Goal: Task Accomplishment & Management: Use online tool/utility

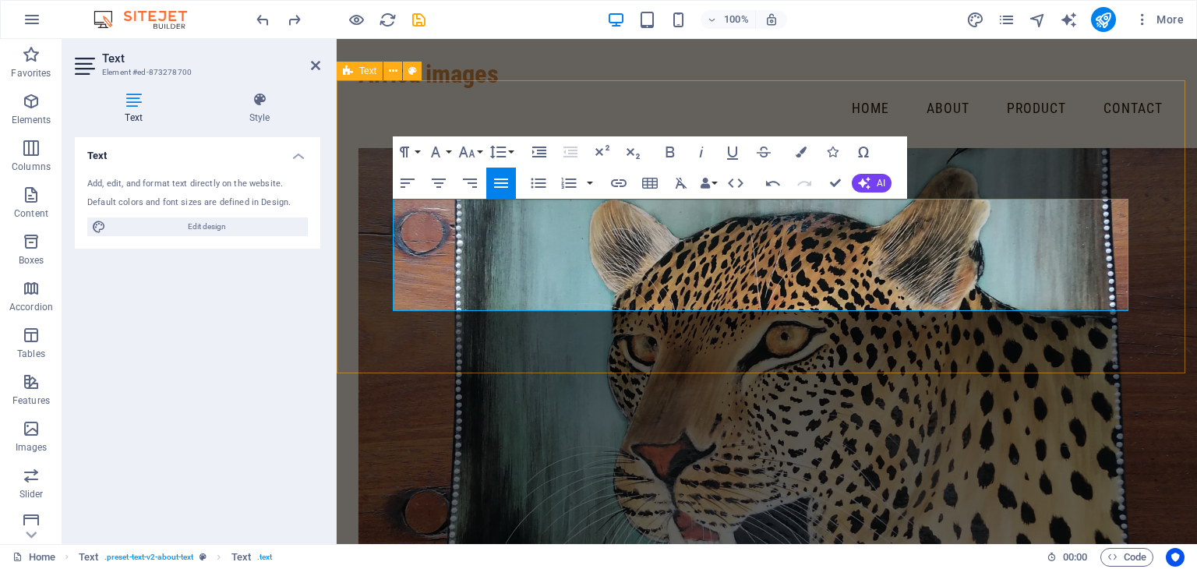
scroll to position [524, 0]
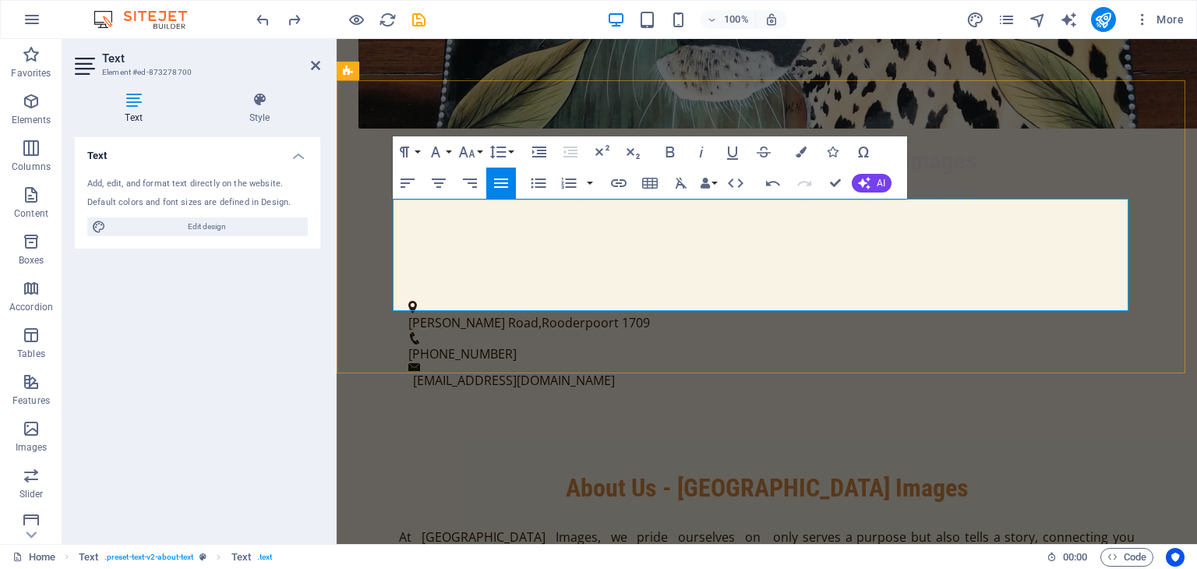
click at [832, 150] on icon "button" at bounding box center [832, 152] width 11 height 11
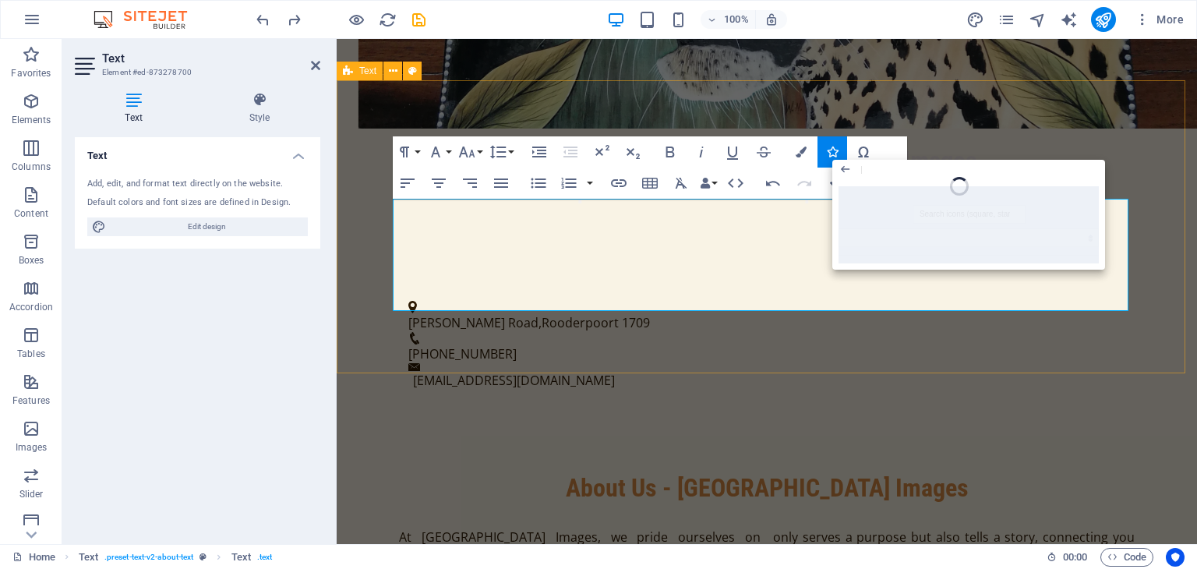
click at [1073, 410] on div "About Us - Africa Images At [GEOGRAPHIC_DATA] Images, we pride ourselves on off…" at bounding box center [767, 566] width 860 height 312
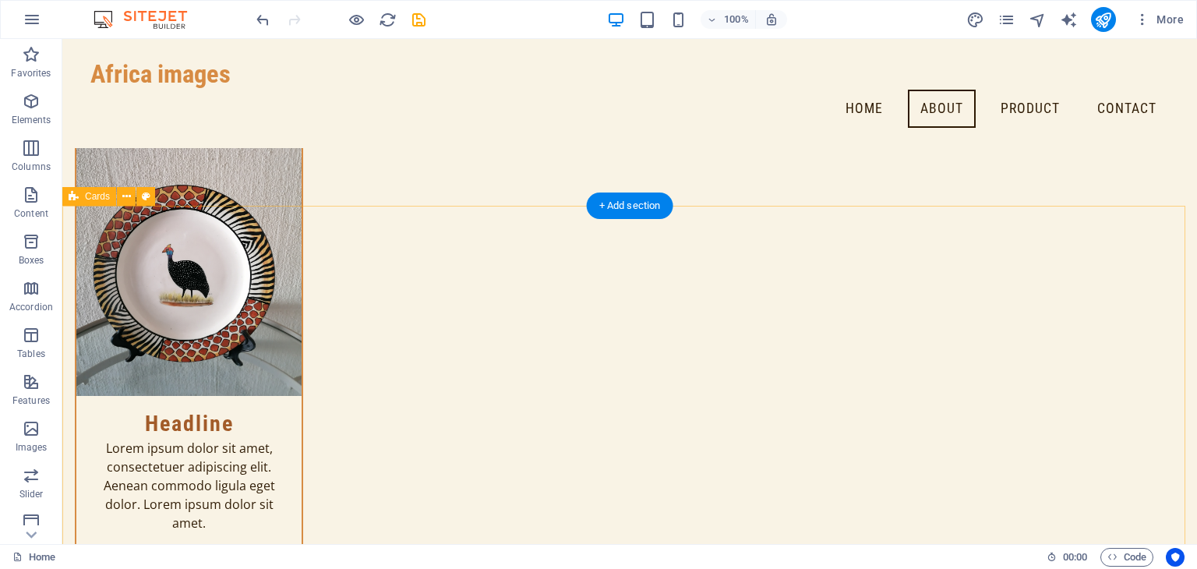
scroll to position [1817, 0]
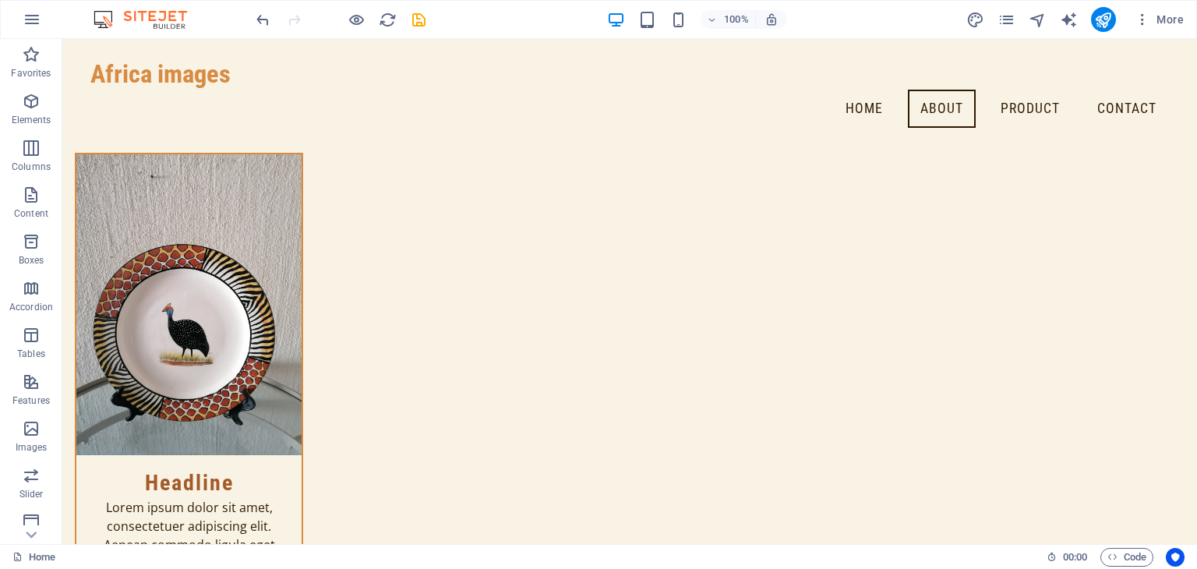
click at [293, 18] on div at bounding box center [340, 19] width 175 height 25
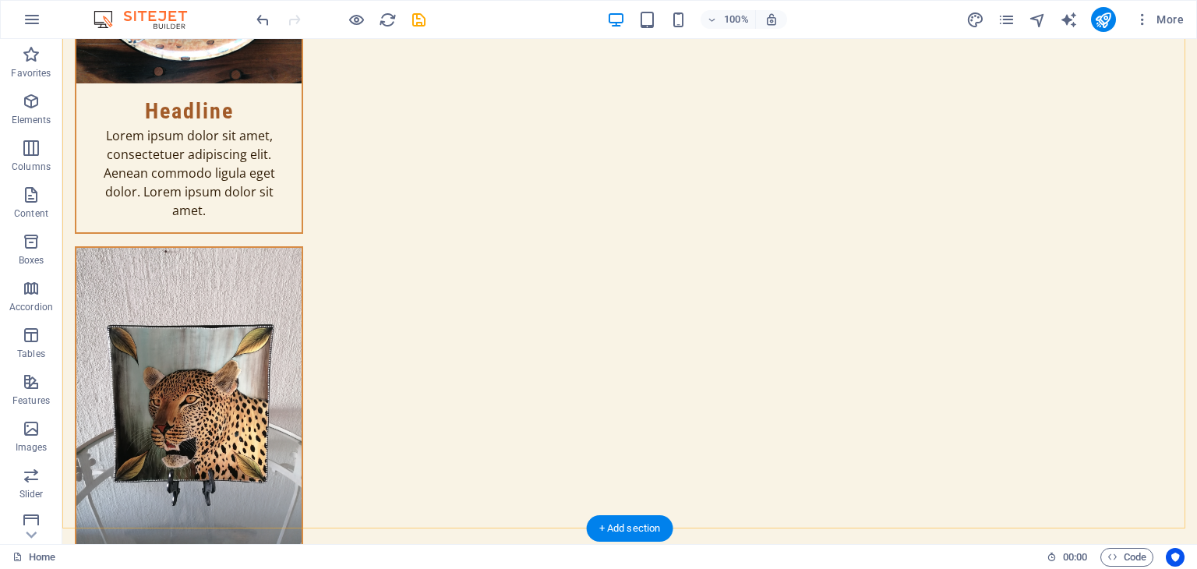
scroll to position [12026, 0]
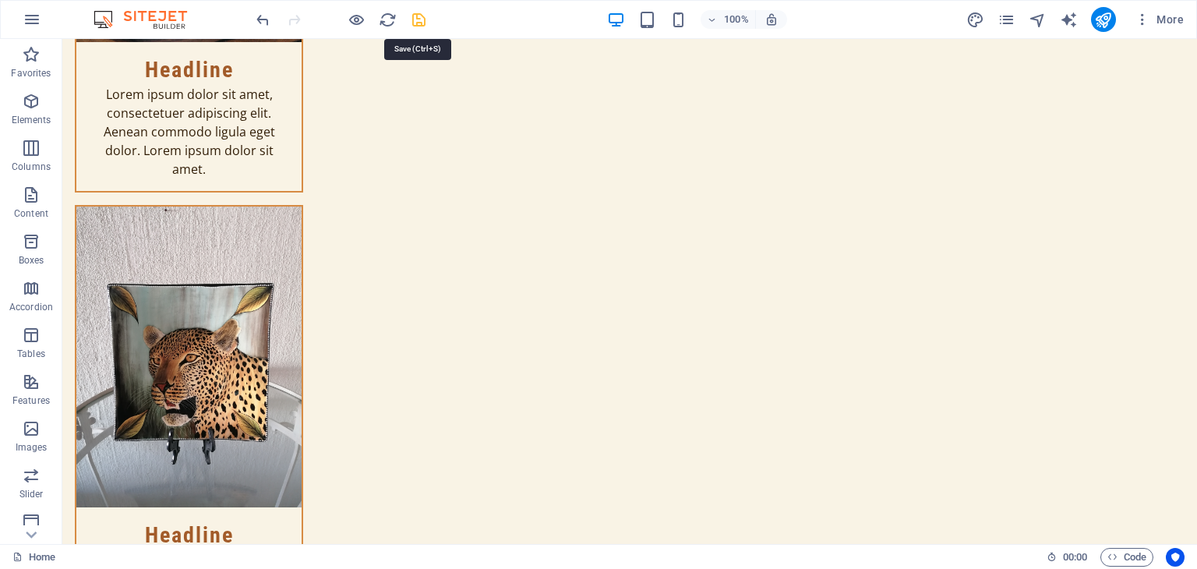
click at [416, 23] on icon "save" at bounding box center [419, 20] width 18 height 18
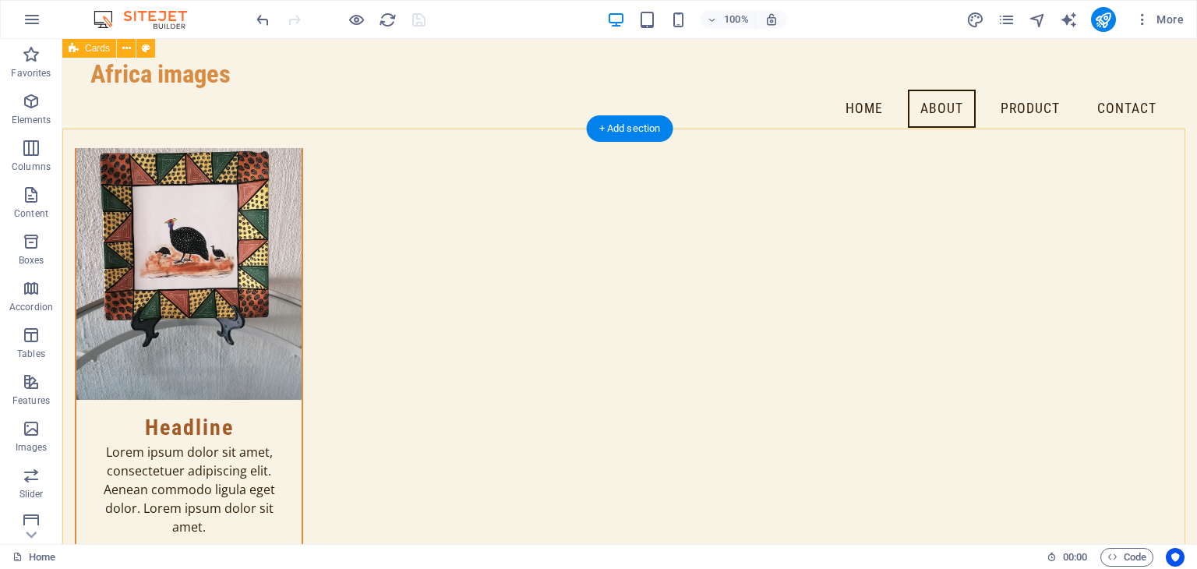
scroll to position [8051, 0]
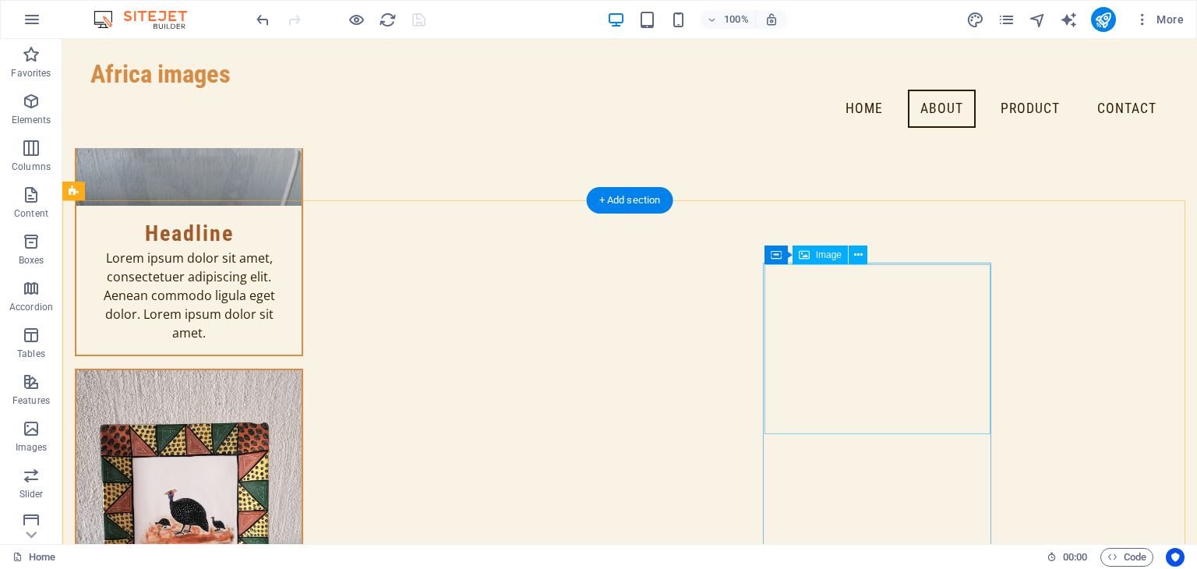
drag, startPoint x: 804, startPoint y: 316, endPoint x: 531, endPoint y: 316, distance: 273.5
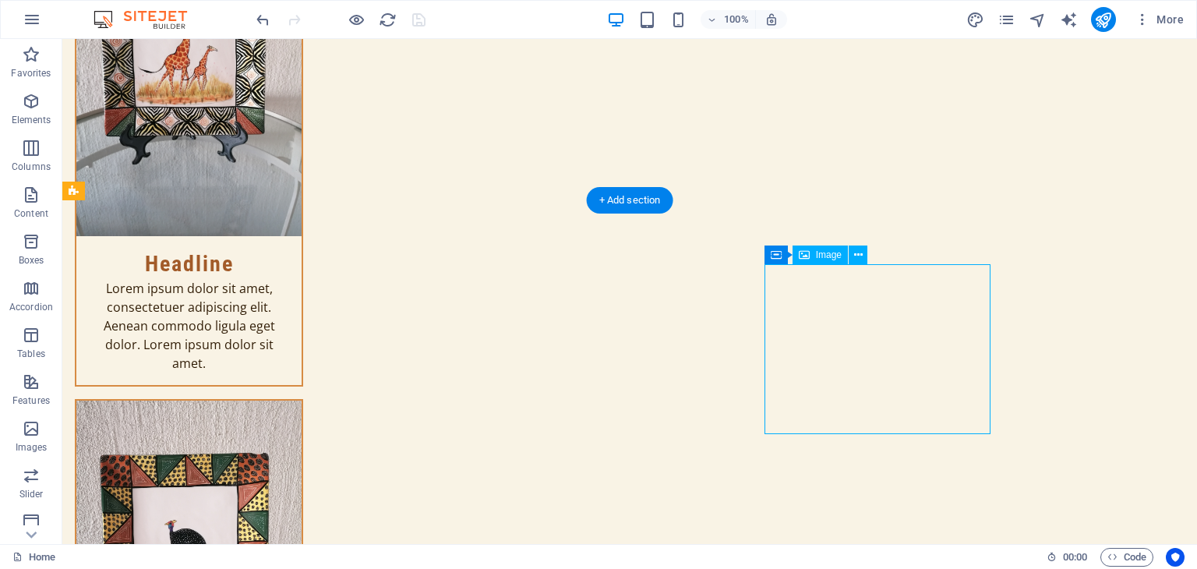
select select "%"
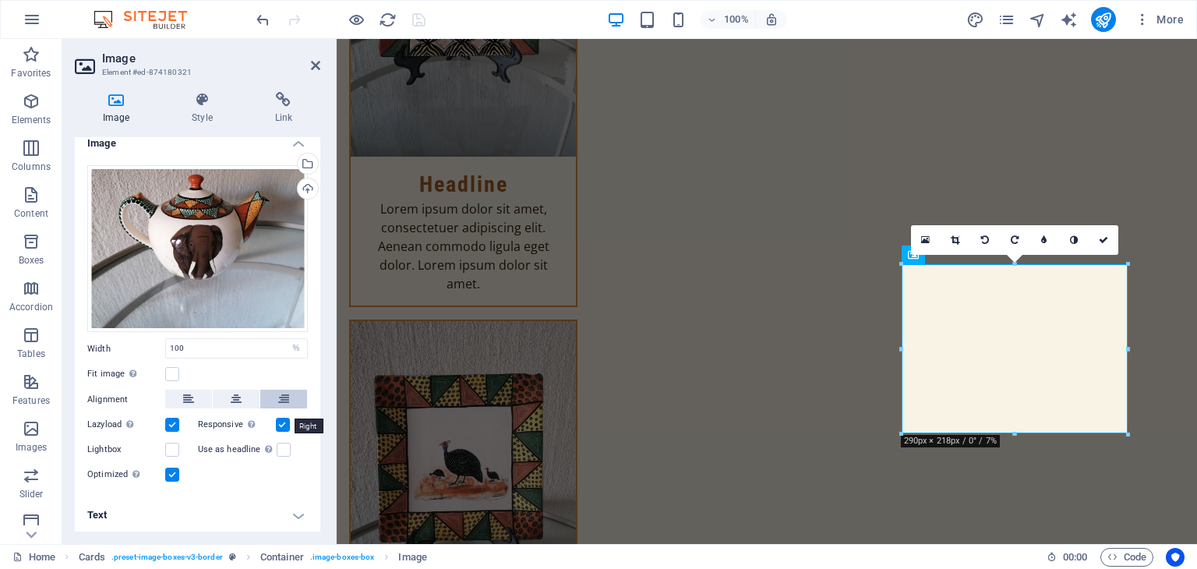
scroll to position [0, 0]
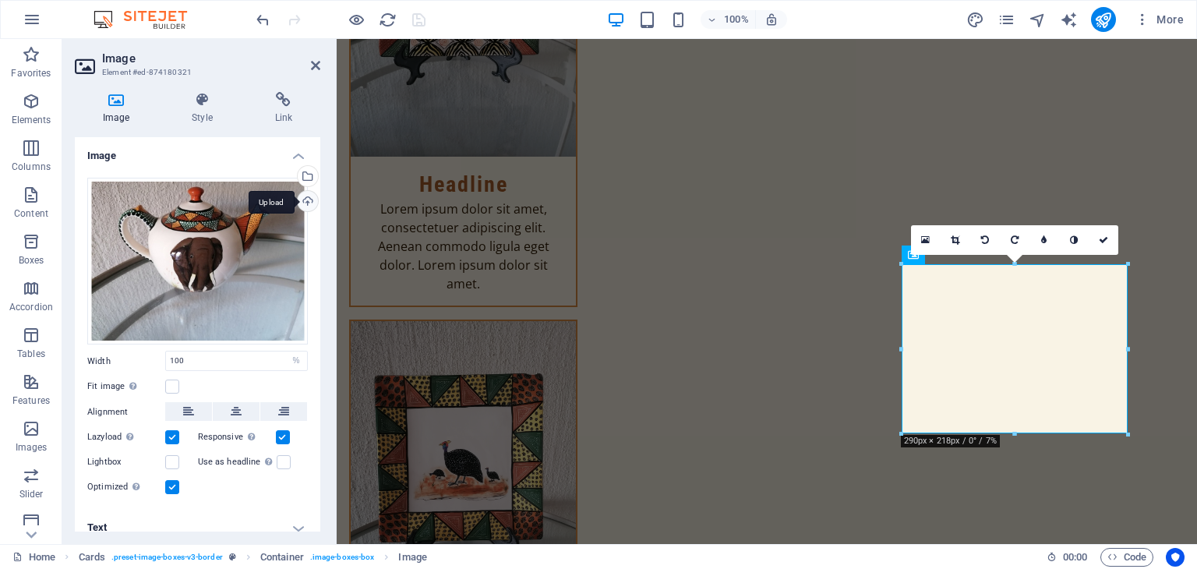
click at [307, 200] on div "Upload" at bounding box center [306, 202] width 23 height 23
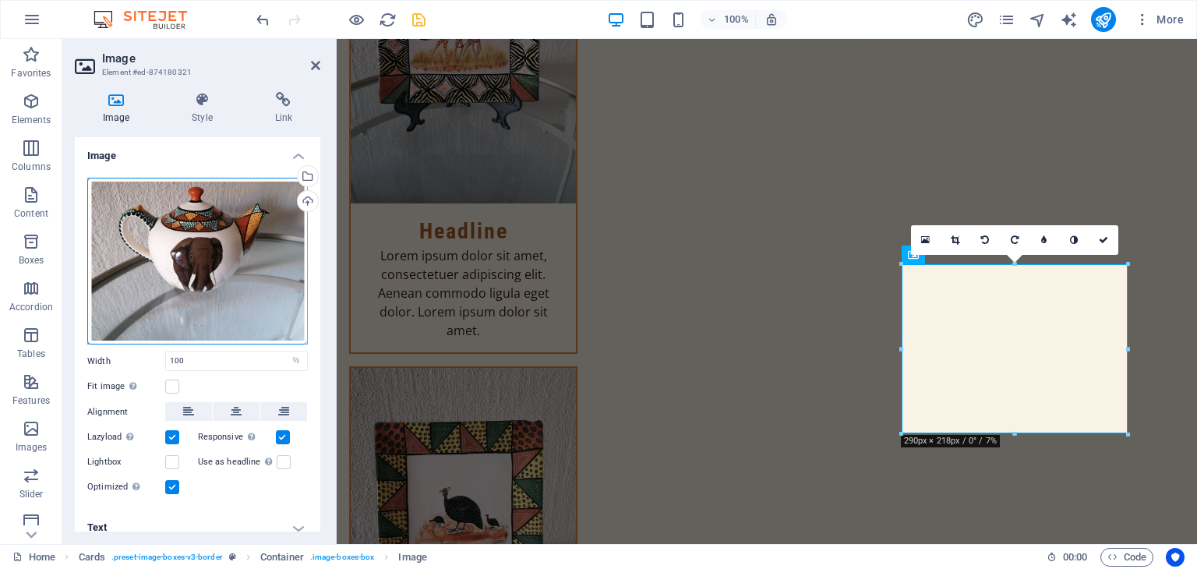
scroll to position [12, 0]
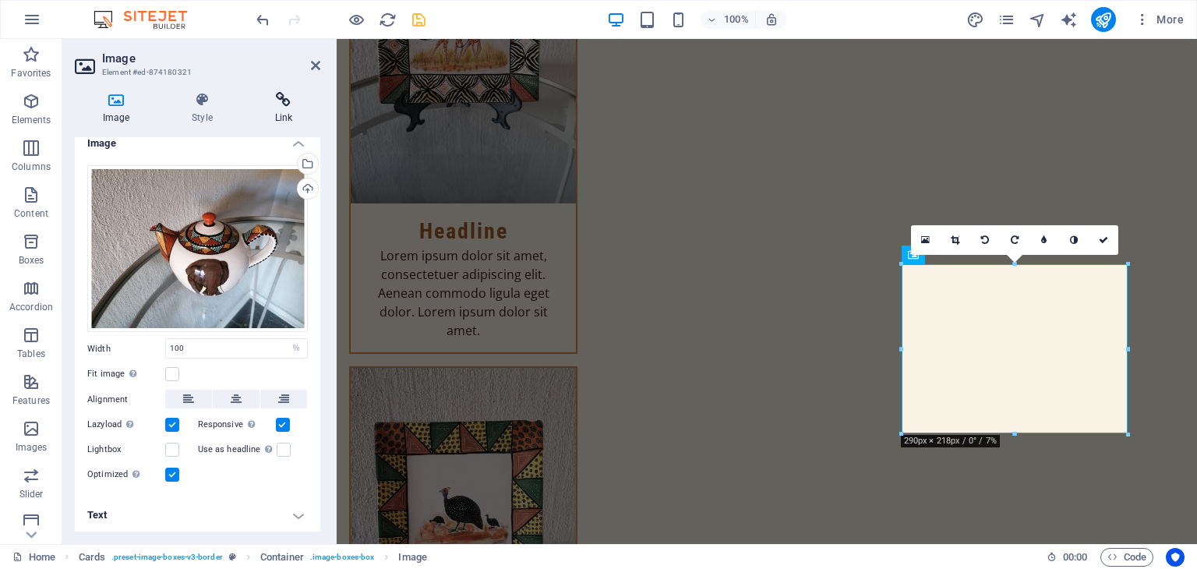
click at [277, 101] on icon at bounding box center [283, 100] width 73 height 16
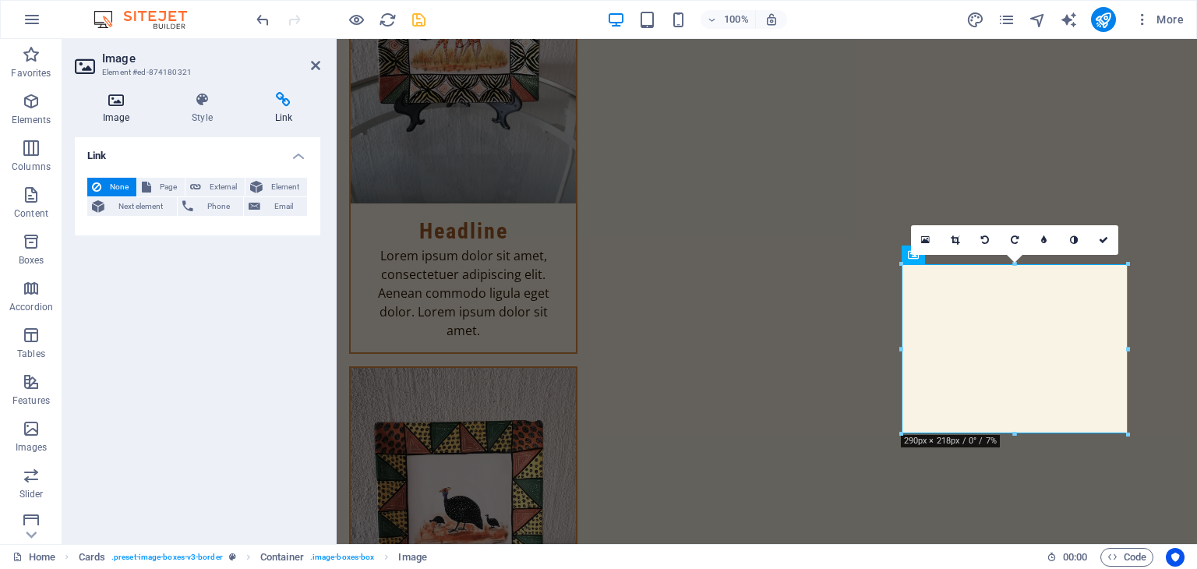
click at [125, 103] on icon at bounding box center [116, 100] width 83 height 16
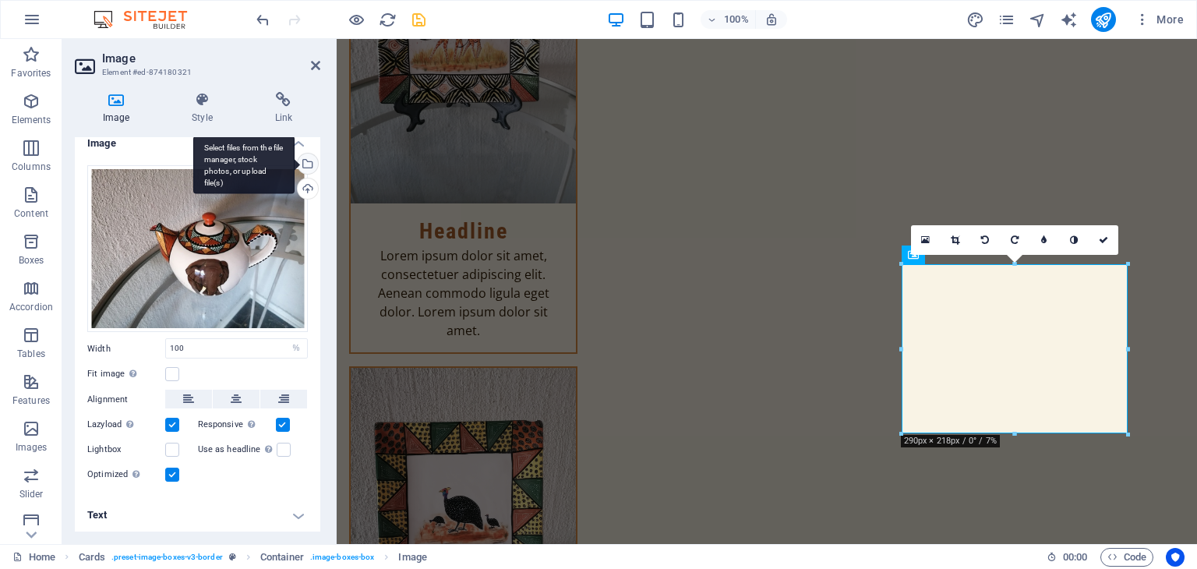
click at [308, 164] on div "Select files from the file manager, stock photos, or upload file(s)" at bounding box center [306, 165] width 23 height 23
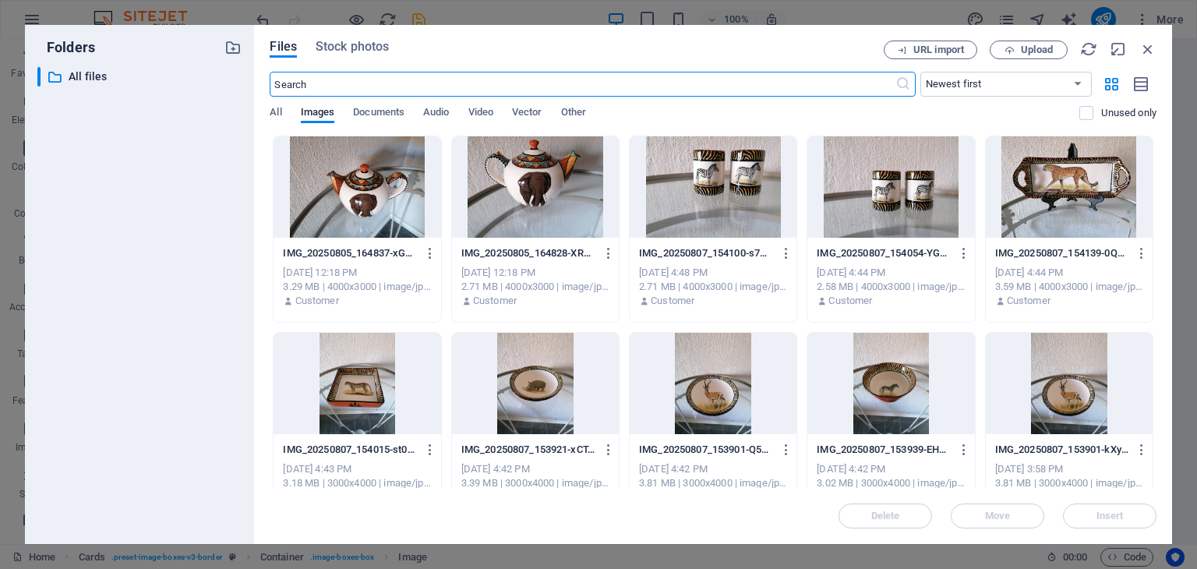
scroll to position [8347, 0]
click at [517, 203] on div at bounding box center [535, 186] width 167 height 101
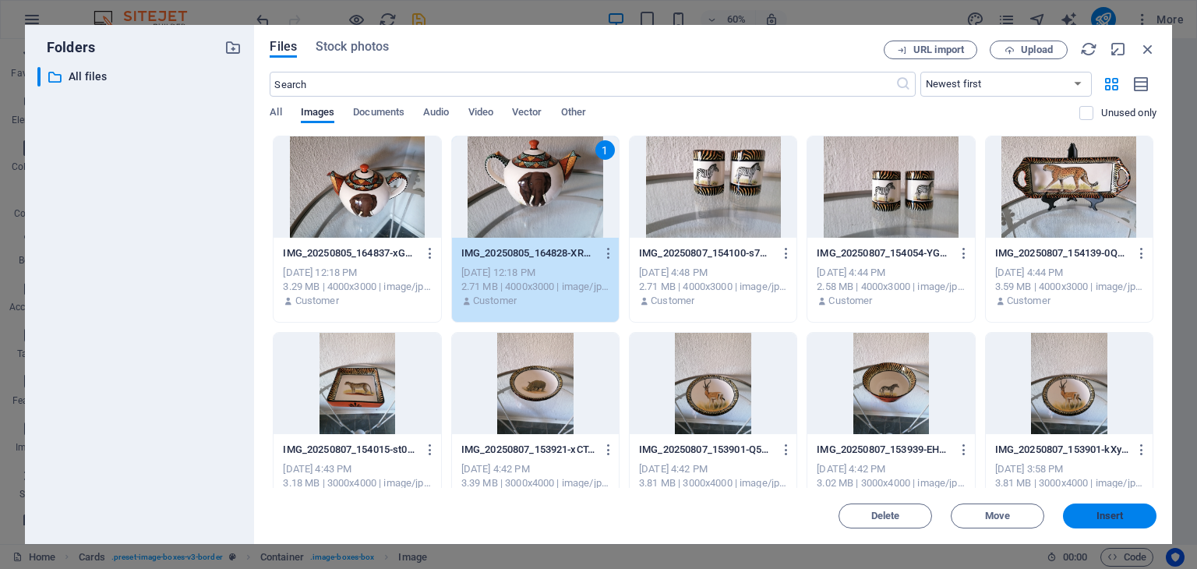
drag, startPoint x: 1110, startPoint y: 516, endPoint x: 773, endPoint y: 477, distance: 339.7
click at [1110, 516] on span "Insert" at bounding box center [1109, 515] width 27 height 9
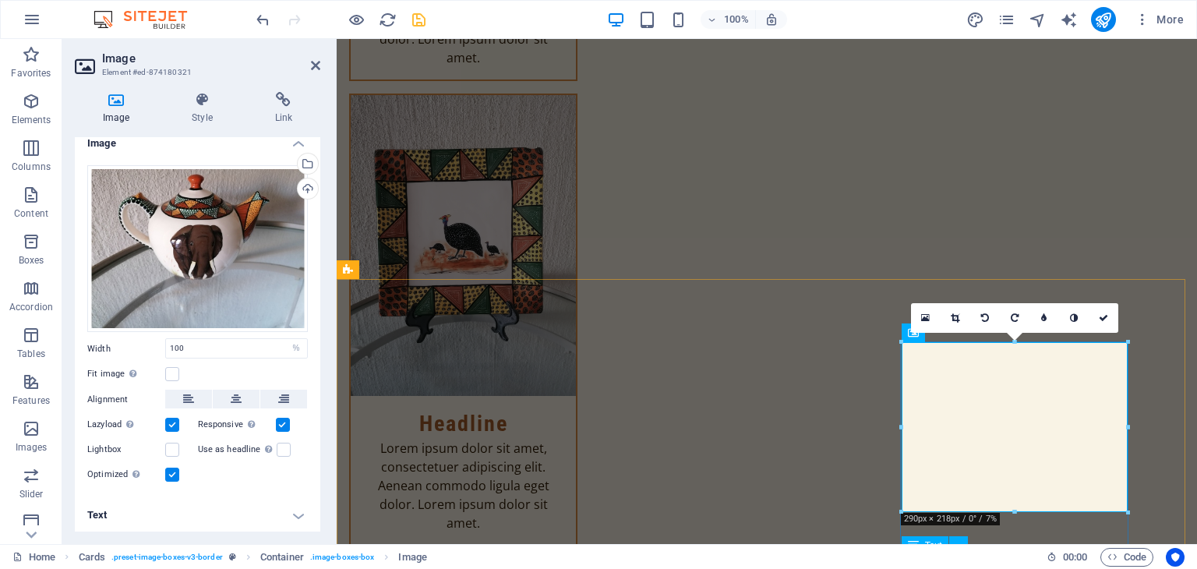
scroll to position [8075, 0]
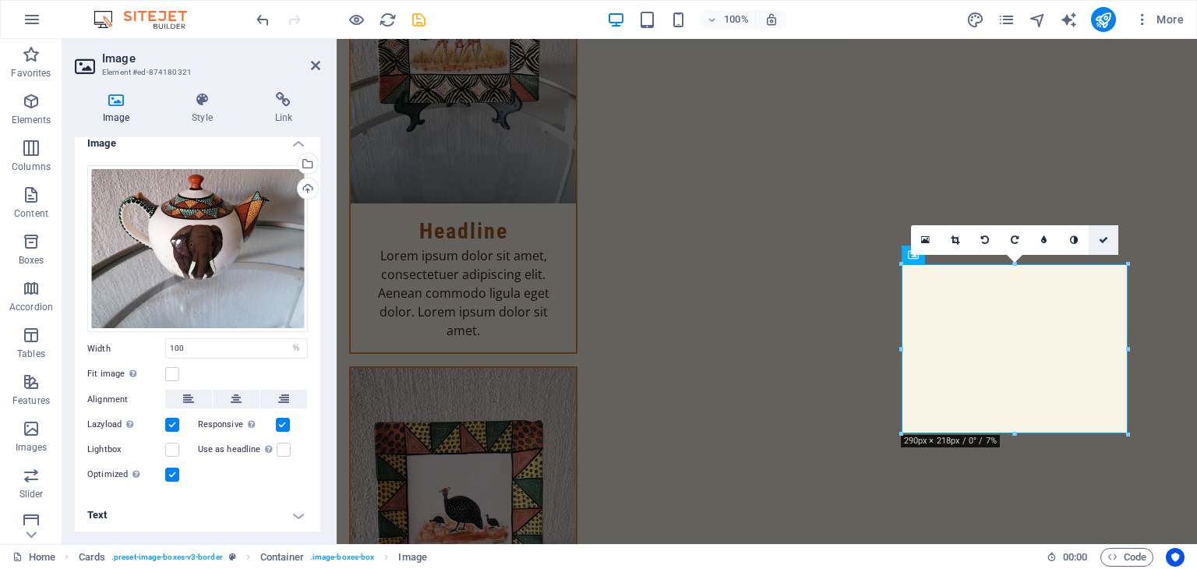
click at [1096, 236] on link at bounding box center [1104, 240] width 30 height 30
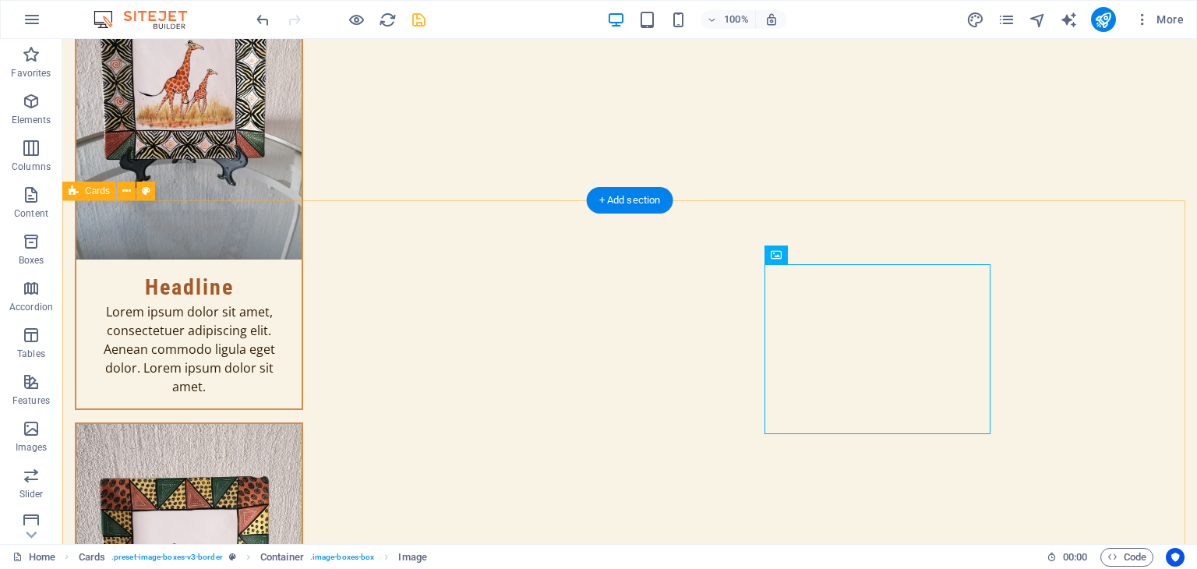
scroll to position [8130, 0]
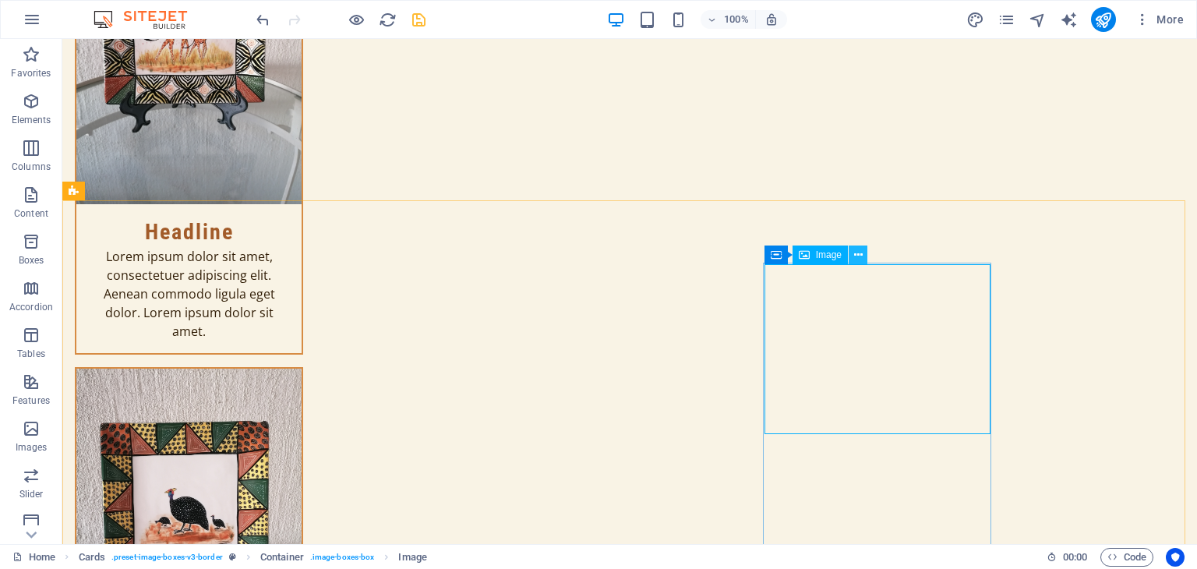
click at [859, 252] on icon at bounding box center [858, 255] width 9 height 16
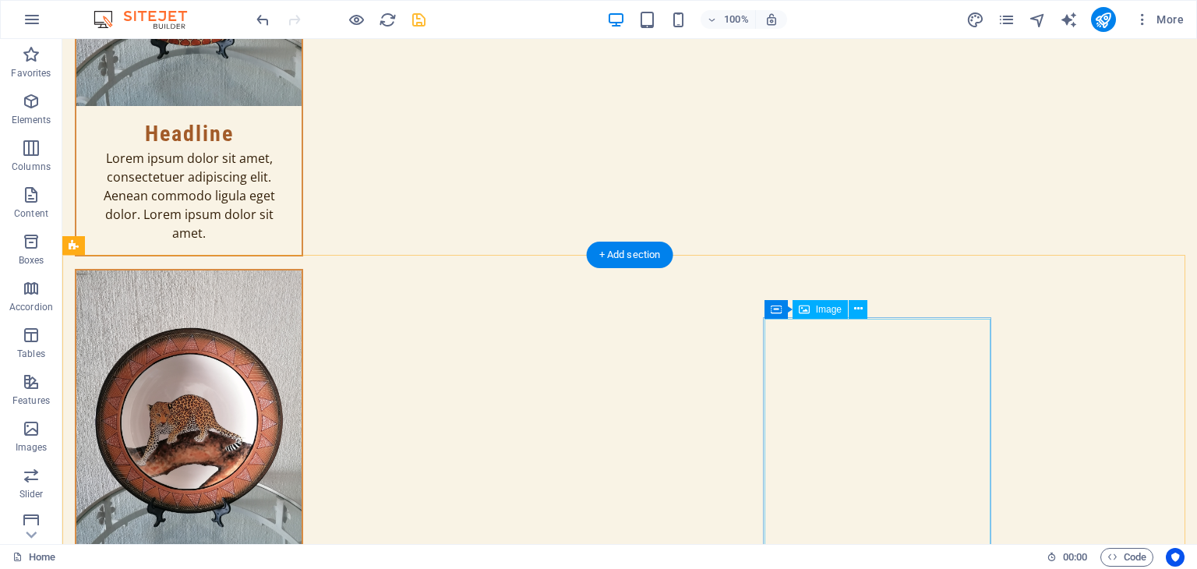
scroll to position [5013, 0]
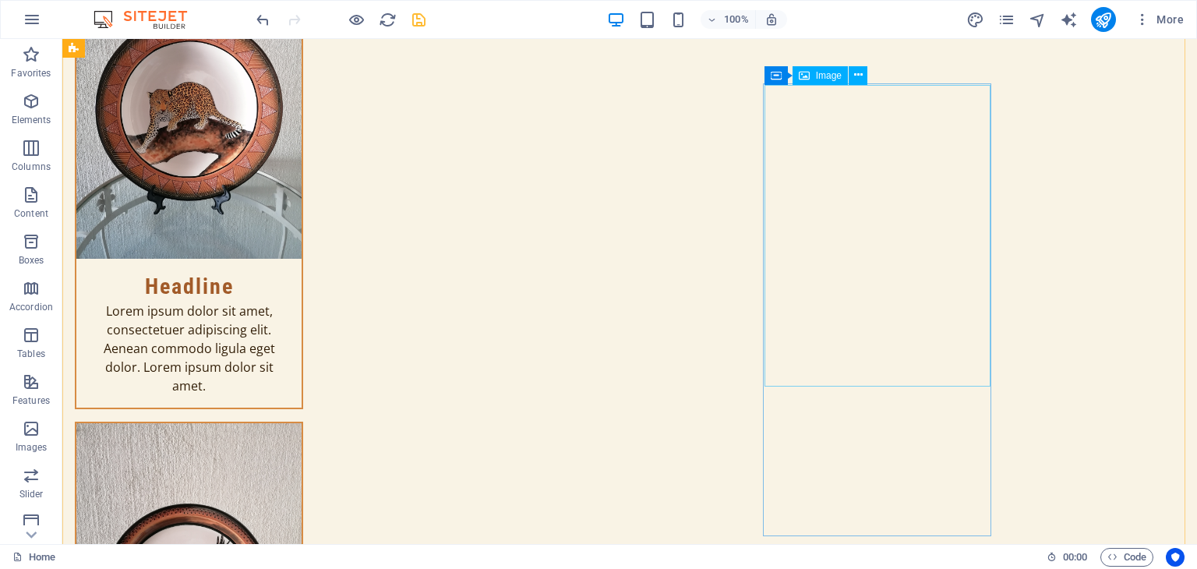
select select "%"
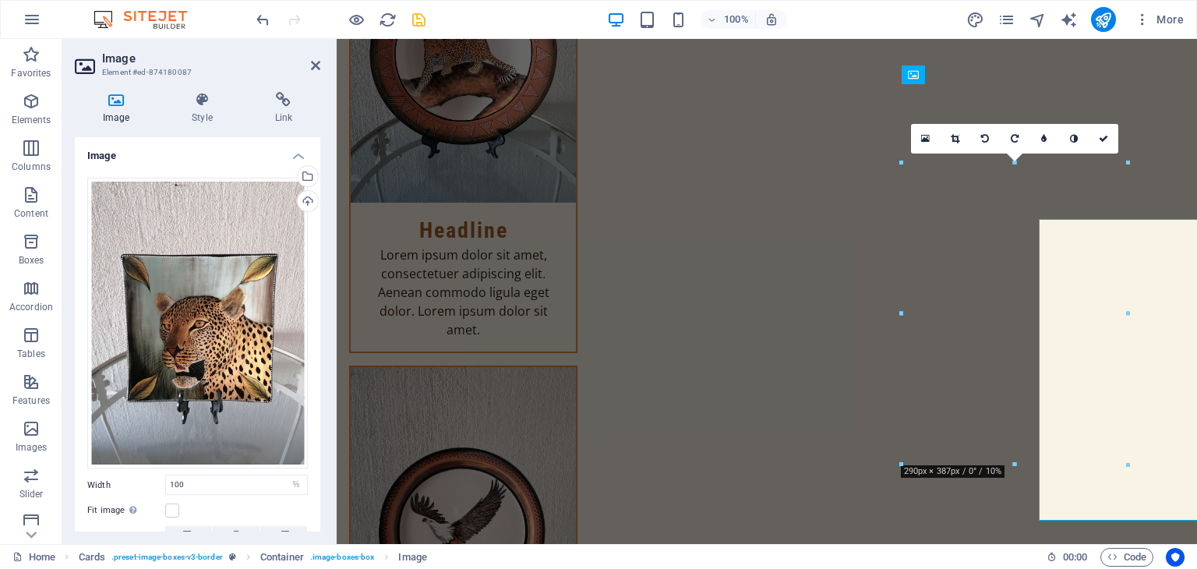
scroll to position [4958, 0]
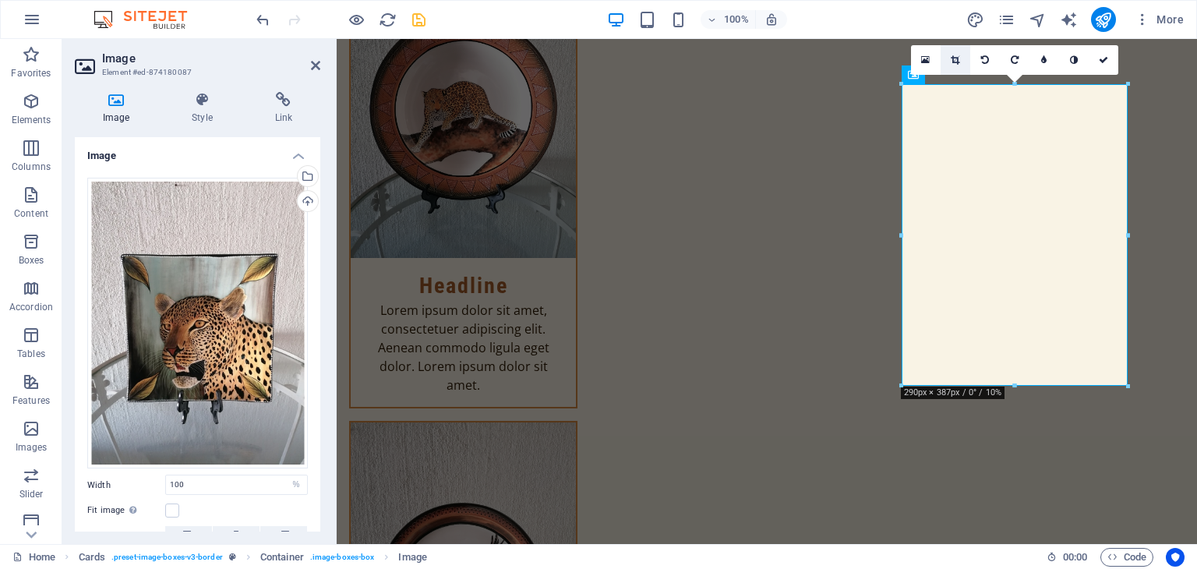
click at [955, 58] on icon at bounding box center [955, 59] width 9 height 9
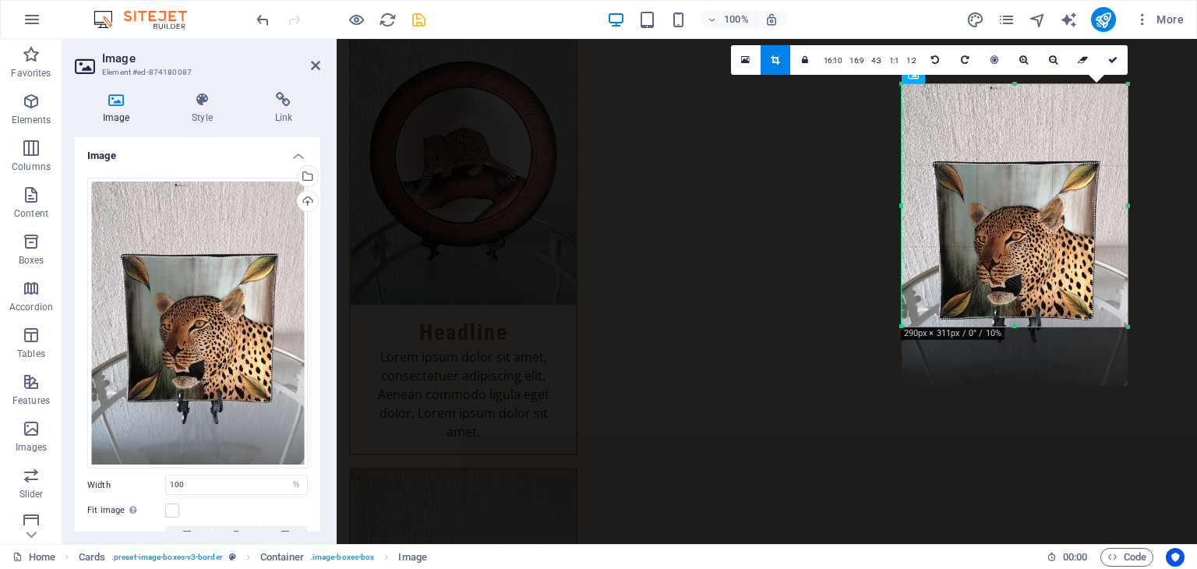
drag, startPoint x: 1013, startPoint y: 384, endPoint x: 1011, endPoint y: 325, distance: 59.2
click at [1011, 325] on div at bounding box center [1015, 326] width 226 height 5
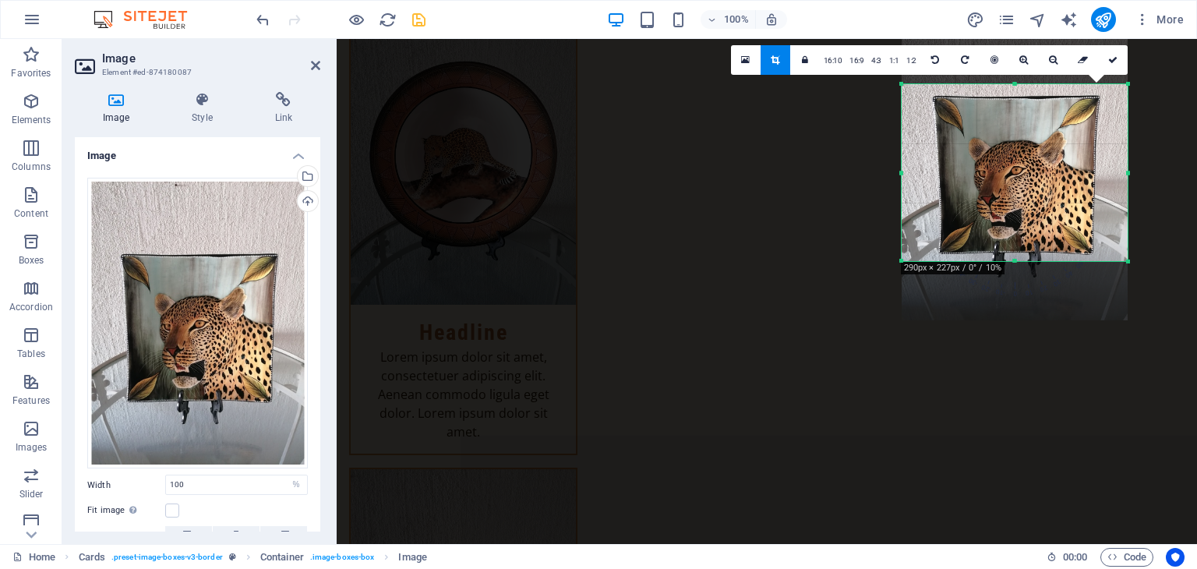
drag, startPoint x: 1015, startPoint y: 83, endPoint x: 1016, endPoint y: 149, distance: 65.5
click at [1016, 149] on div "180 170 160 150 140 130 120 110 100 90 80 70 60 50 40 30 20 10 0 -10 -20 -30 -4…" at bounding box center [1015, 172] width 226 height 177
click at [1114, 61] on icon at bounding box center [1112, 59] width 9 height 9
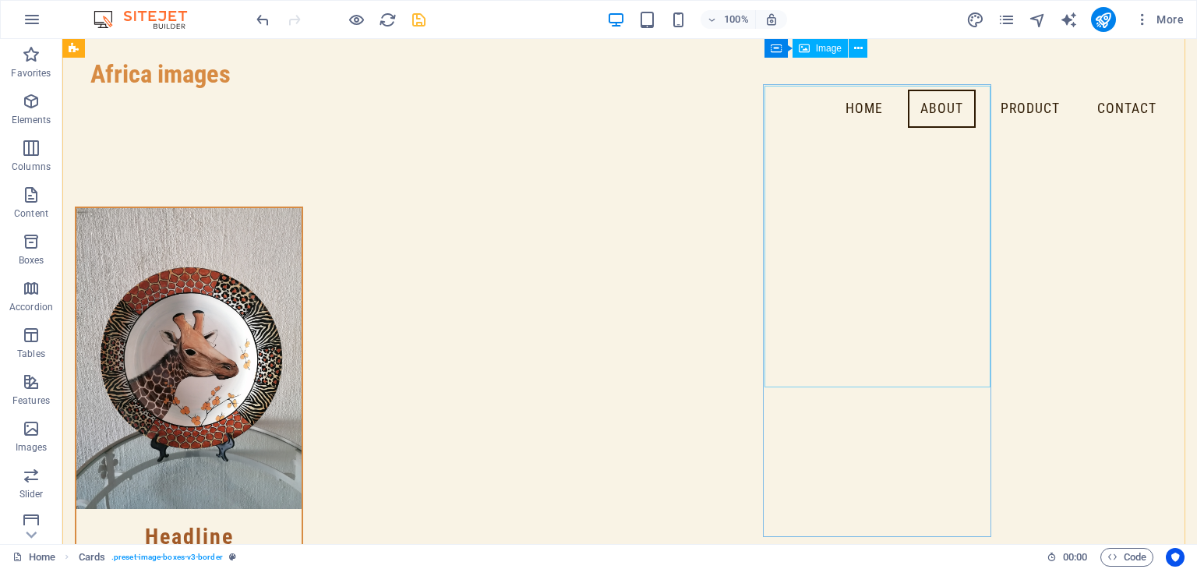
scroll to position [4311, 0]
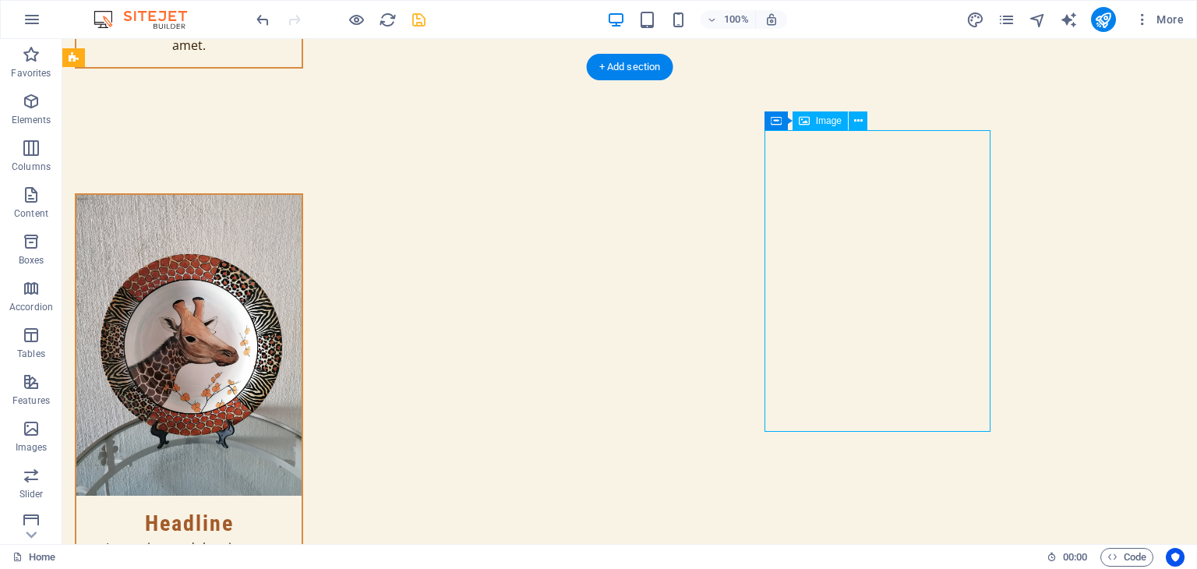
select select "%"
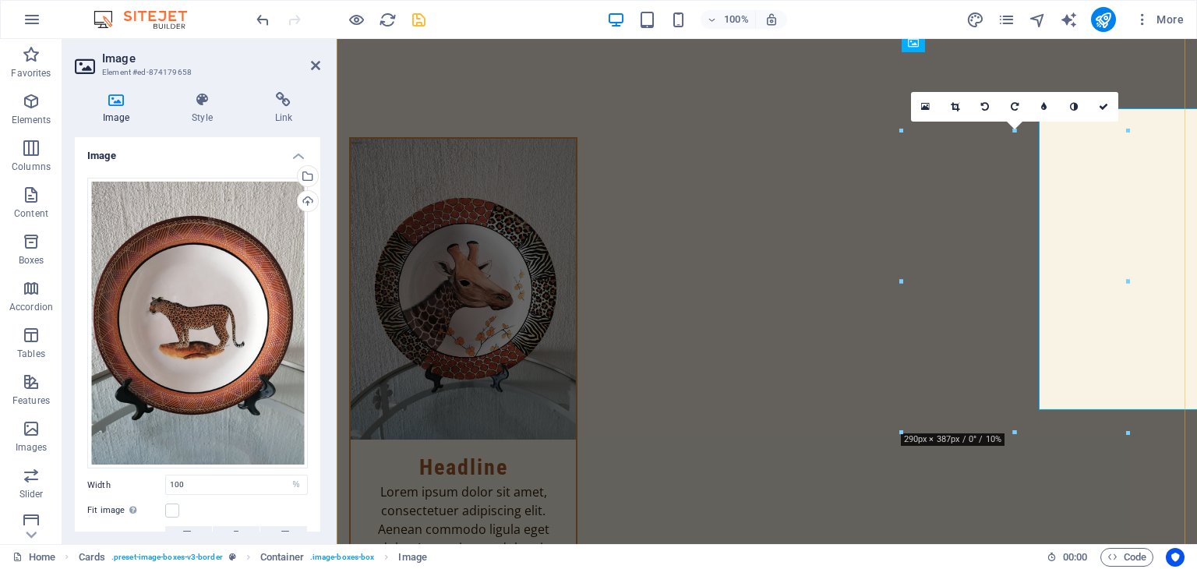
scroll to position [4333, 0]
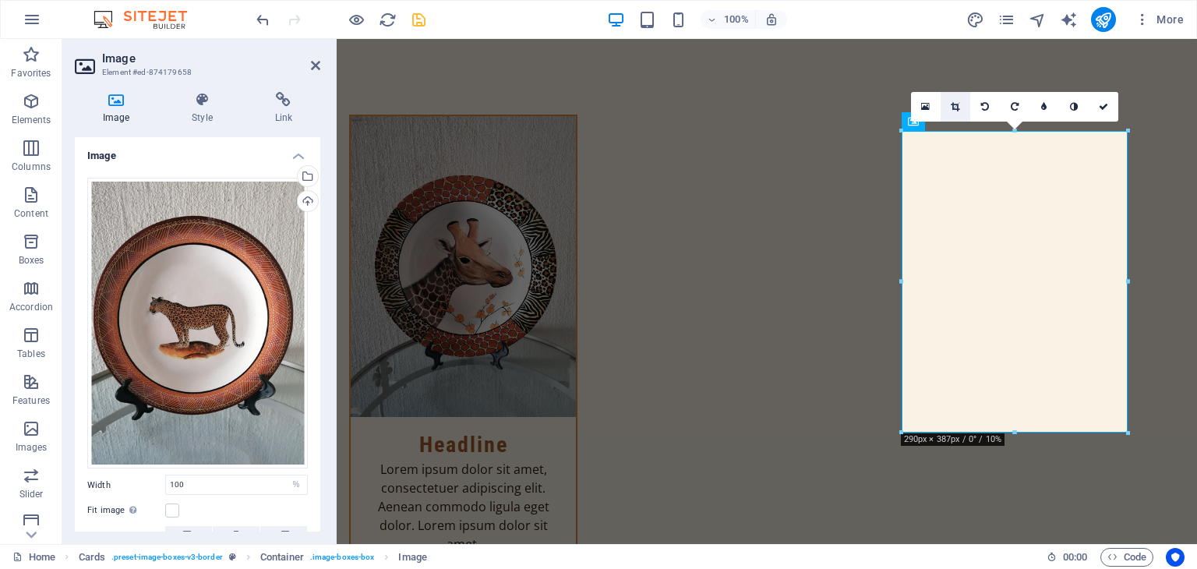
click at [957, 107] on icon at bounding box center [955, 106] width 9 height 9
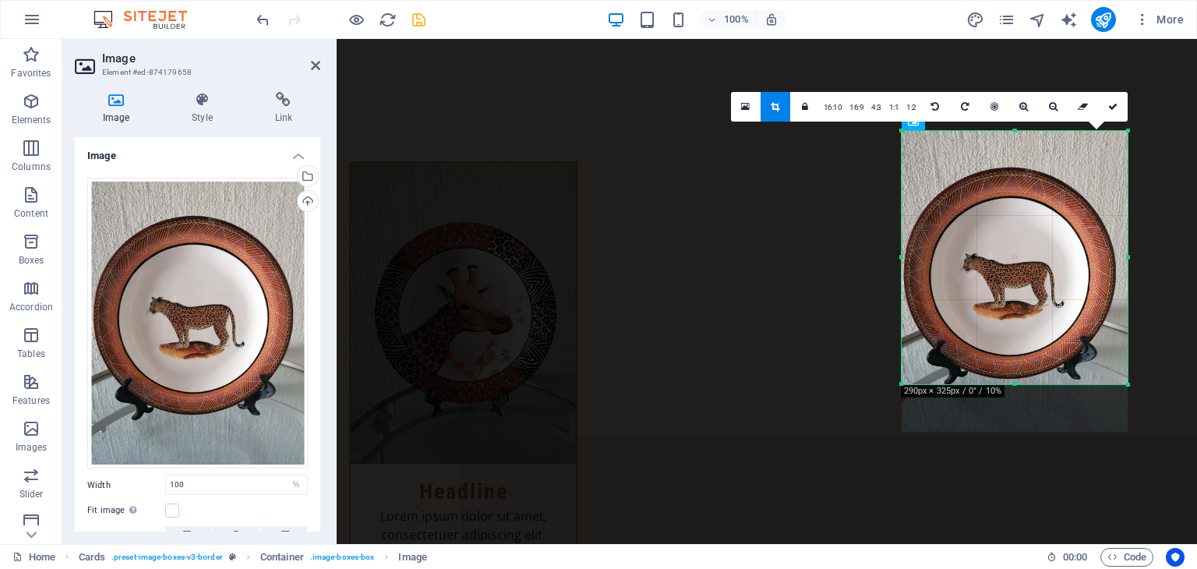
drag, startPoint x: 1013, startPoint y: 434, endPoint x: 1026, endPoint y: 386, distance: 49.9
click at [1026, 386] on div at bounding box center [1015, 384] width 226 height 5
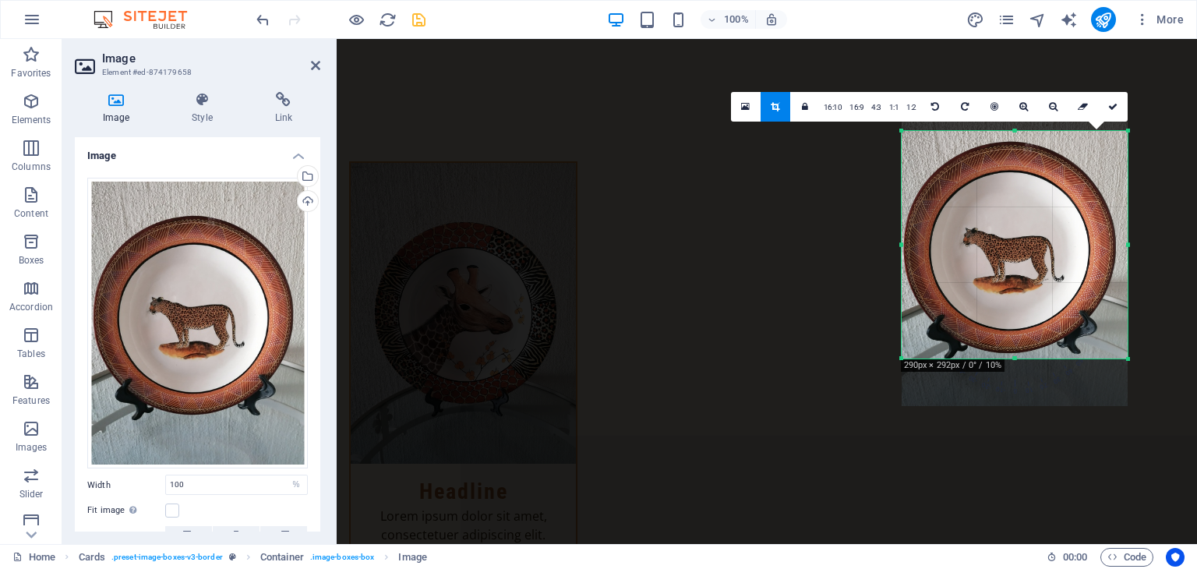
drag, startPoint x: 1015, startPoint y: 129, endPoint x: 1010, endPoint y: 154, distance: 26.3
click at [1010, 154] on div "180 170 160 150 140 130 120 110 100 90 80 70 60 50 40 30 20 10 0 -10 -20 -30 -4…" at bounding box center [1015, 245] width 226 height 228
click at [1113, 108] on icon at bounding box center [1112, 106] width 9 height 9
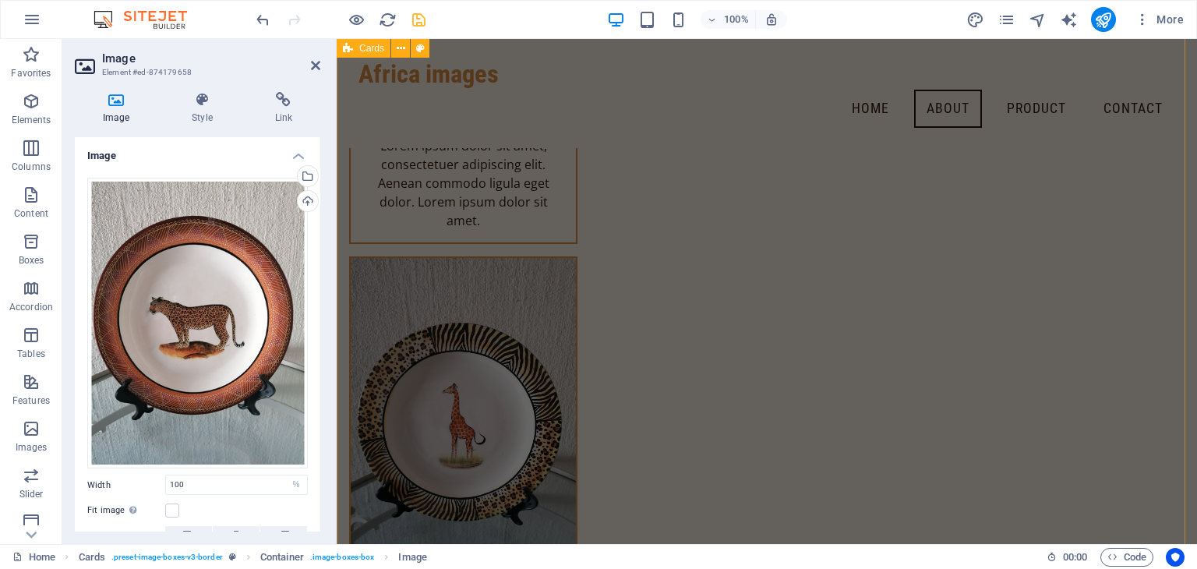
scroll to position [3164, 0]
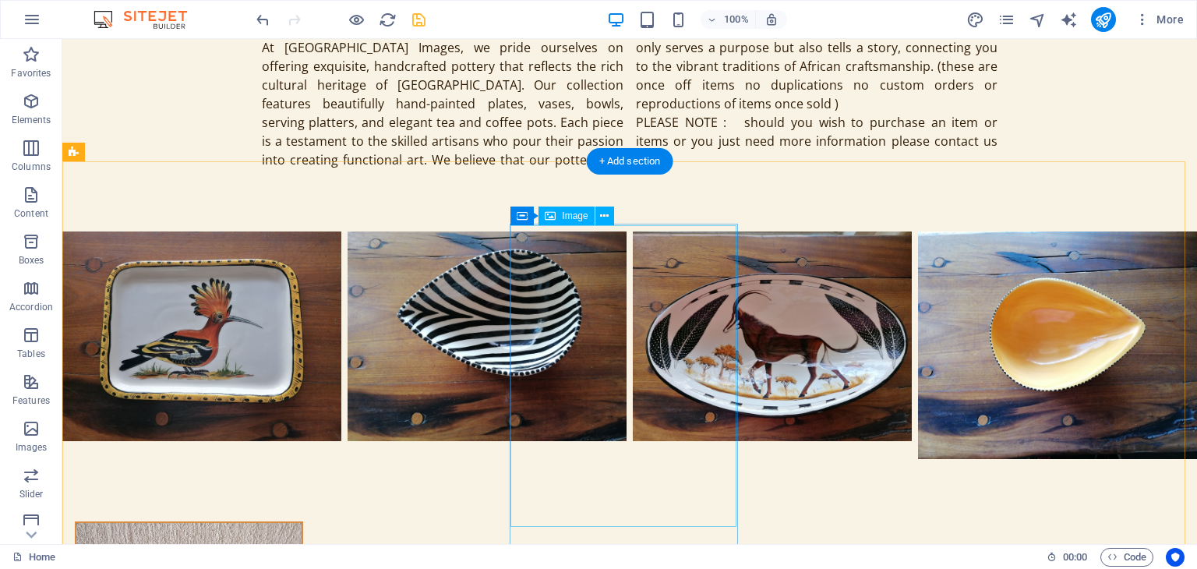
scroll to position [1038, 0]
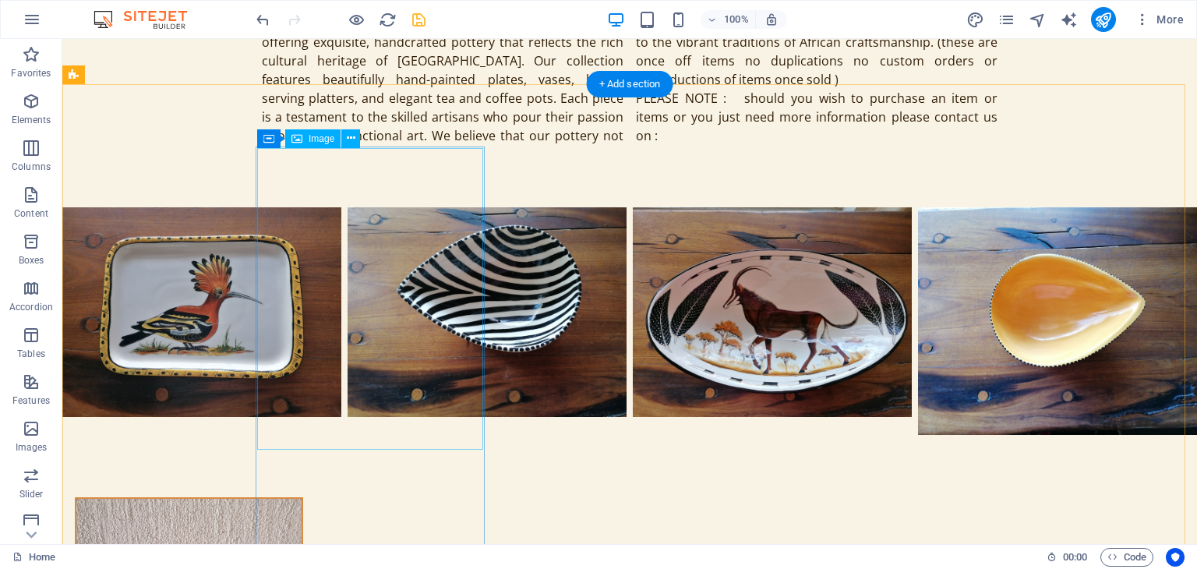
select select "%"
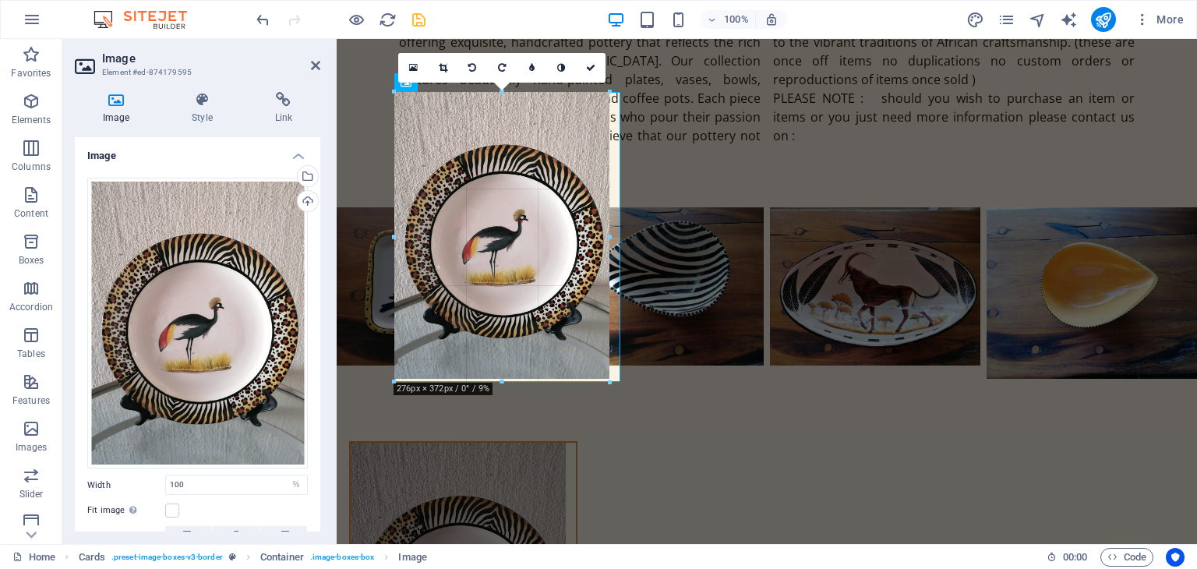
drag, startPoint x: 507, startPoint y: 393, endPoint x: 527, endPoint y: 381, distance: 22.7
type input "273"
select select "px"
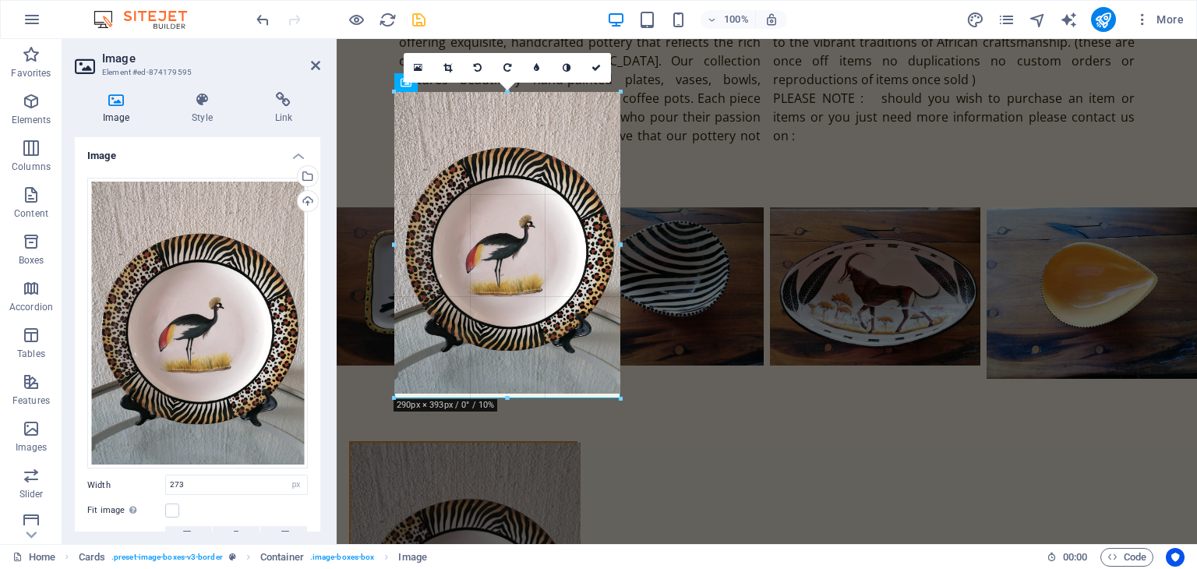
drag, startPoint x: 608, startPoint y: 236, endPoint x: 288, endPoint y: 196, distance: 322.0
type input "290"
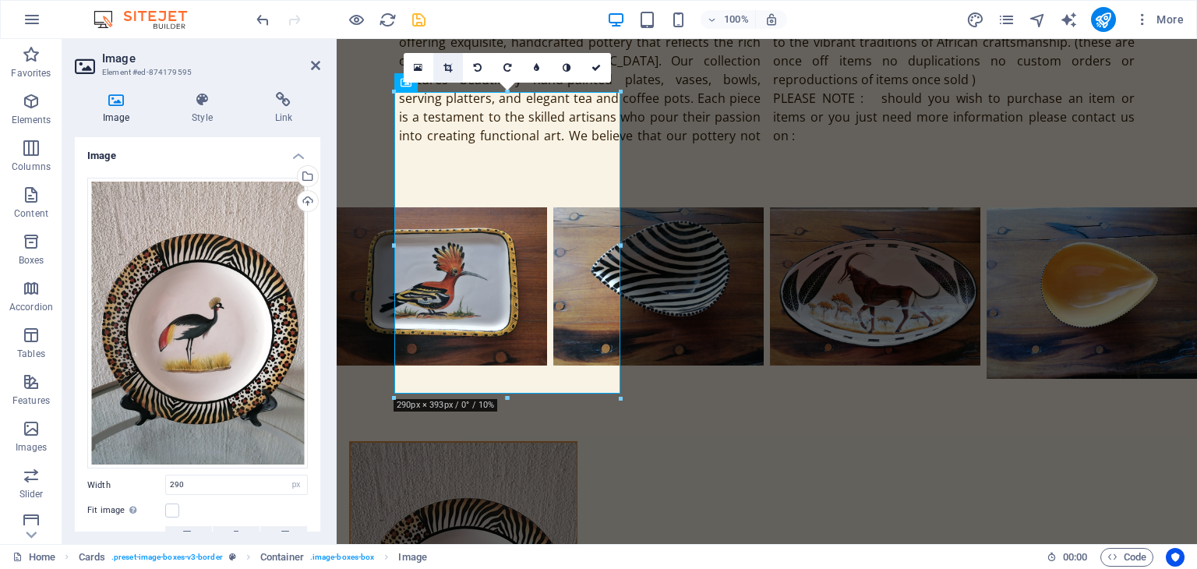
click at [453, 72] on link at bounding box center [448, 68] width 30 height 30
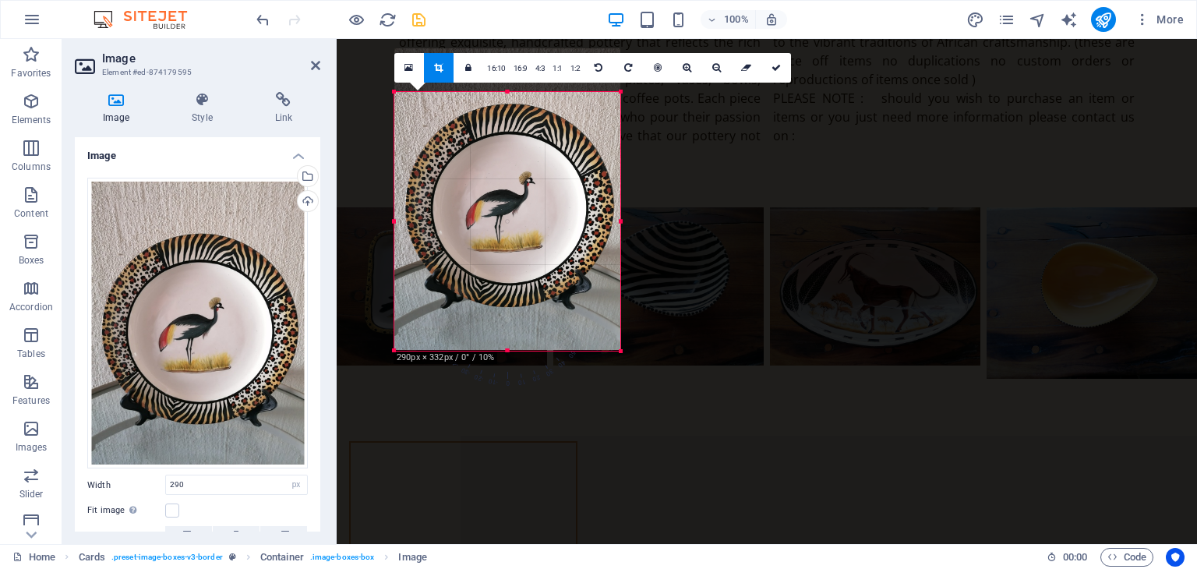
drag, startPoint x: 507, startPoint y: 91, endPoint x: 508, endPoint y: 135, distance: 43.6
click at [508, 135] on div "180 170 160 150 140 130 120 110 100 90 80 70 60 50 40 30 20 10 0 -10 -20 -30 -4…" at bounding box center [507, 221] width 226 height 259
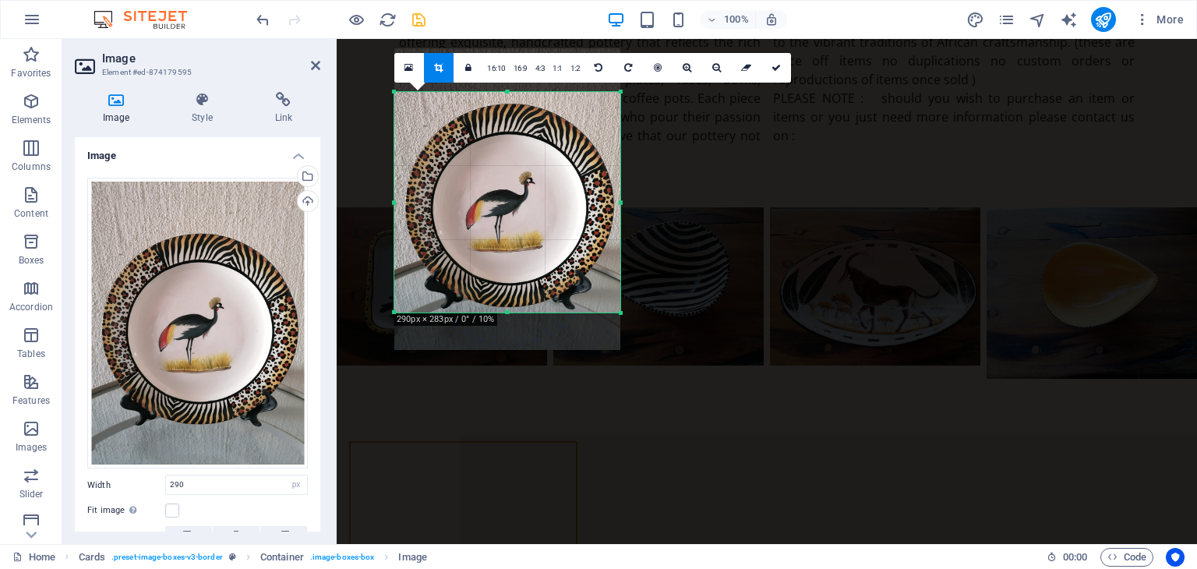
drag, startPoint x: 506, startPoint y: 350, endPoint x: 509, endPoint y: 312, distance: 37.5
click at [509, 312] on div at bounding box center [507, 312] width 226 height 5
click at [775, 66] on icon at bounding box center [775, 67] width 9 height 9
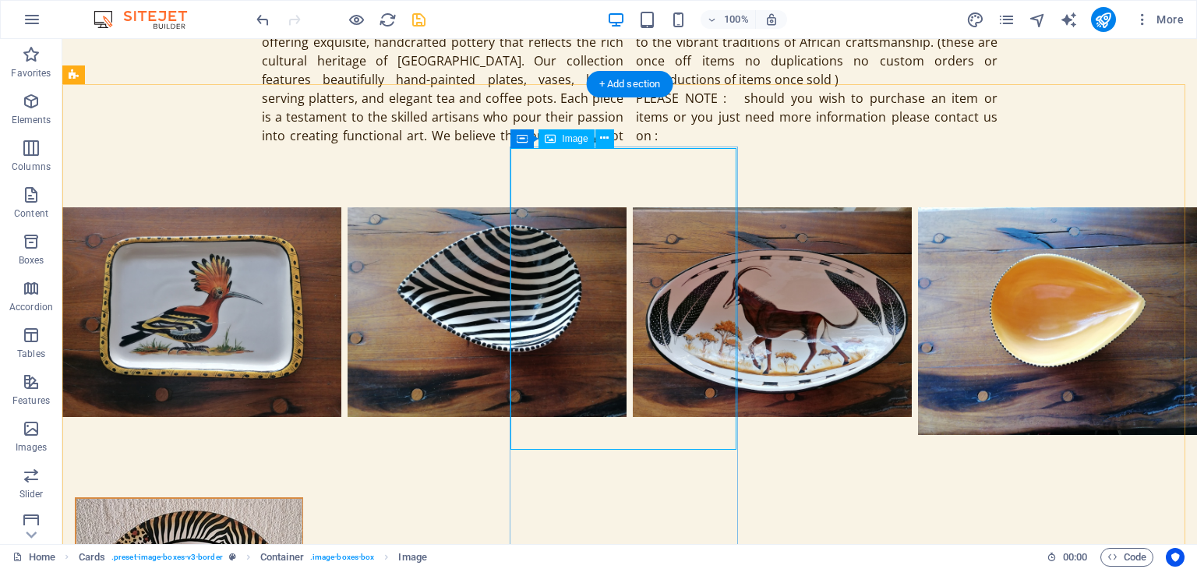
select select "%"
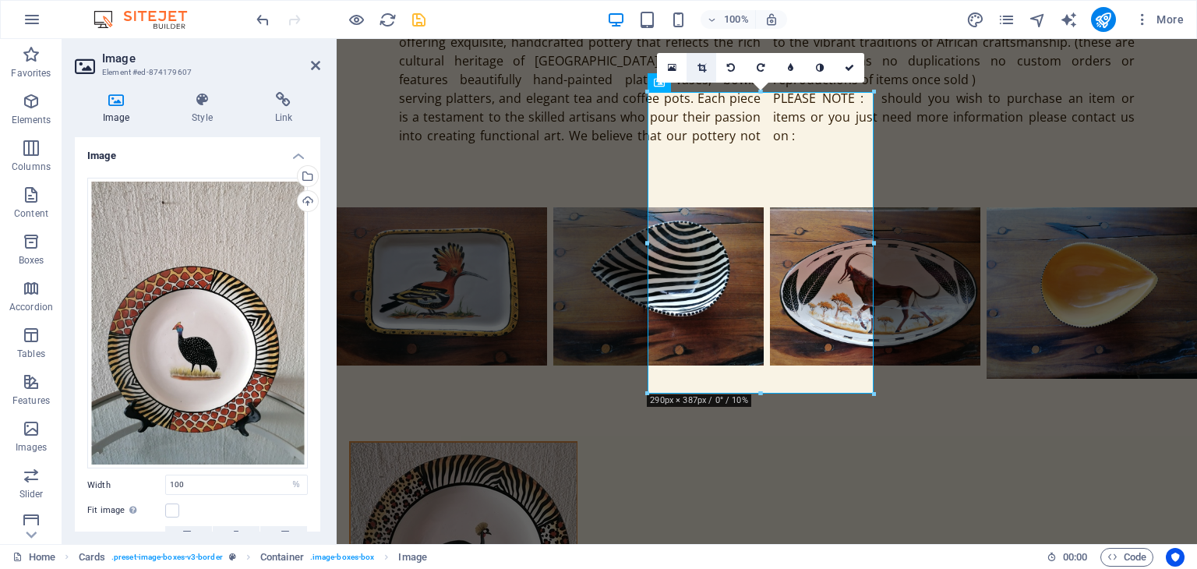
click at [697, 64] on icon at bounding box center [701, 67] width 9 height 9
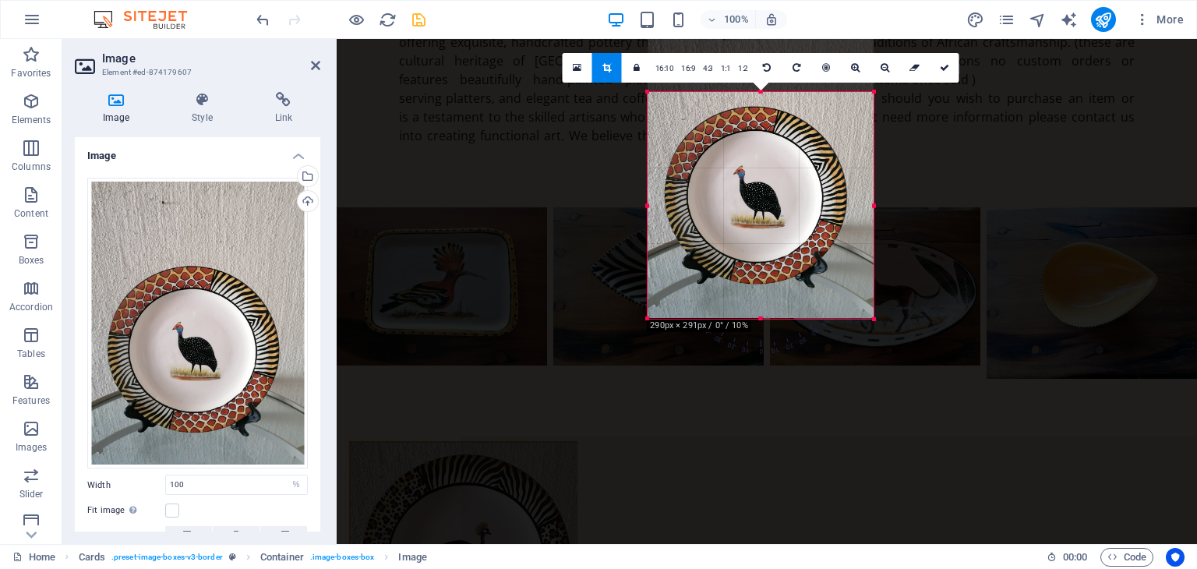
drag, startPoint x: 761, startPoint y: 91, endPoint x: 761, endPoint y: 167, distance: 75.6
click at [761, 167] on div "180 170 160 150 140 130 120 110 100 90 80 70 60 50 40 30 20 10 0 -10 -20 -30 -4…" at bounding box center [761, 205] width 226 height 227
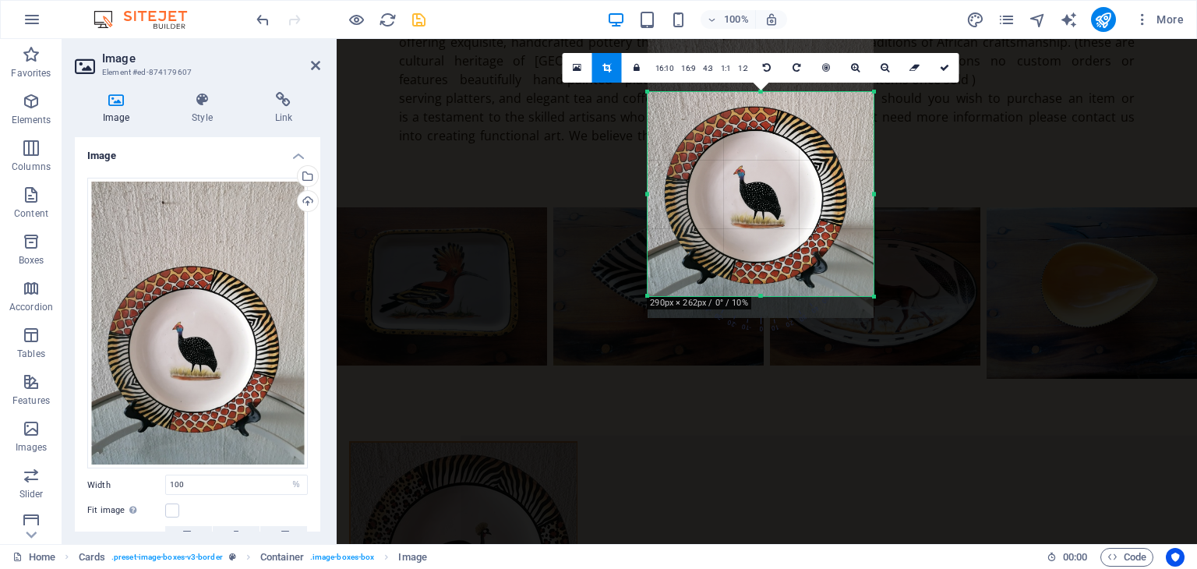
drag, startPoint x: 761, startPoint y: 319, endPoint x: 761, endPoint y: 297, distance: 21.8
click at [761, 297] on div at bounding box center [761, 296] width 226 height 5
click at [945, 66] on icon at bounding box center [944, 67] width 9 height 9
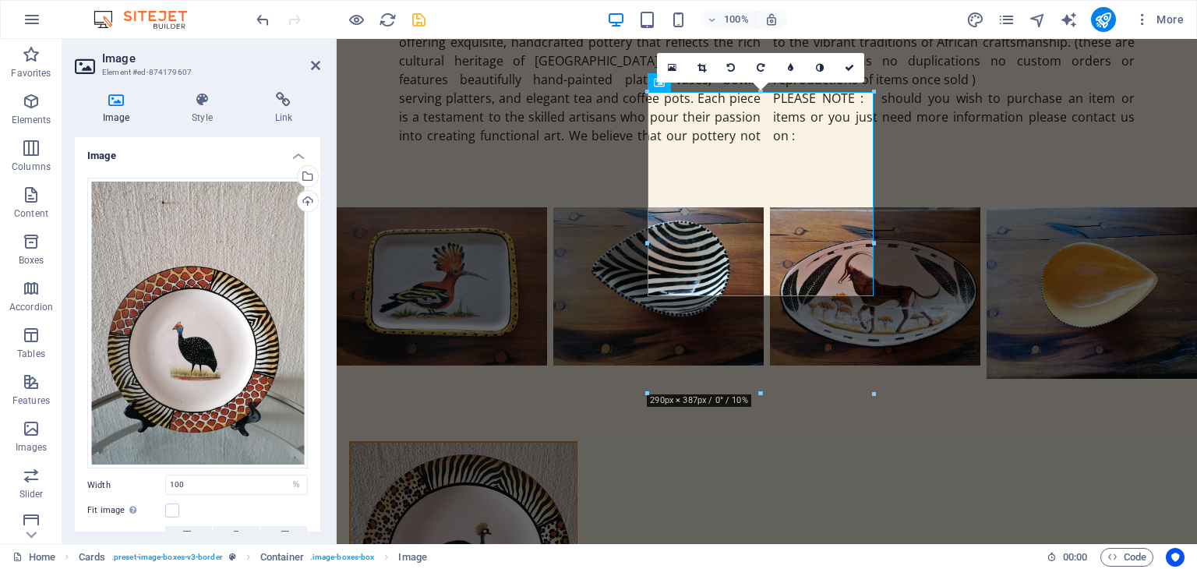
click at [702, 63] on icon at bounding box center [701, 67] width 9 height 9
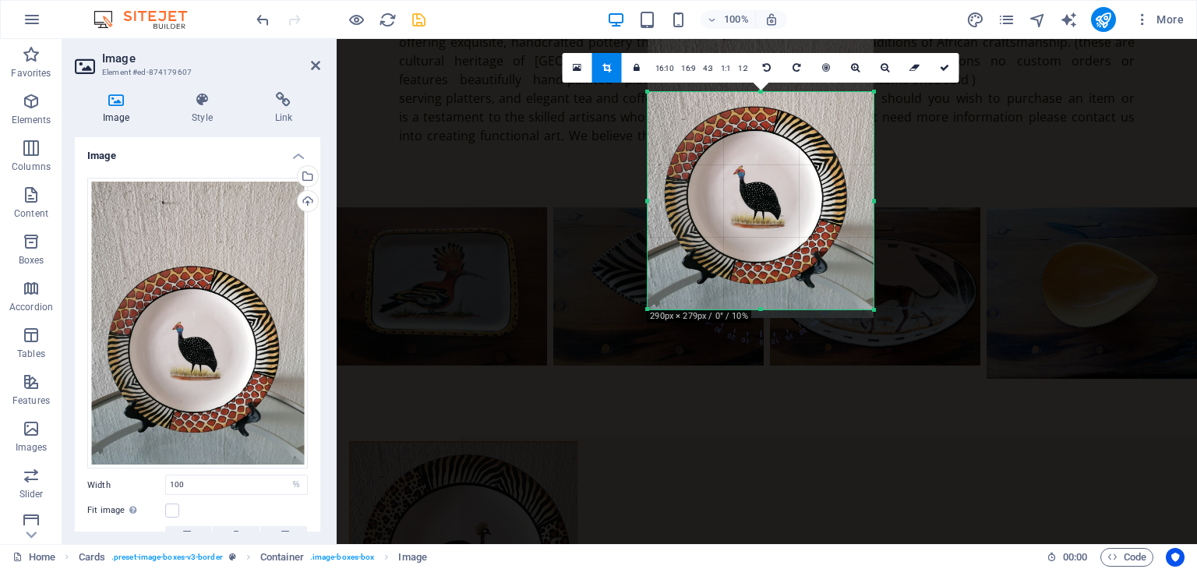
drag, startPoint x: 761, startPoint y: 295, endPoint x: 767, endPoint y: 309, distance: 14.6
click at [767, 309] on div at bounding box center [761, 309] width 226 height 5
click at [942, 65] on icon at bounding box center [944, 67] width 9 height 9
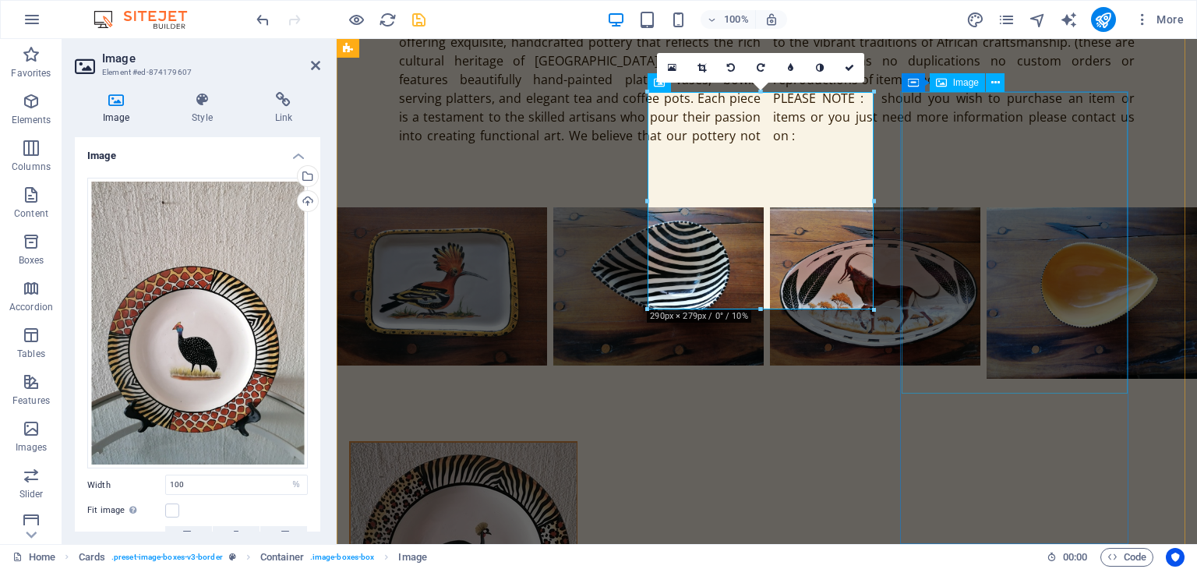
select select "%"
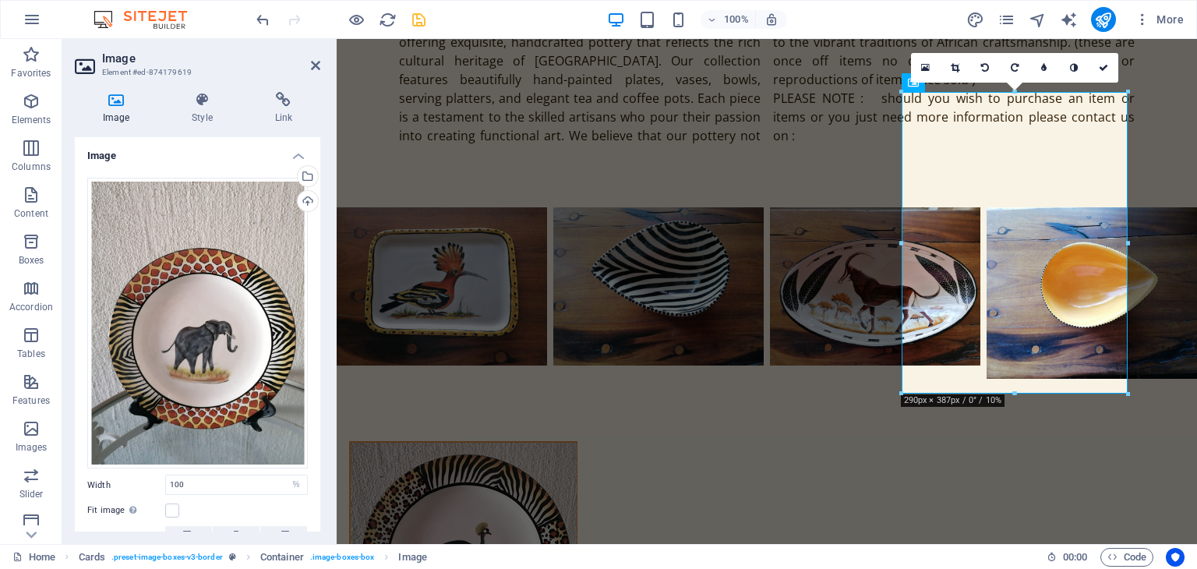
click at [957, 69] on icon at bounding box center [955, 67] width 9 height 9
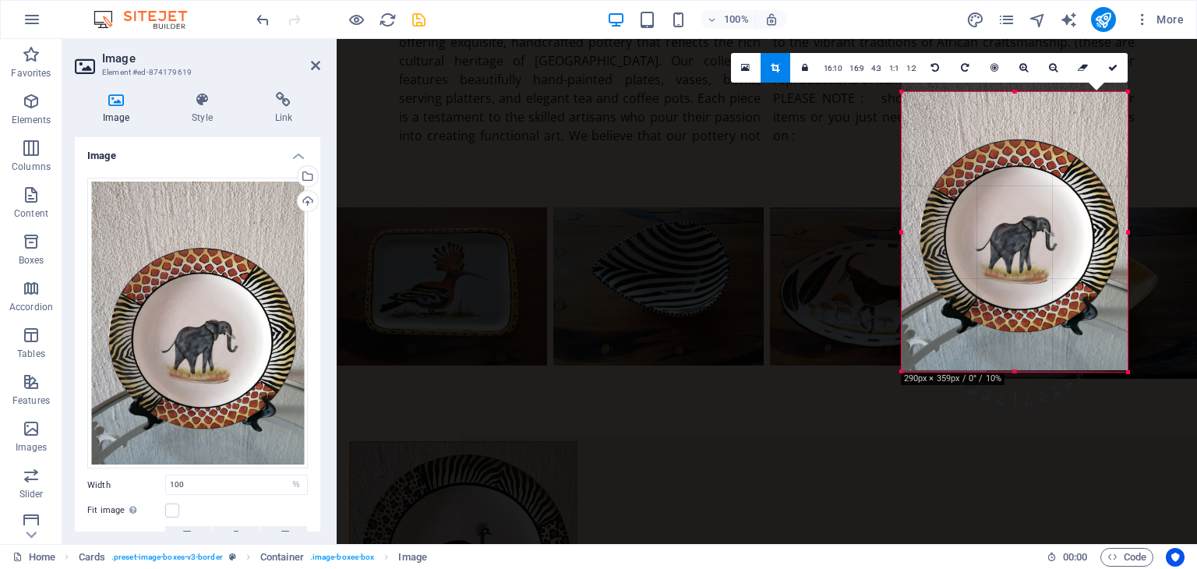
drag, startPoint x: 1014, startPoint y: 91, endPoint x: 1011, endPoint y: 115, distance: 23.6
click at [1011, 115] on div "180 170 160 150 140 130 120 110 100 90 80 70 60 50 40 30 20 10 0 -10 -20 -30 -4…" at bounding box center [1015, 232] width 226 height 280
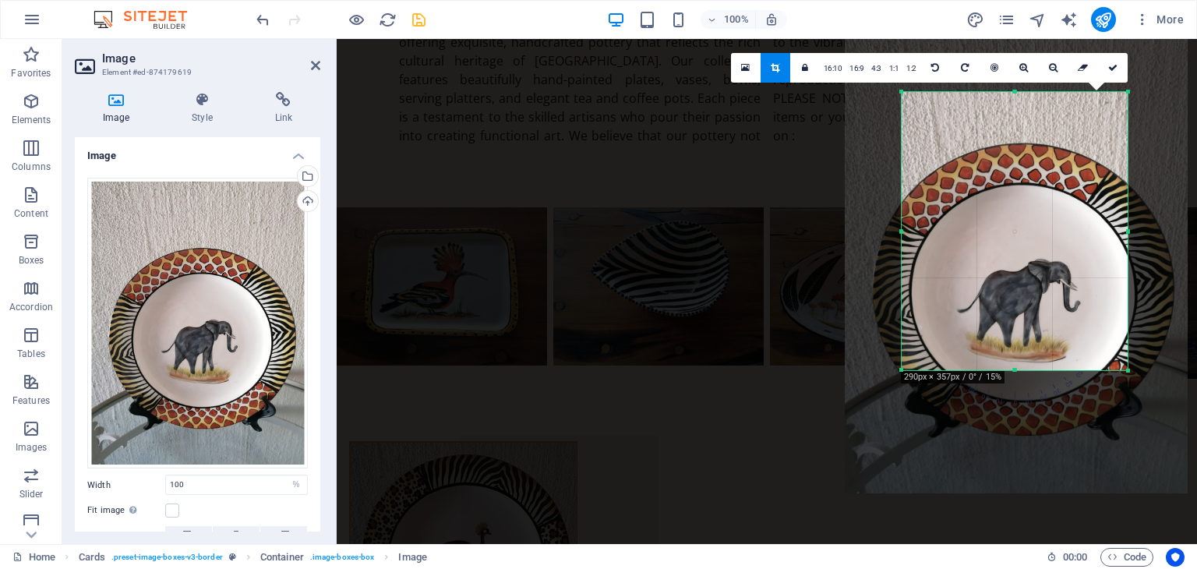
click at [1162, 115] on div at bounding box center [1016, 264] width 374 height 489
click at [1110, 63] on icon at bounding box center [1112, 67] width 9 height 9
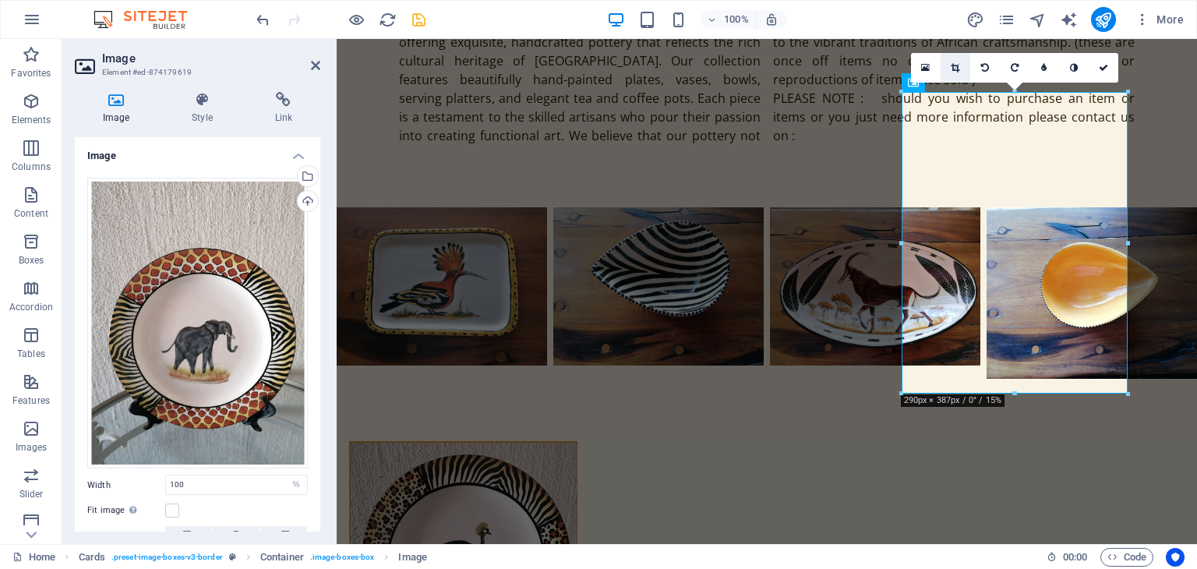
click at [955, 69] on icon at bounding box center [955, 67] width 9 height 9
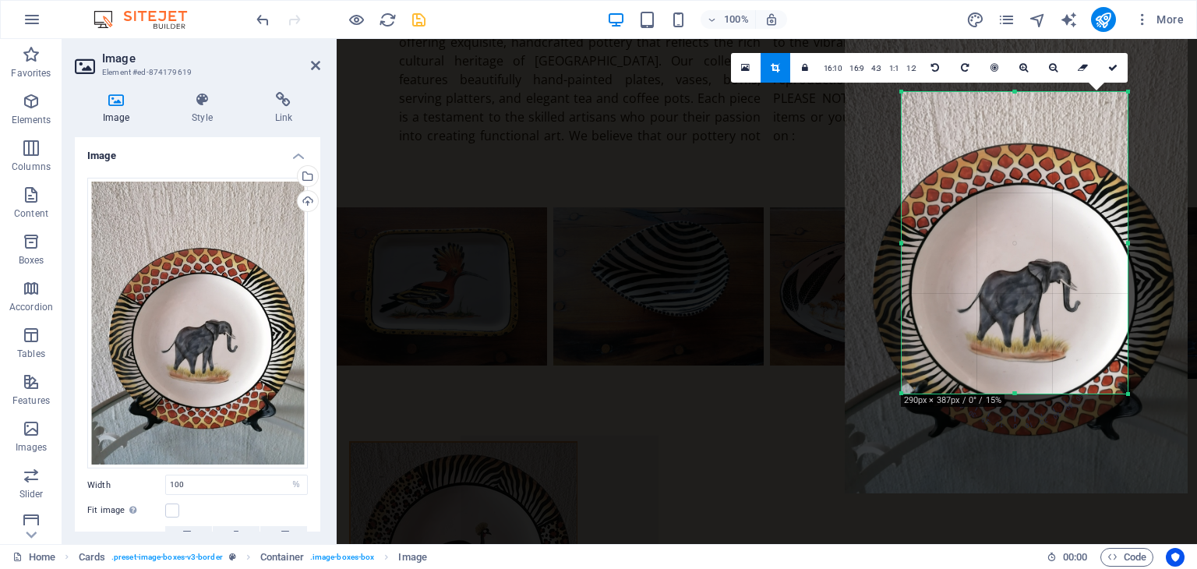
drag, startPoint x: 1055, startPoint y: 143, endPoint x: 1135, endPoint y: 143, distance: 80.3
click at [1057, 140] on div "180 170 160 150 140 130 120 110 100 90 80 70 60 50 40 30 20 10 0 -10 -20 -30 -4…" at bounding box center [1015, 243] width 226 height 302
click at [1147, 137] on div at bounding box center [1016, 264] width 374 height 489
click at [1116, 63] on icon at bounding box center [1112, 67] width 9 height 9
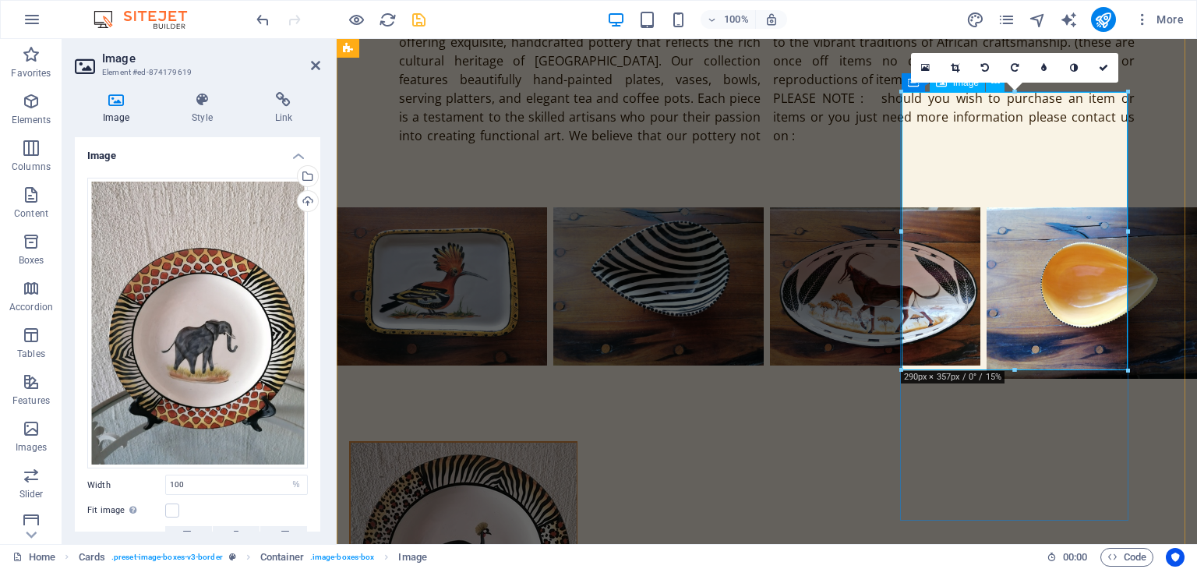
click at [958, 65] on icon at bounding box center [955, 67] width 9 height 9
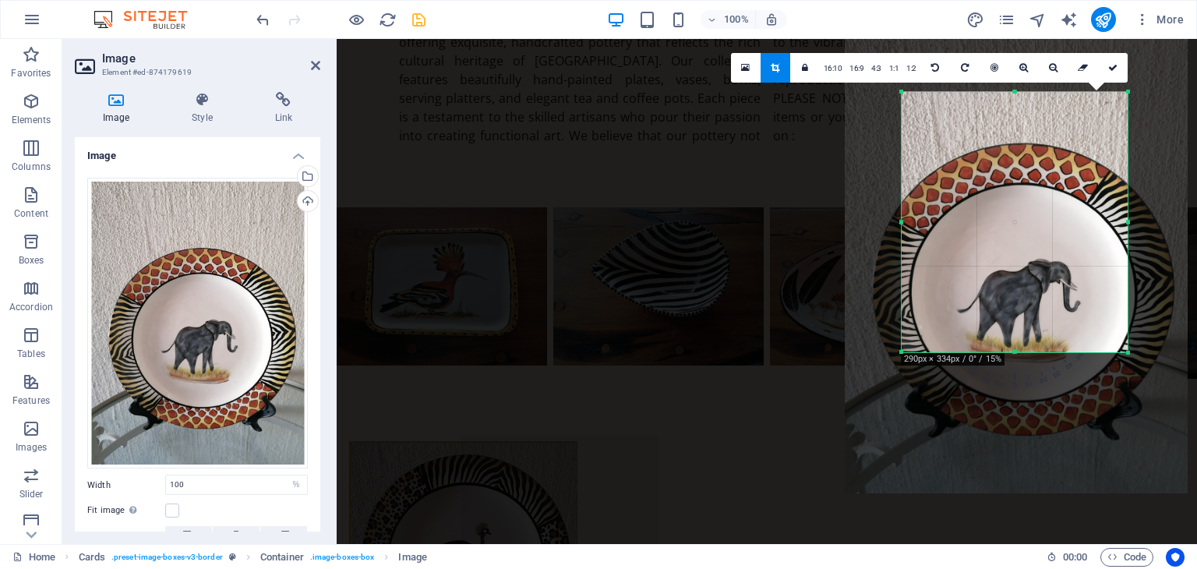
drag, startPoint x: 1014, startPoint y: 369, endPoint x: 1007, endPoint y: 351, distance: 19.2
click at [1007, 351] on div at bounding box center [1015, 352] width 226 height 5
click at [1158, 109] on div at bounding box center [1016, 264] width 374 height 489
click at [1110, 68] on icon at bounding box center [1112, 67] width 9 height 9
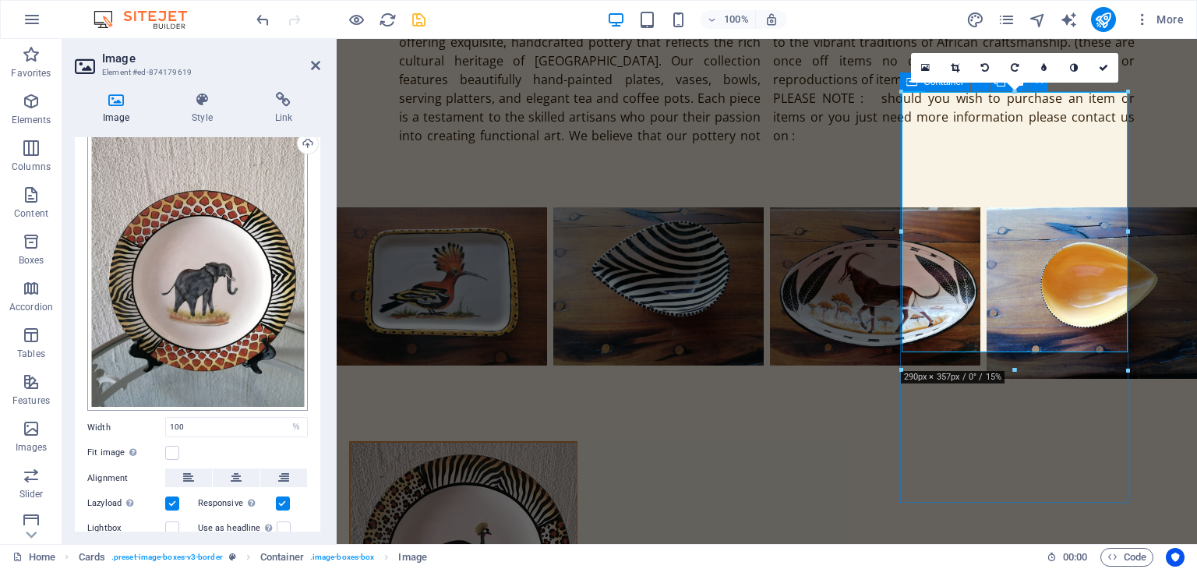
scroll to position [0, 0]
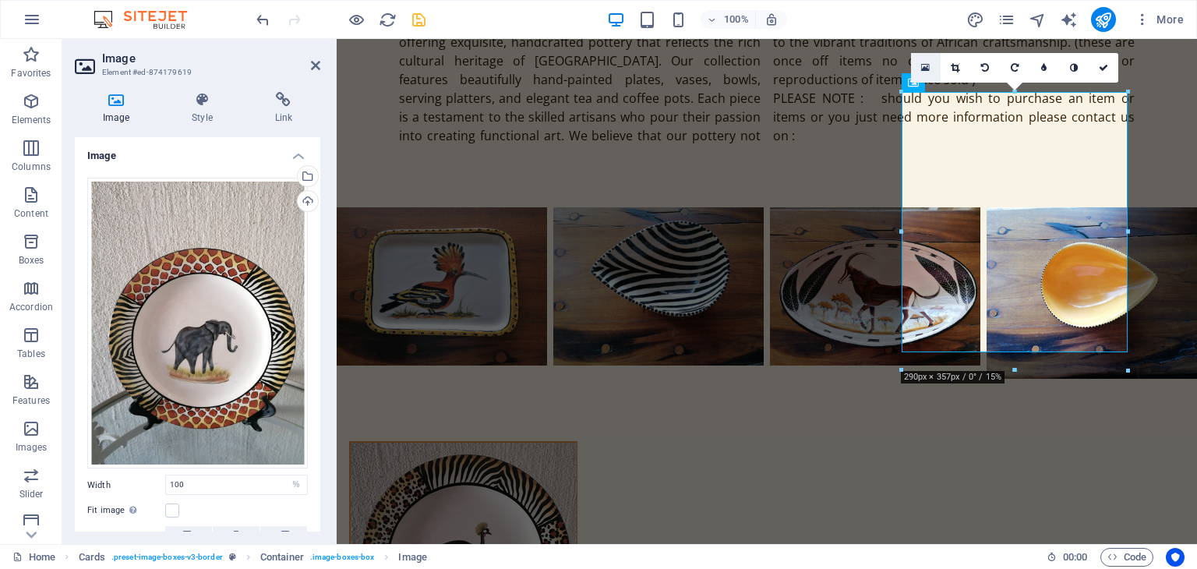
click at [923, 69] on icon at bounding box center [925, 67] width 9 height 11
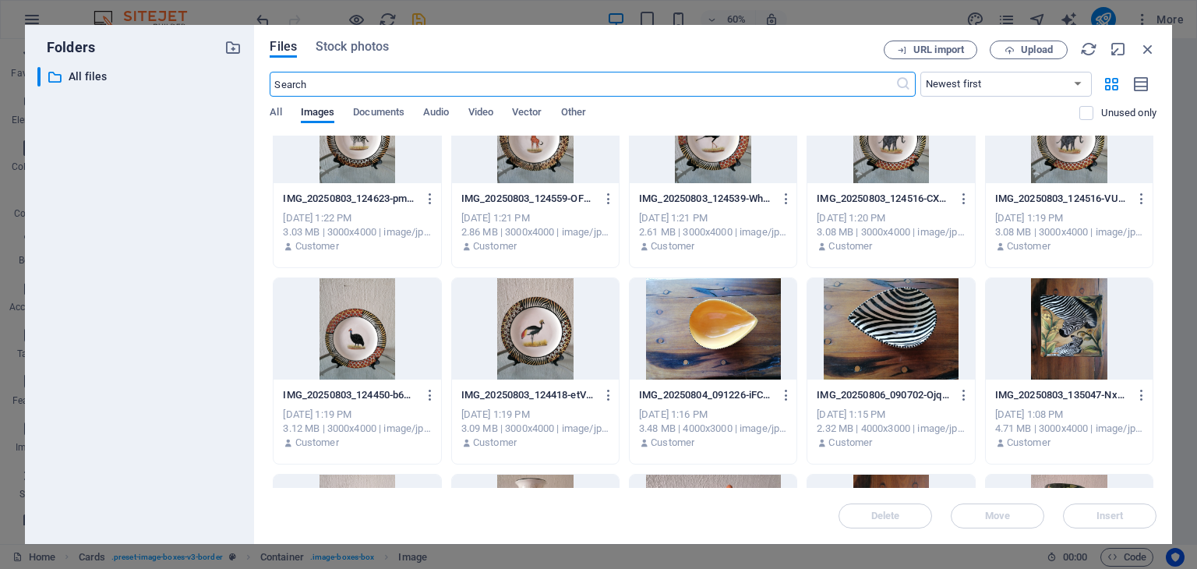
scroll to position [2980, 0]
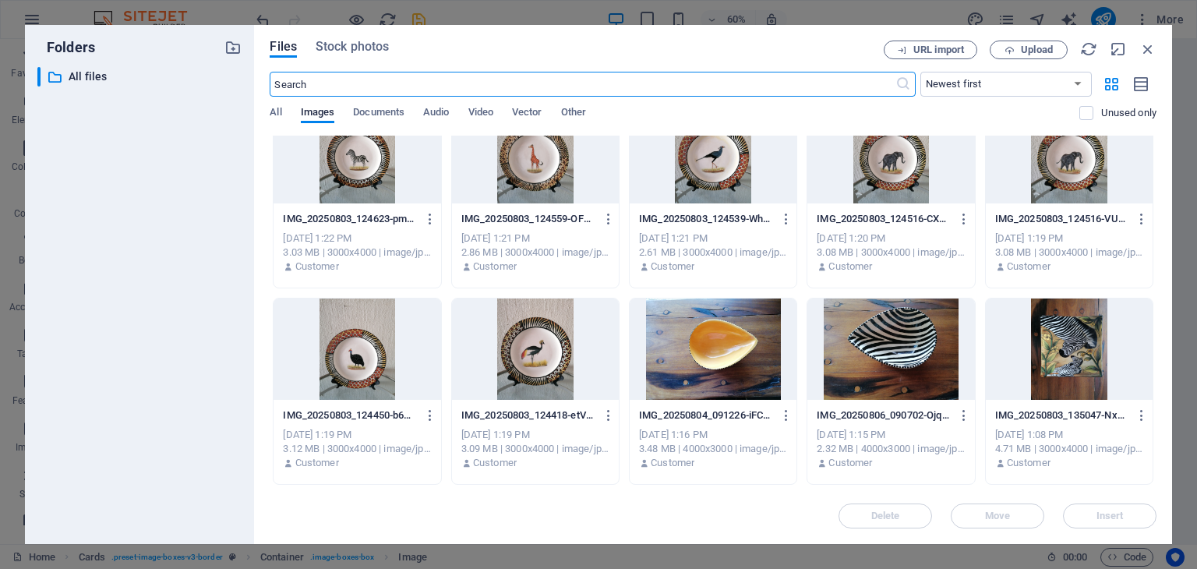
click at [1073, 171] on div at bounding box center [1069, 152] width 167 height 101
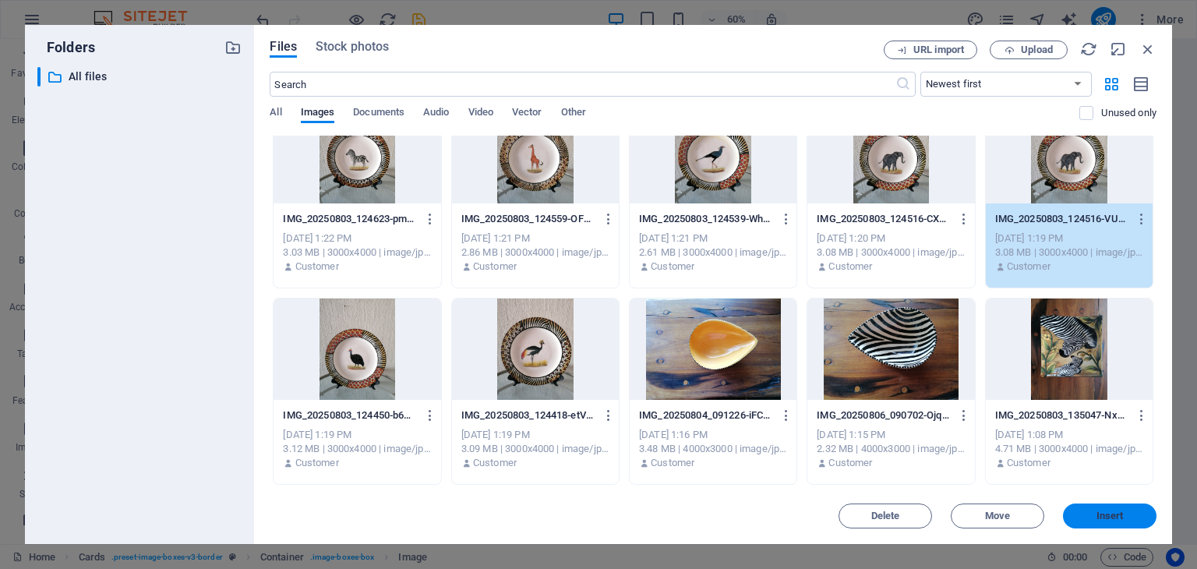
click at [1111, 514] on span "Insert" at bounding box center [1109, 515] width 27 height 9
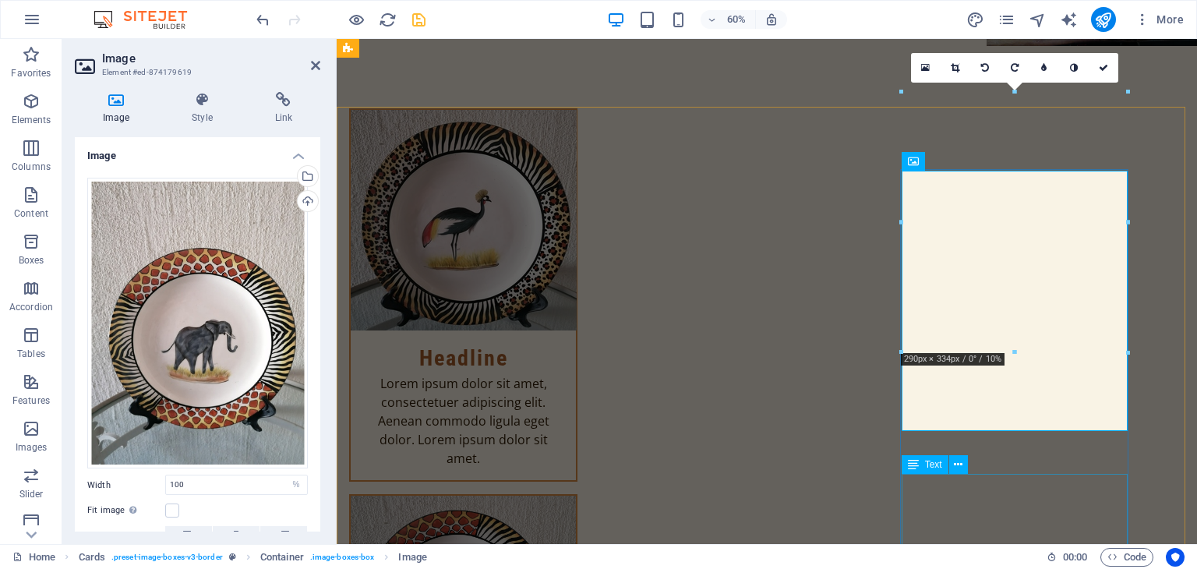
scroll to position [1038, 0]
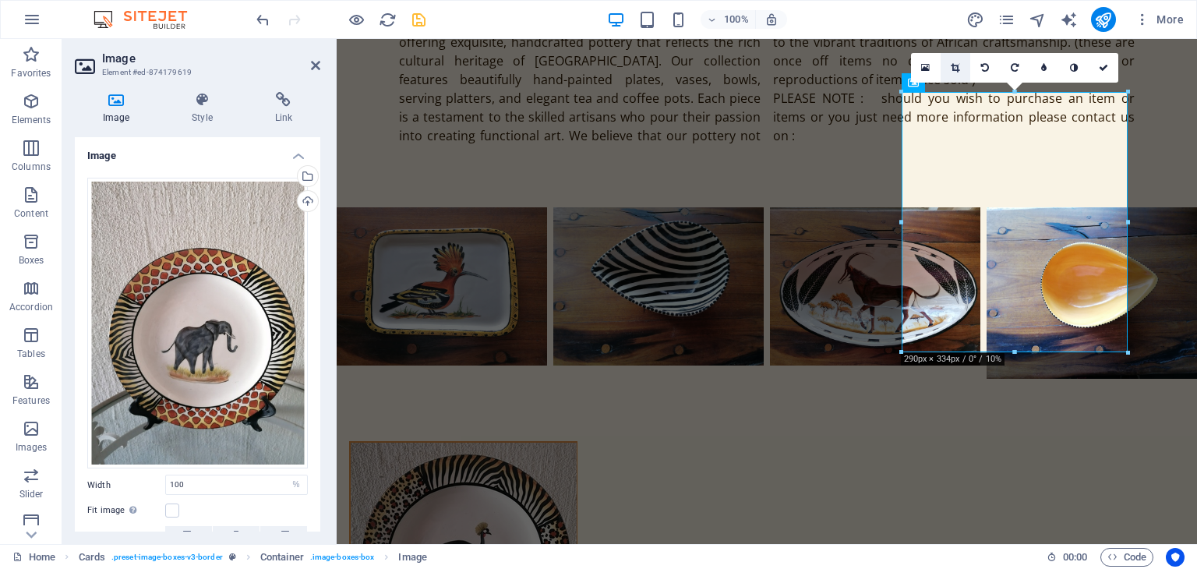
click at [956, 68] on icon at bounding box center [955, 67] width 9 height 9
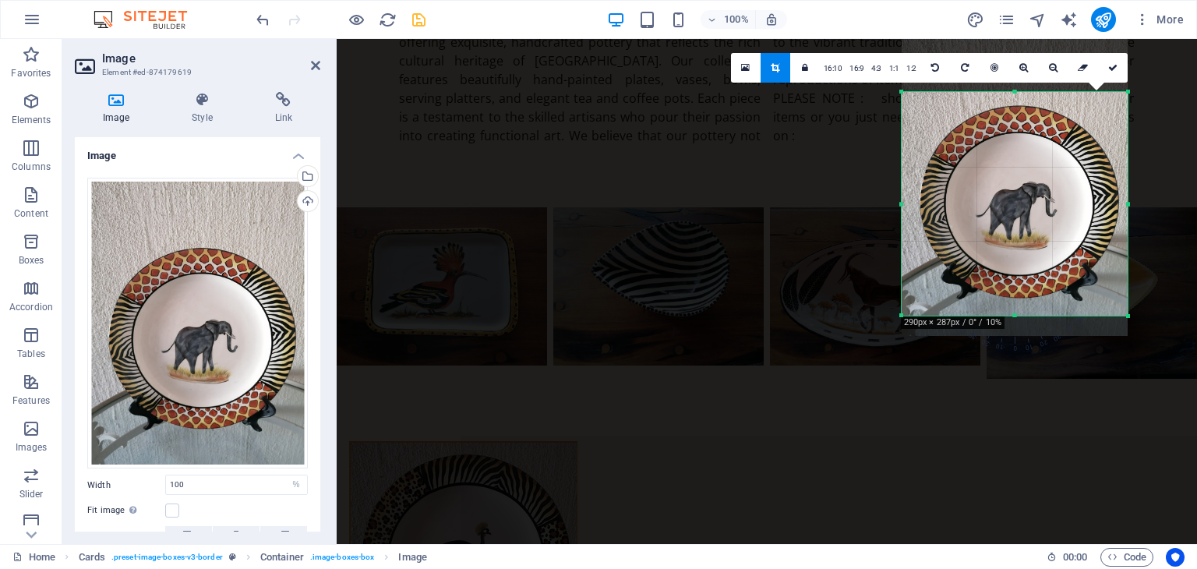
drag, startPoint x: 1013, startPoint y: 91, endPoint x: 1014, endPoint y: 128, distance: 36.6
click at [1014, 128] on div "180 170 160 150 140 130 120 110 100 90 80 70 60 50 40 30 20 10 0 -10 -20 -30 -4…" at bounding box center [1015, 204] width 226 height 224
click at [1110, 65] on icon at bounding box center [1112, 67] width 9 height 9
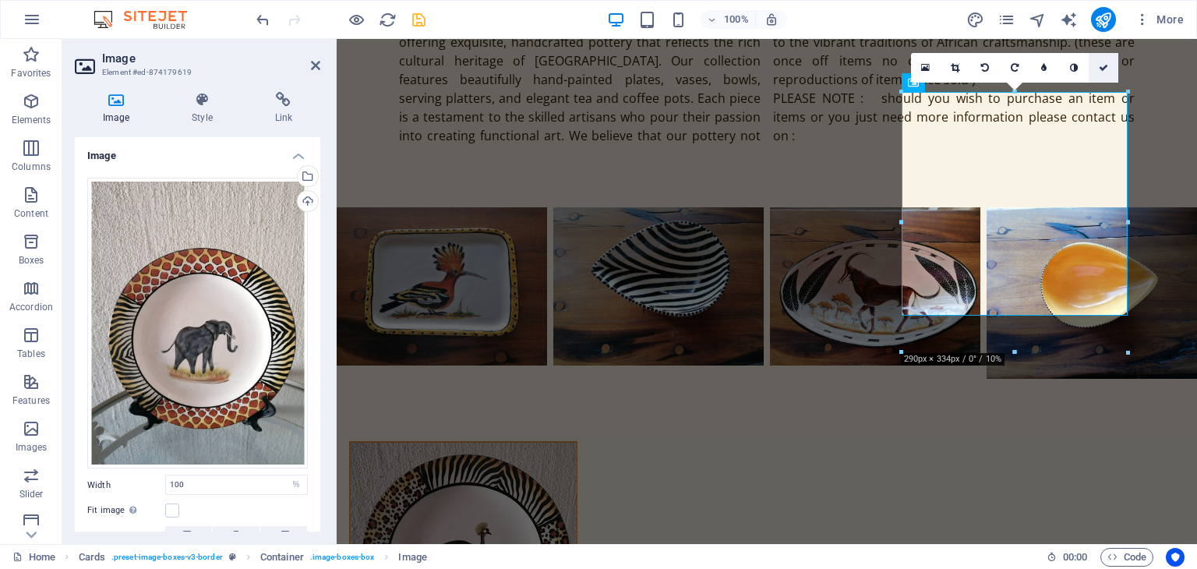
click at [1100, 63] on icon at bounding box center [1103, 67] width 9 height 9
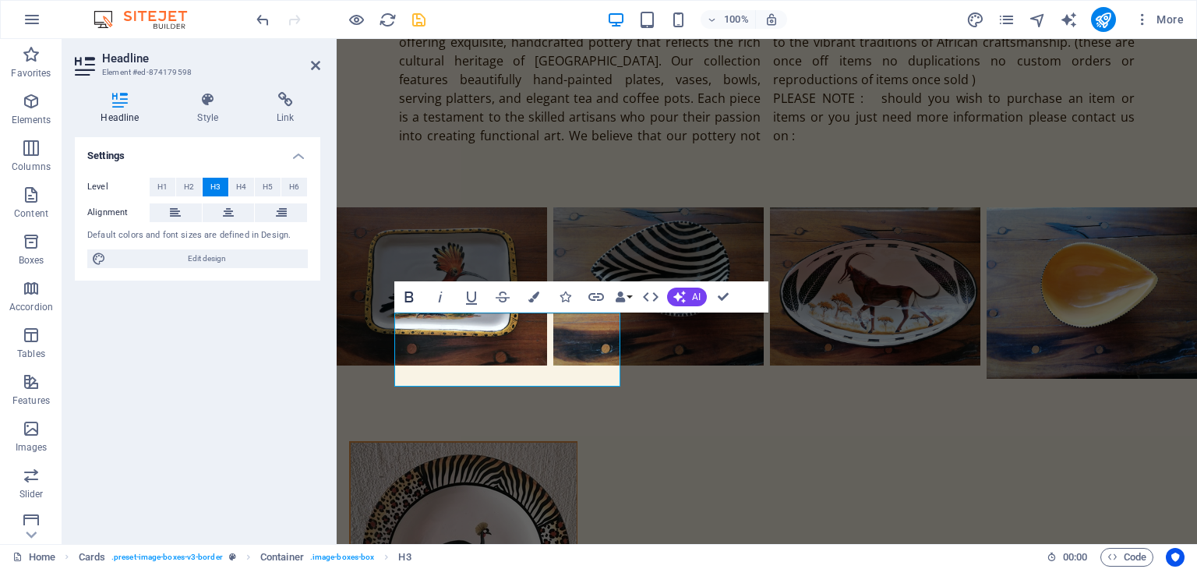
click at [405, 291] on icon "button" at bounding box center [409, 297] width 19 height 19
click at [169, 185] on button "H1" at bounding box center [163, 187] width 26 height 19
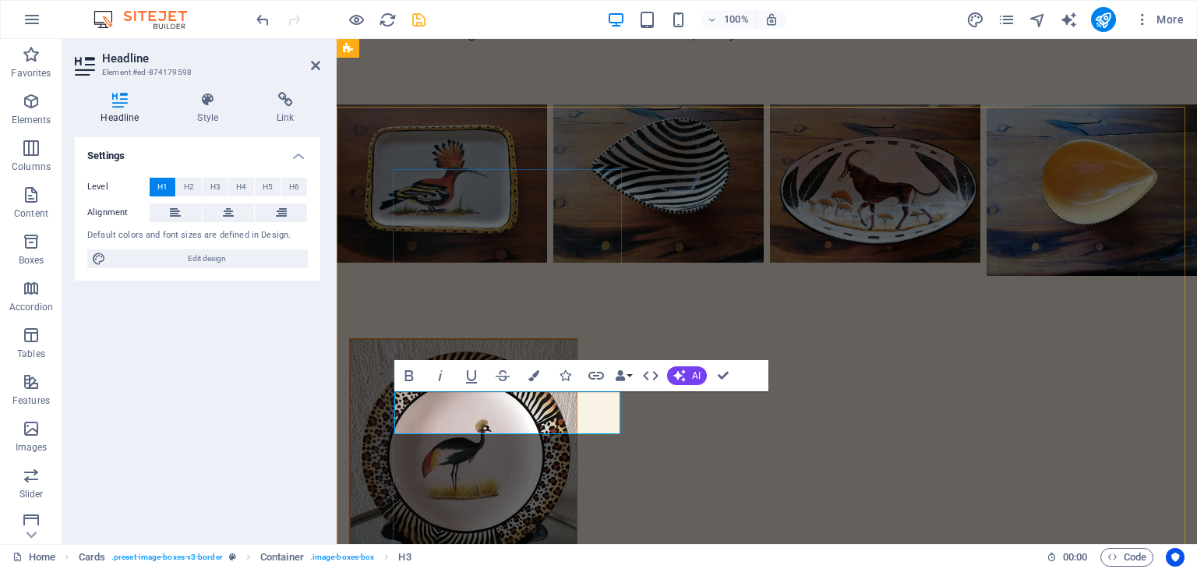
scroll to position [1038, 0]
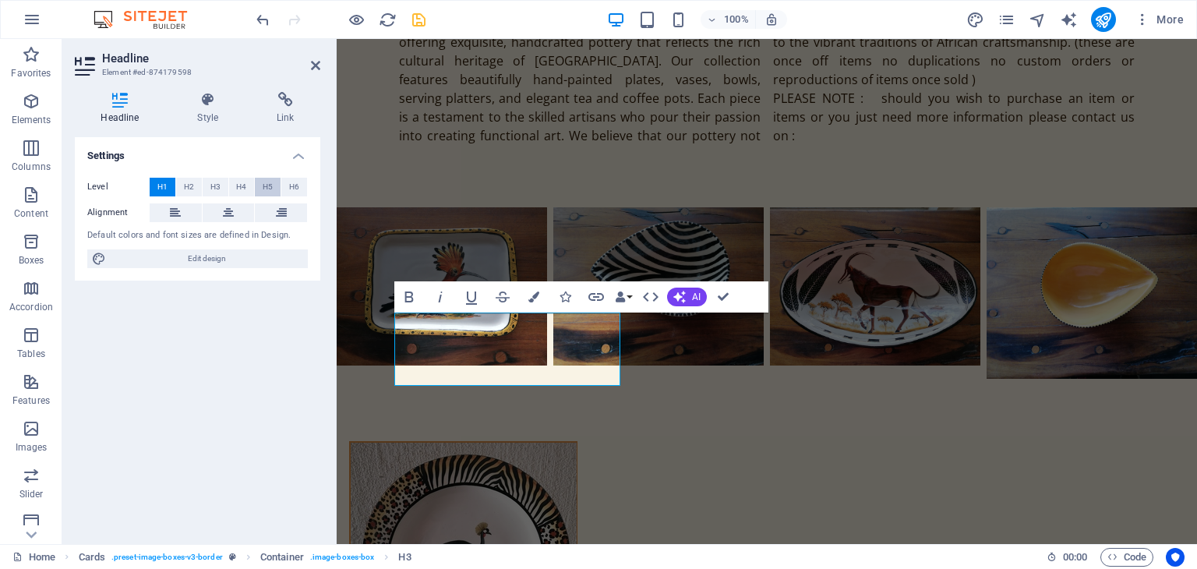
click at [275, 185] on button "H5" at bounding box center [268, 187] width 26 height 19
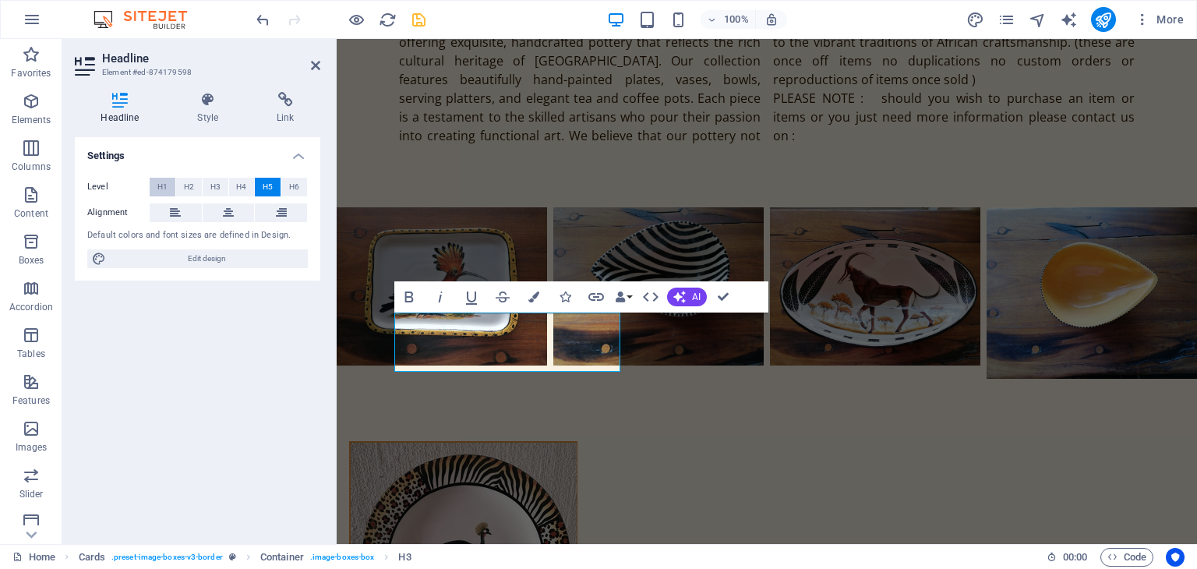
click at [158, 185] on span "H1" at bounding box center [162, 187] width 10 height 19
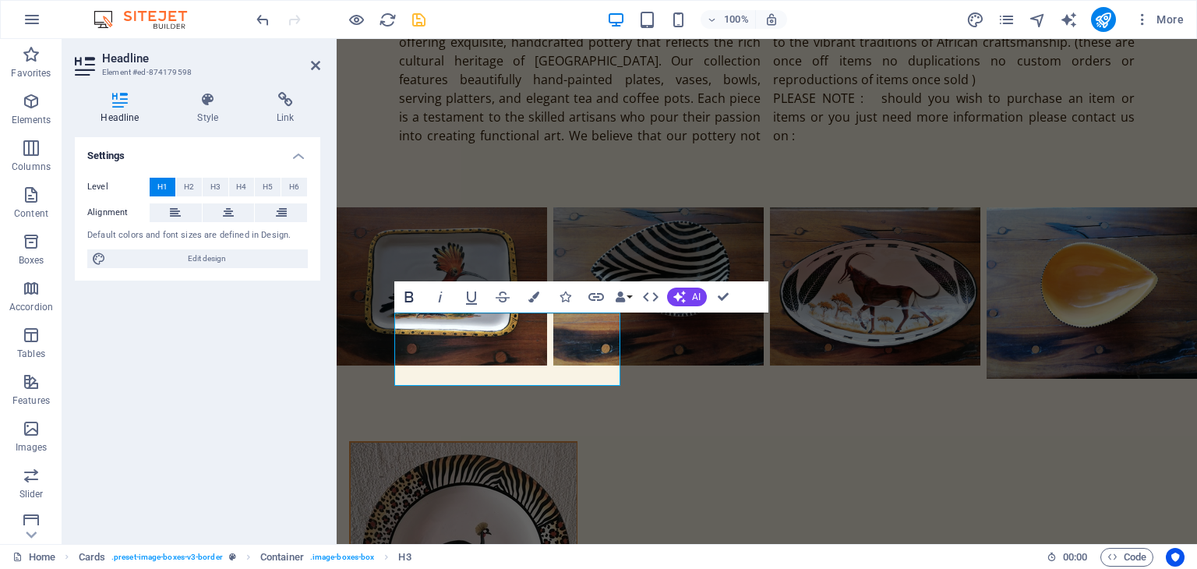
click at [408, 300] on icon "button" at bounding box center [409, 297] width 19 height 19
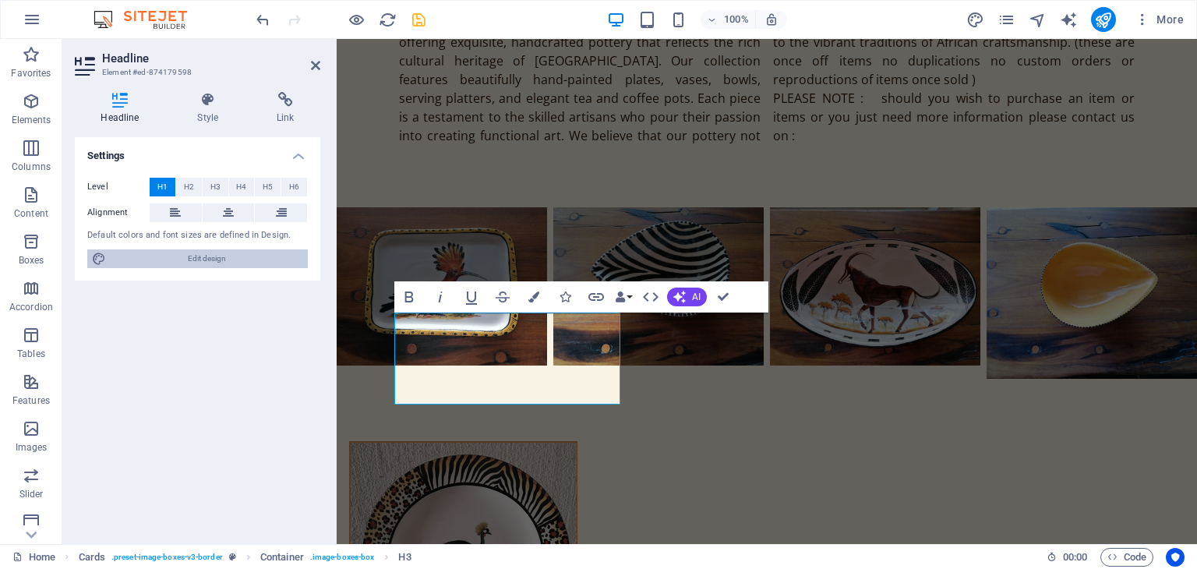
click at [203, 262] on span "Edit design" at bounding box center [207, 258] width 192 height 19
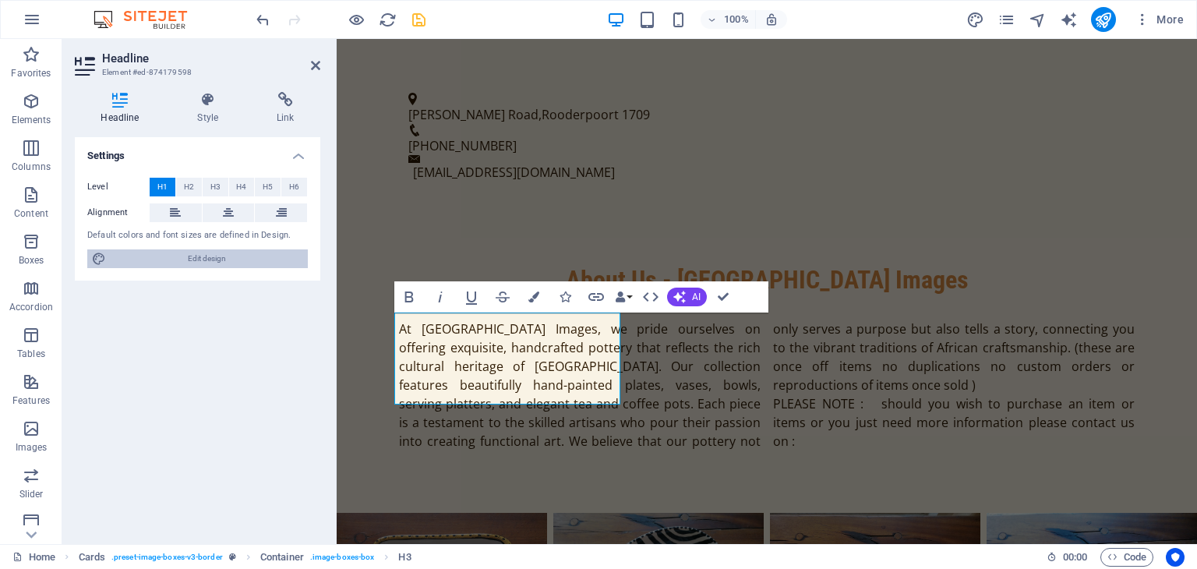
select select "px"
select select "200"
select select "px"
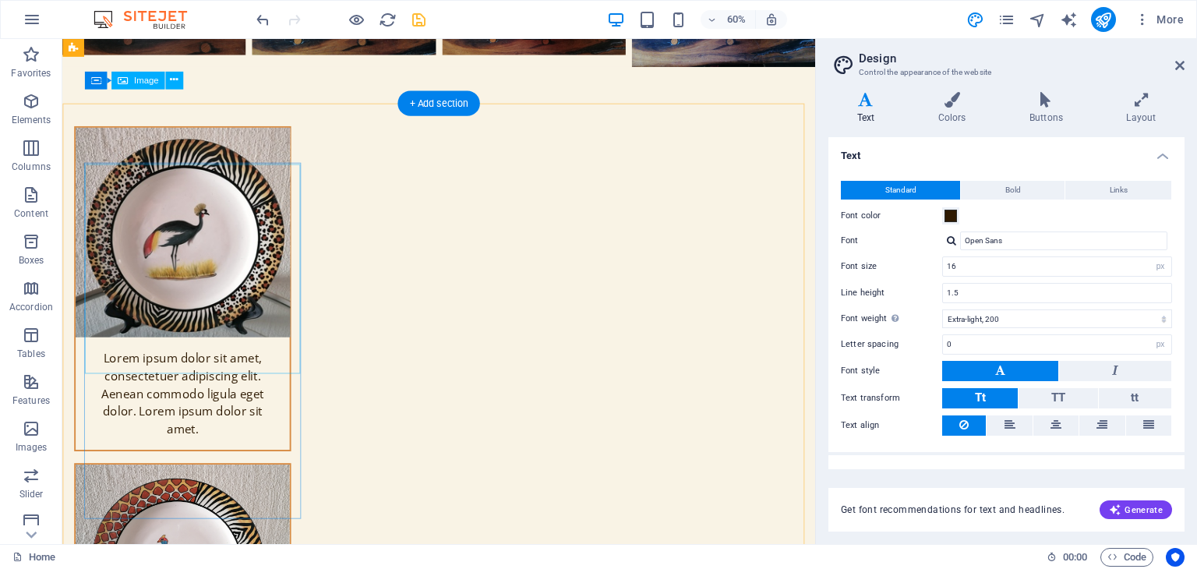
scroll to position [1047, 0]
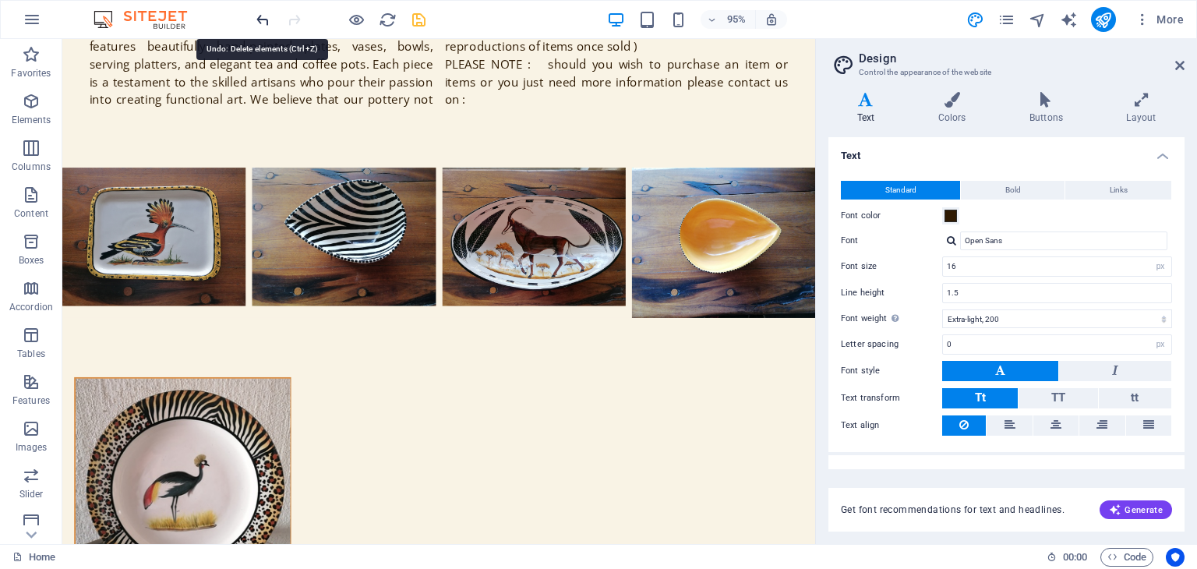
click at [269, 19] on icon "undo" at bounding box center [263, 20] width 18 height 18
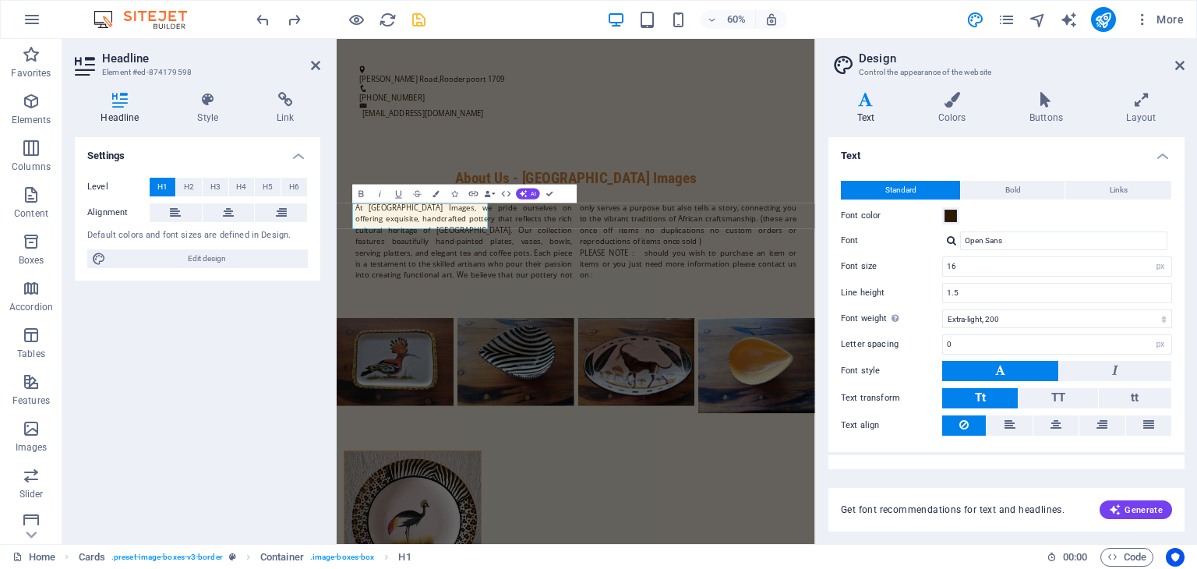
scroll to position [1311, 0]
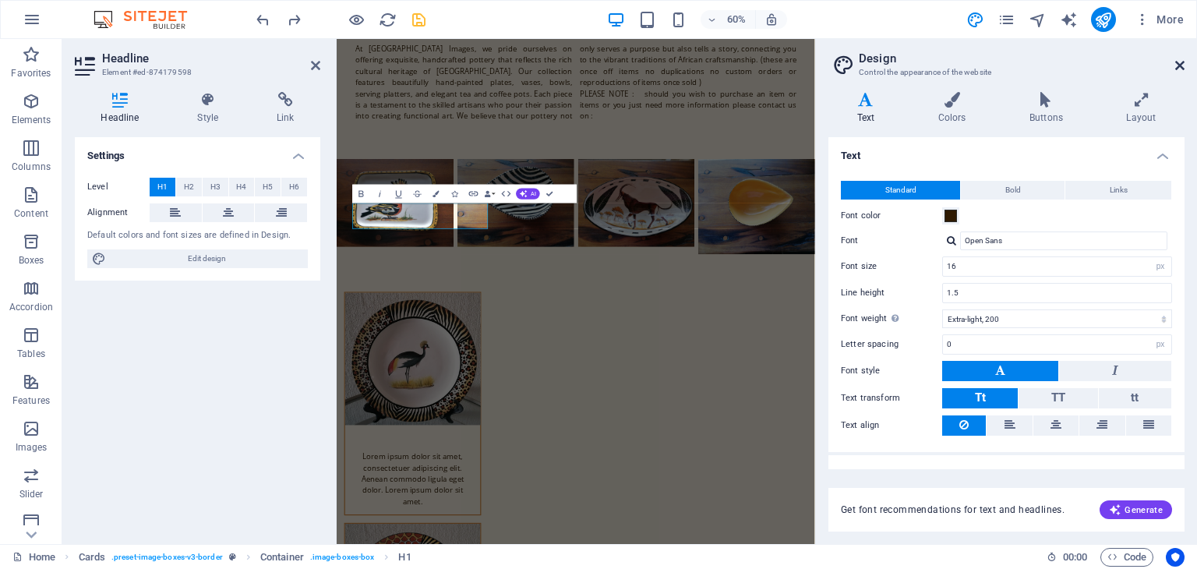
click at [1183, 62] on icon at bounding box center [1179, 65] width 9 height 12
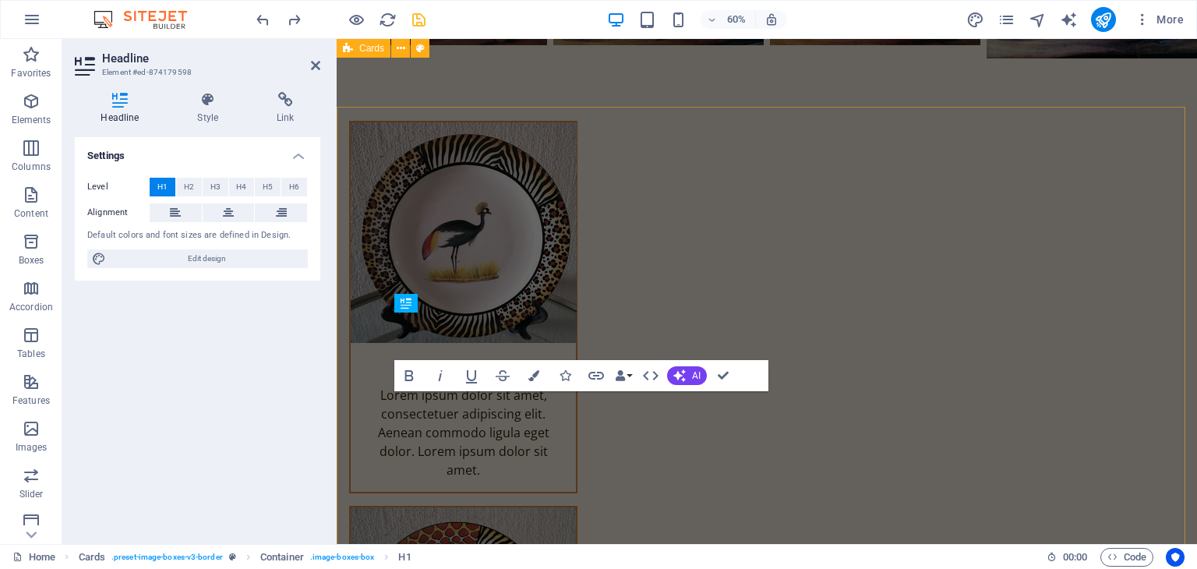
scroll to position [1038, 0]
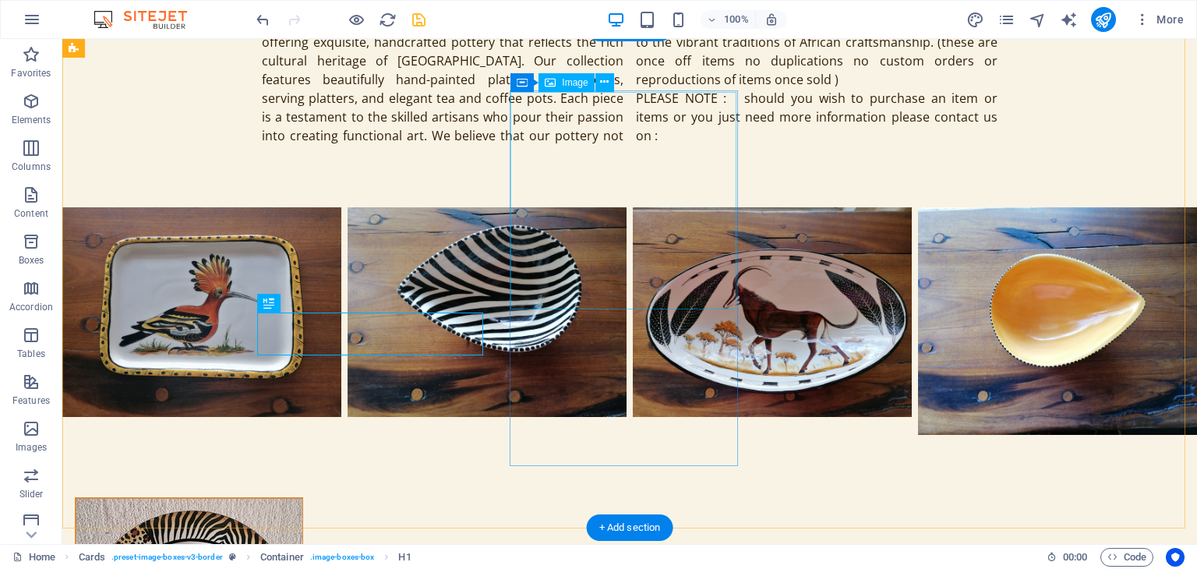
scroll to position [1094, 0]
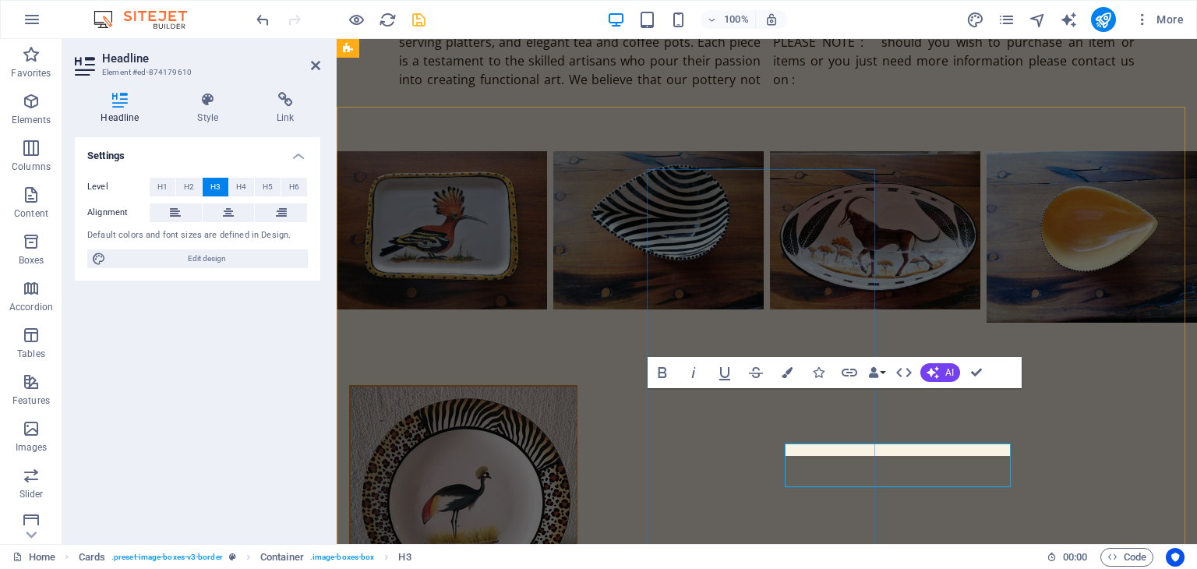
scroll to position [1038, 0]
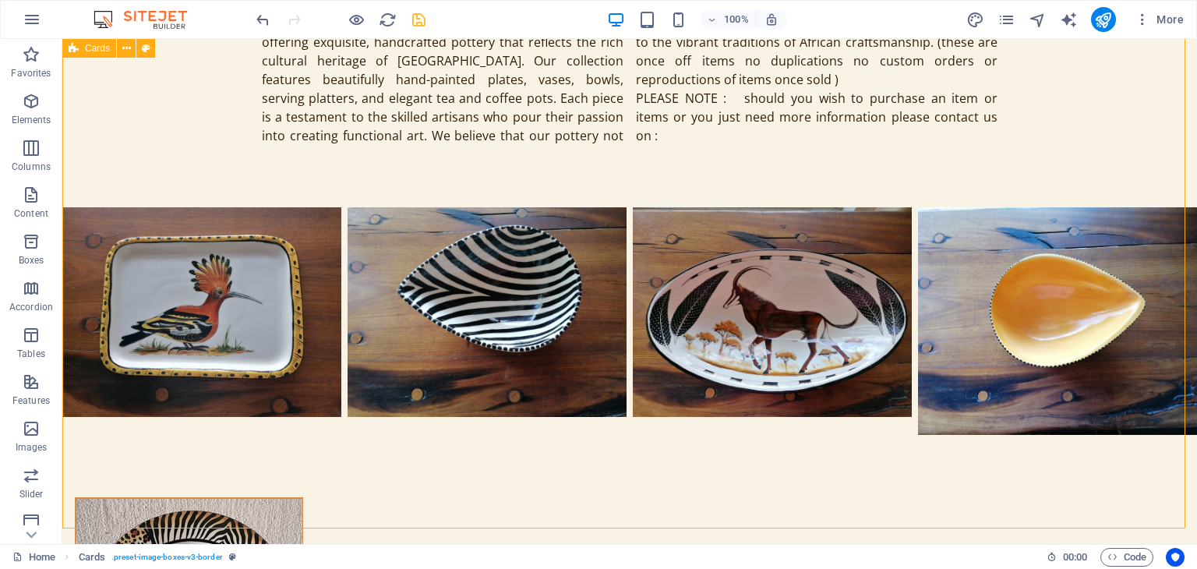
scroll to position [1094, 0]
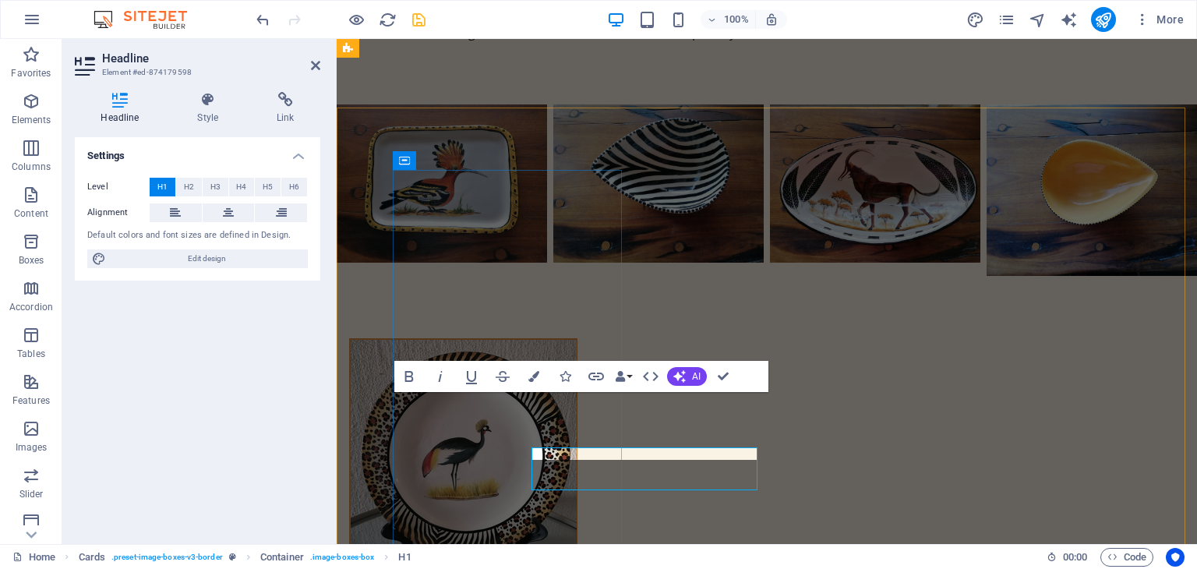
scroll to position [1038, 0]
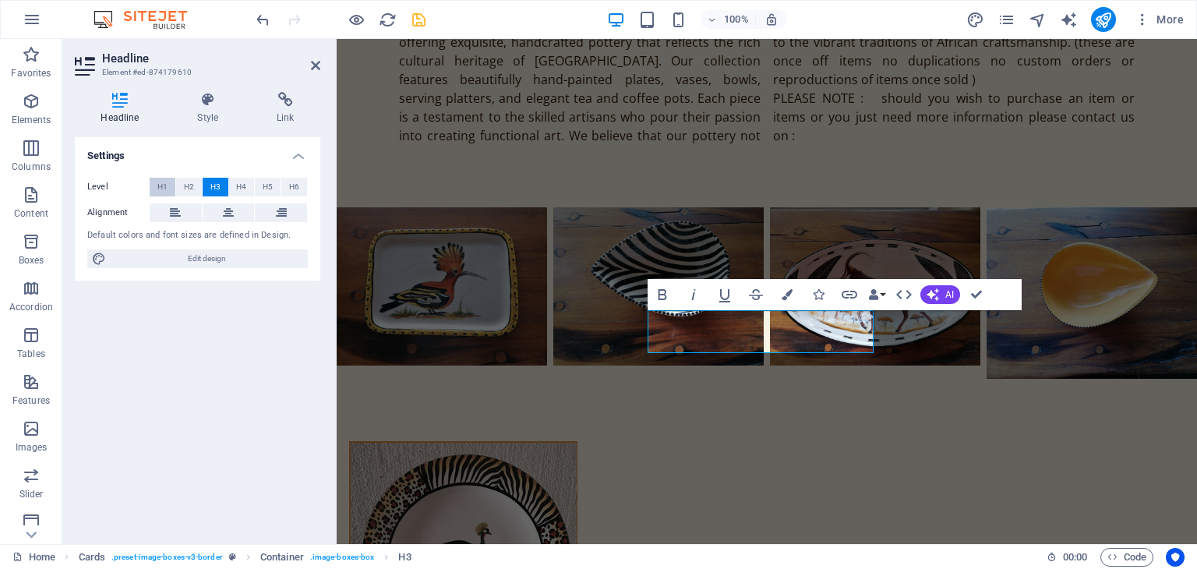
click at [153, 188] on button "H1" at bounding box center [163, 187] width 26 height 19
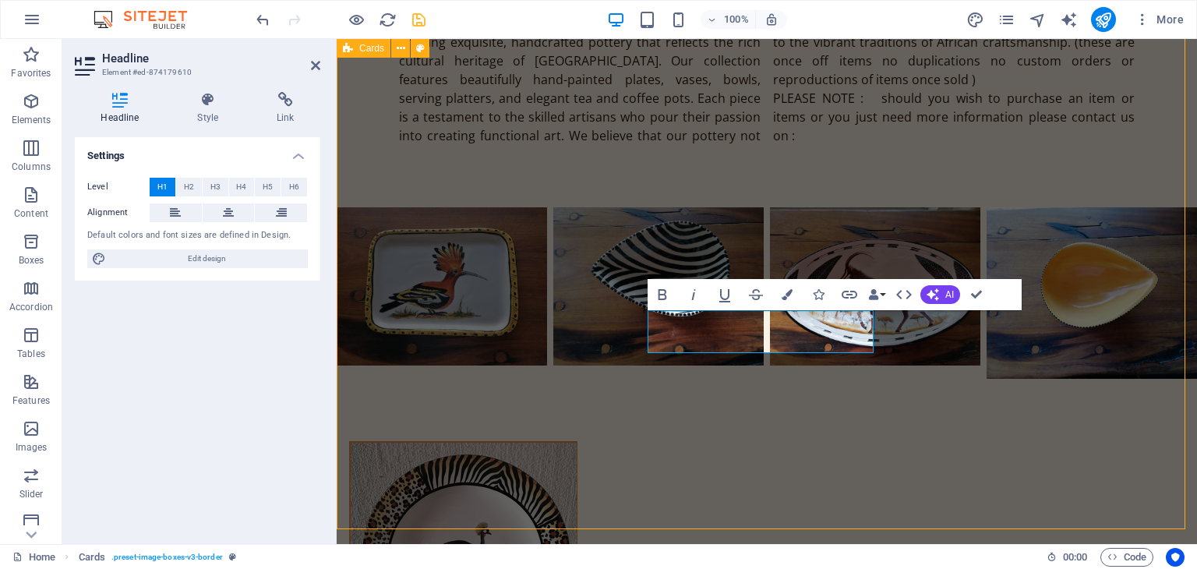
scroll to position [1094, 0]
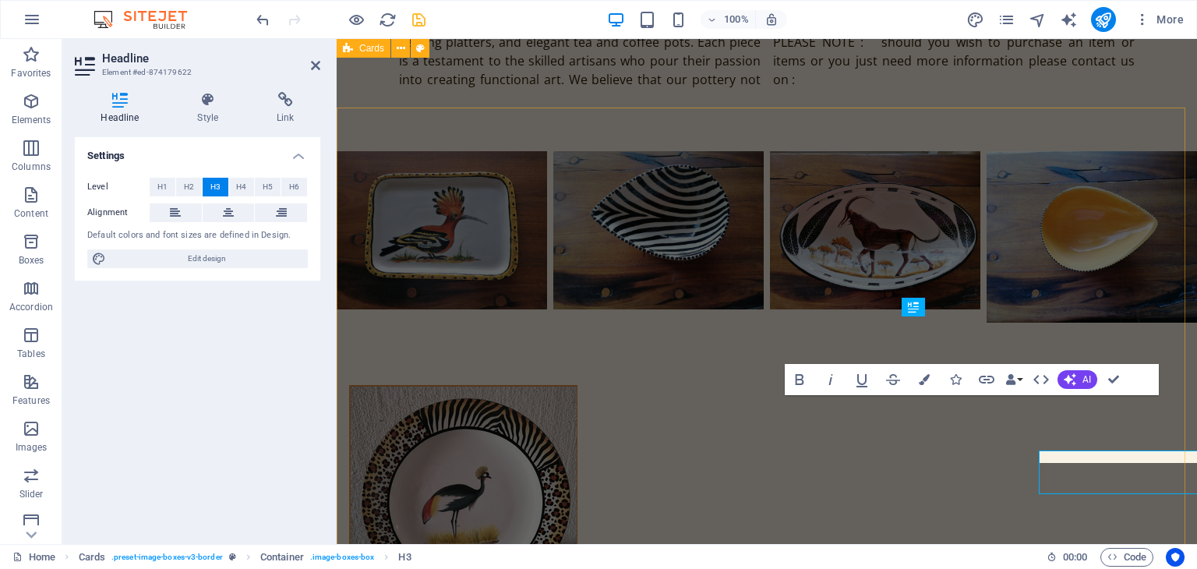
scroll to position [1038, 0]
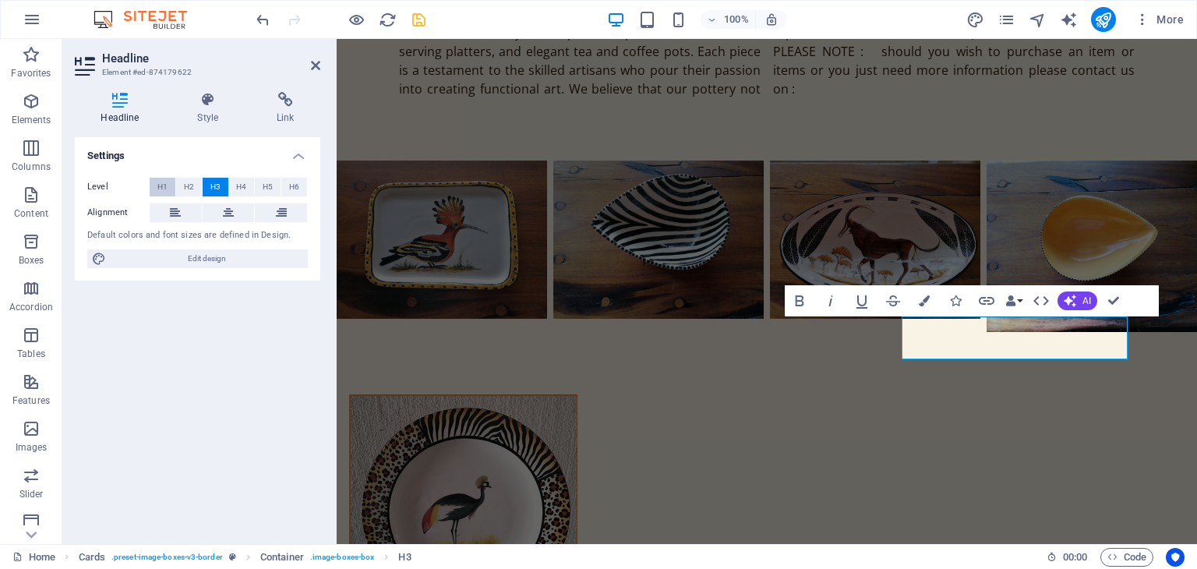
click at [162, 185] on span "H1" at bounding box center [162, 187] width 10 height 19
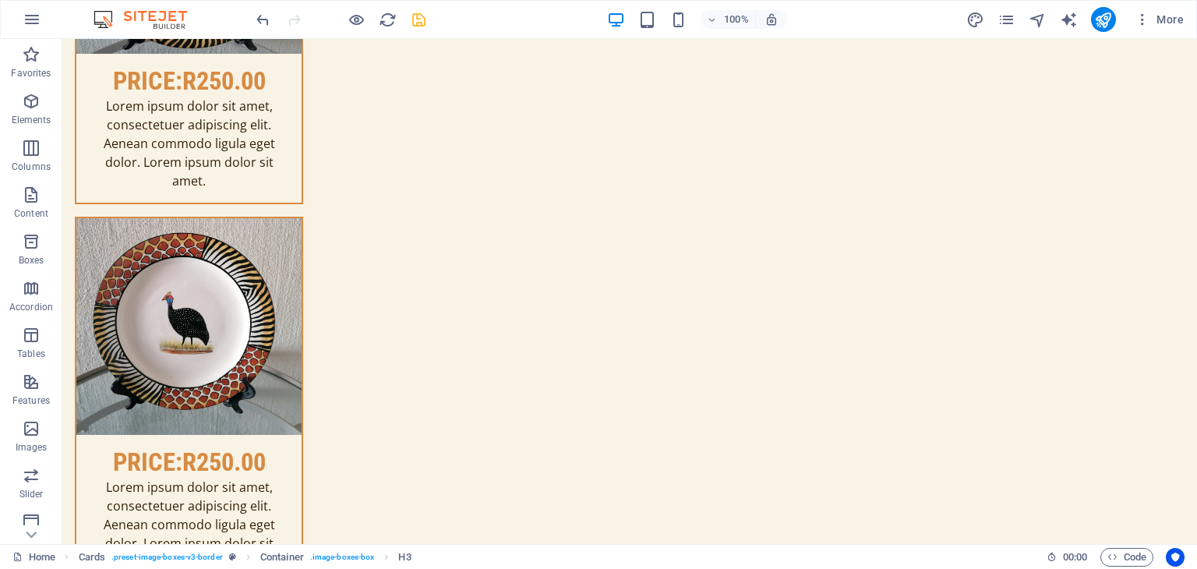
scroll to position [1717, 0]
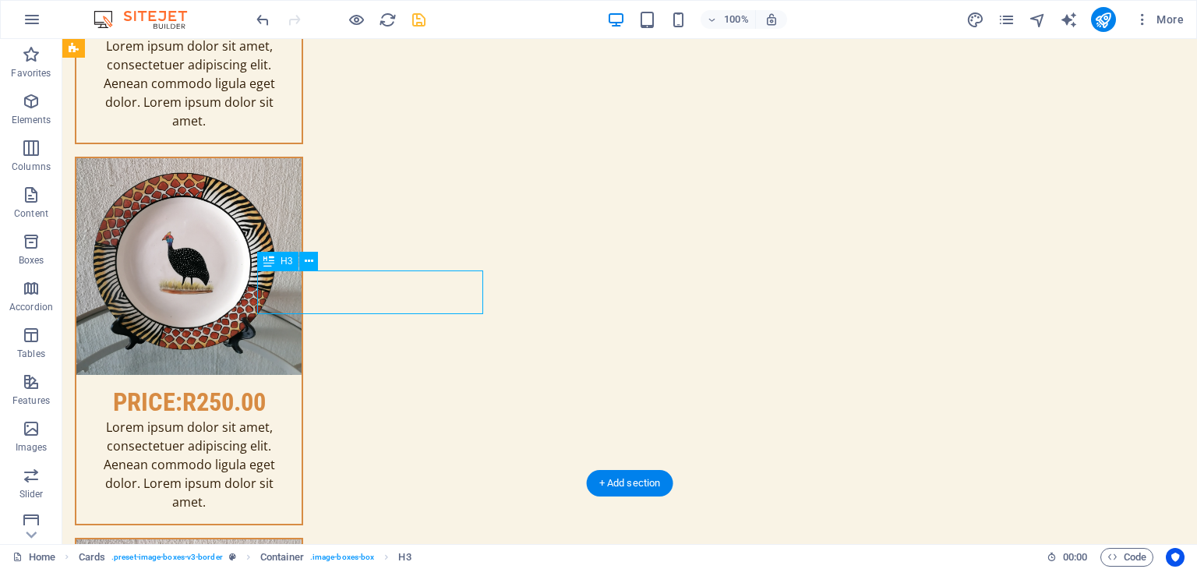
scroll to position [1661, 0]
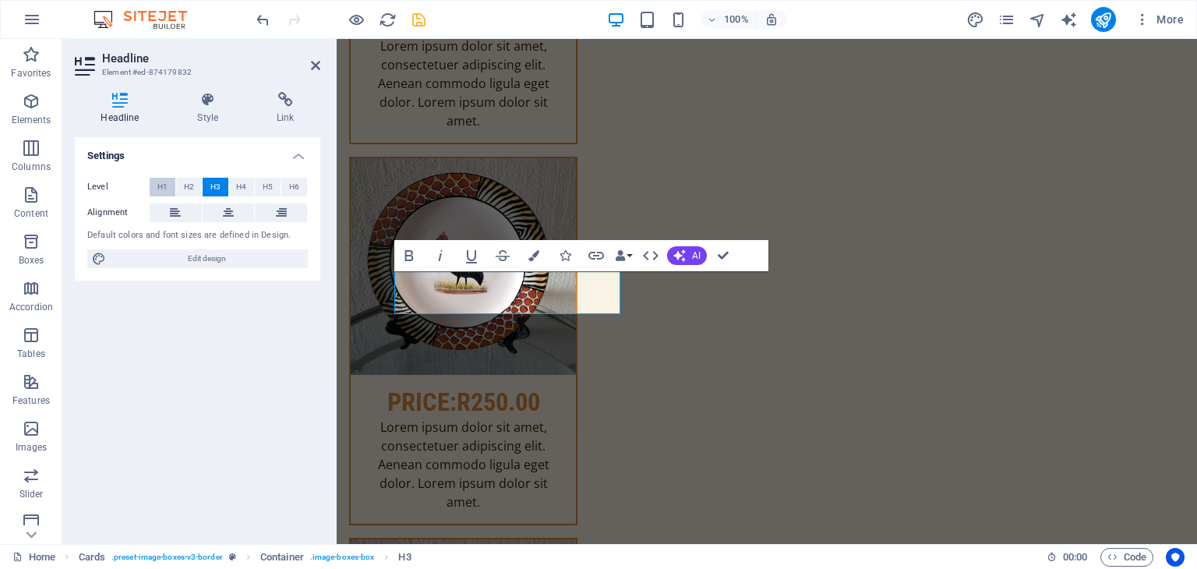
click at [160, 183] on span "H1" at bounding box center [162, 187] width 10 height 19
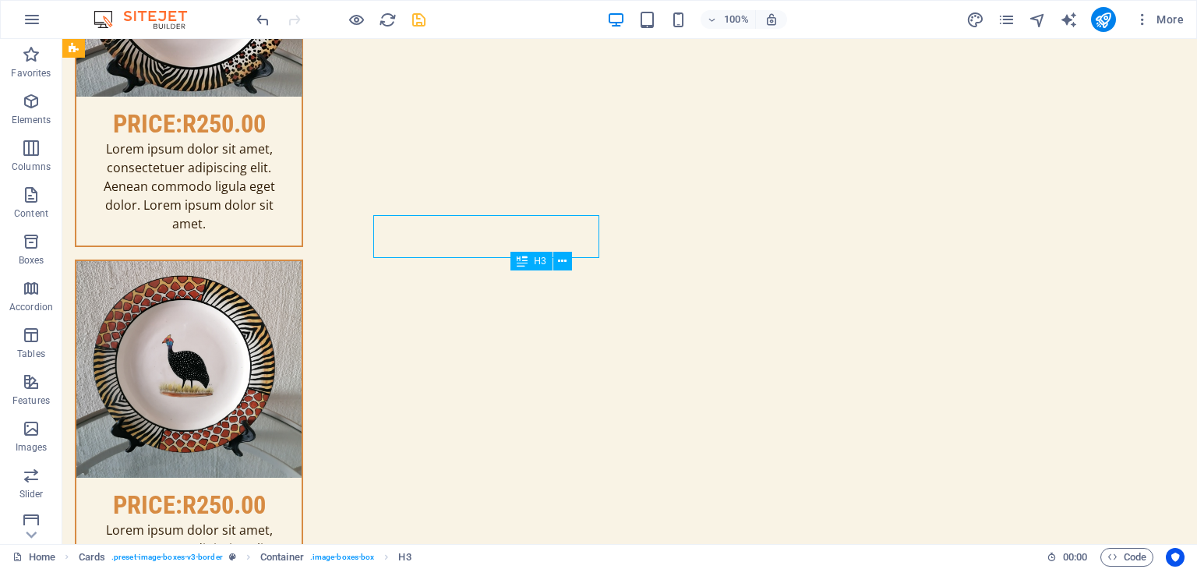
scroll to position [1717, 0]
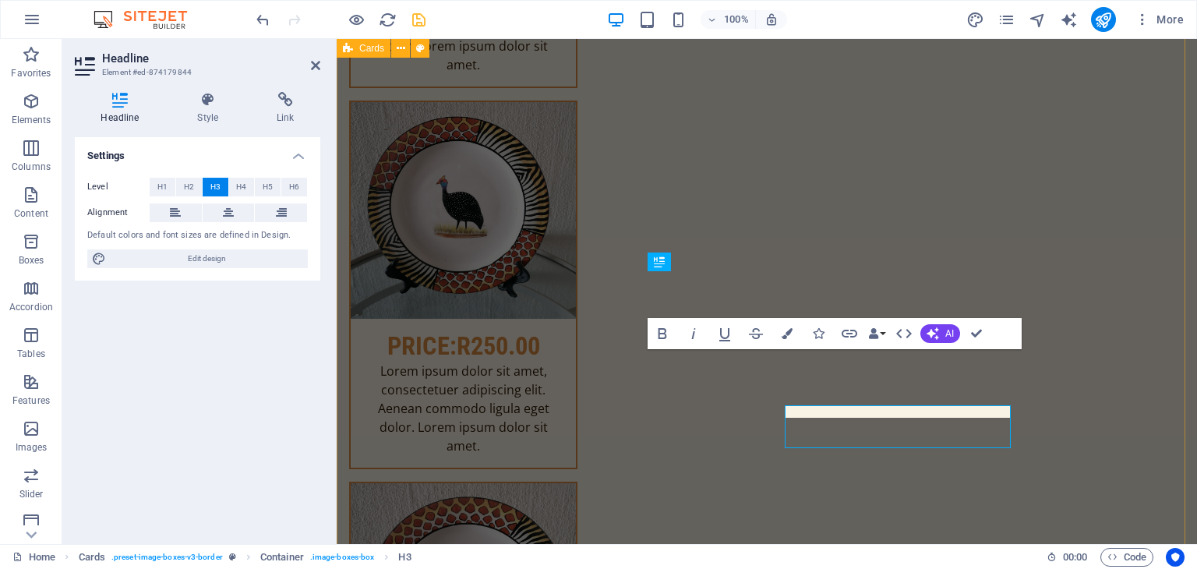
scroll to position [1661, 0]
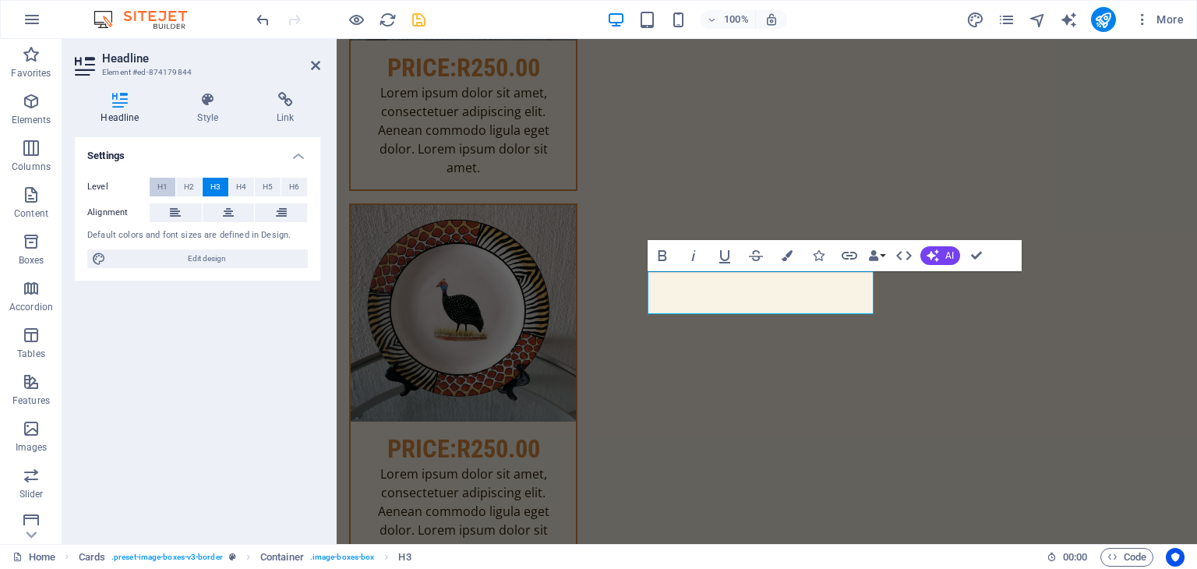
click at [161, 188] on span "H1" at bounding box center [162, 187] width 10 height 19
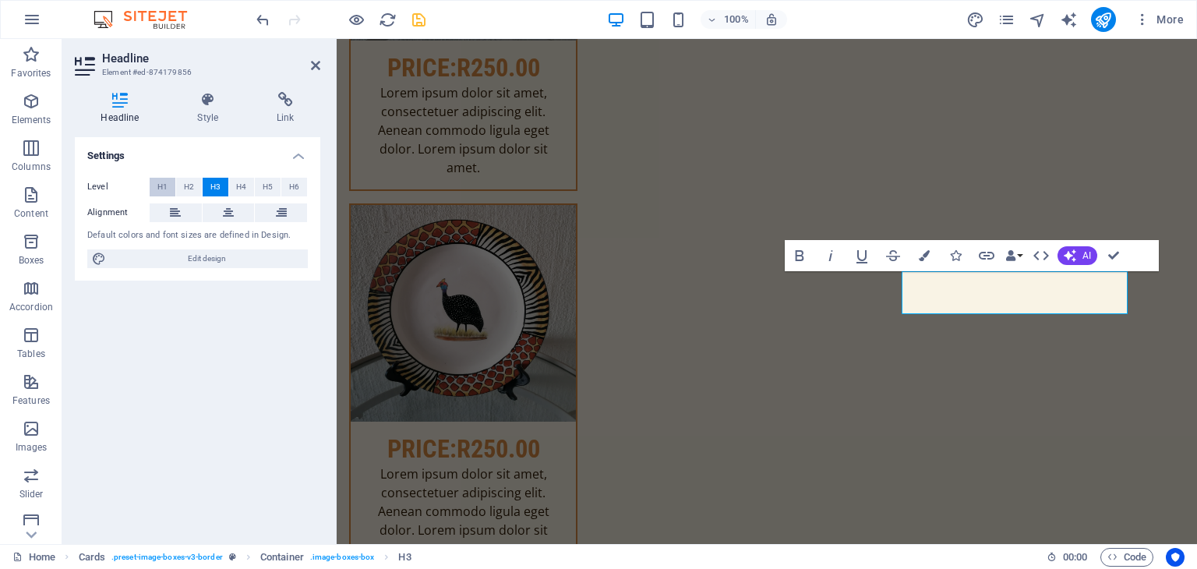
click at [165, 189] on span "H1" at bounding box center [162, 187] width 10 height 19
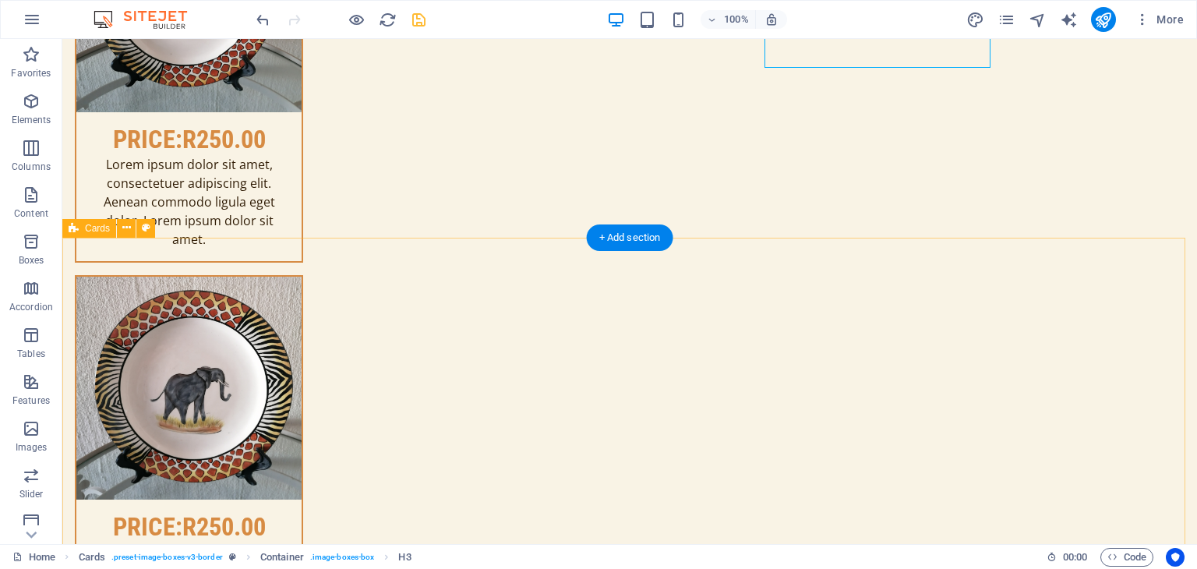
scroll to position [2262, 0]
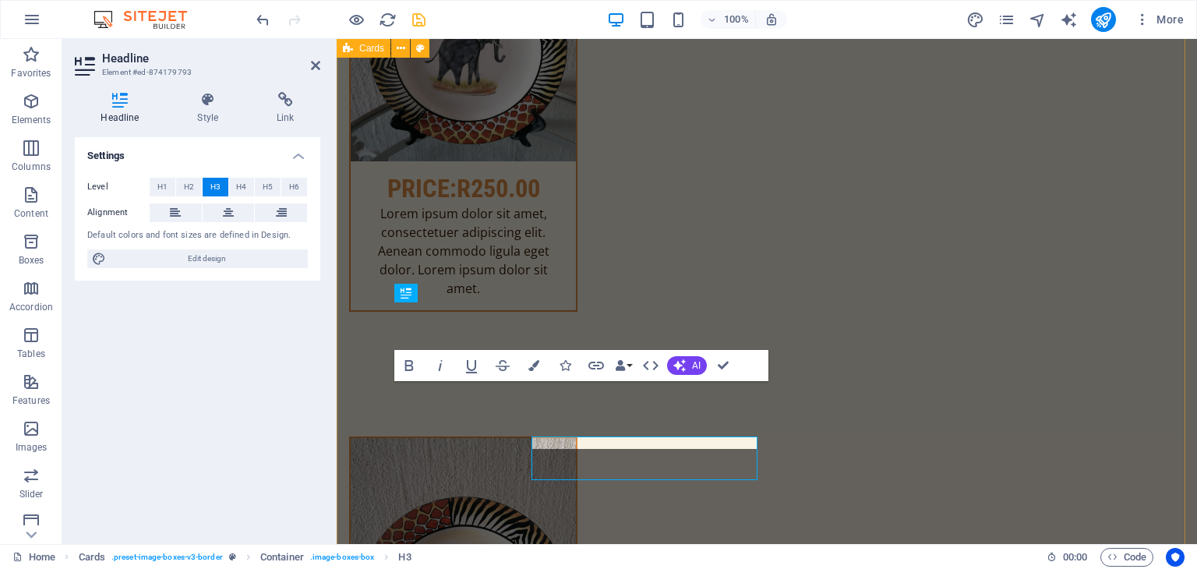
scroll to position [2207, 0]
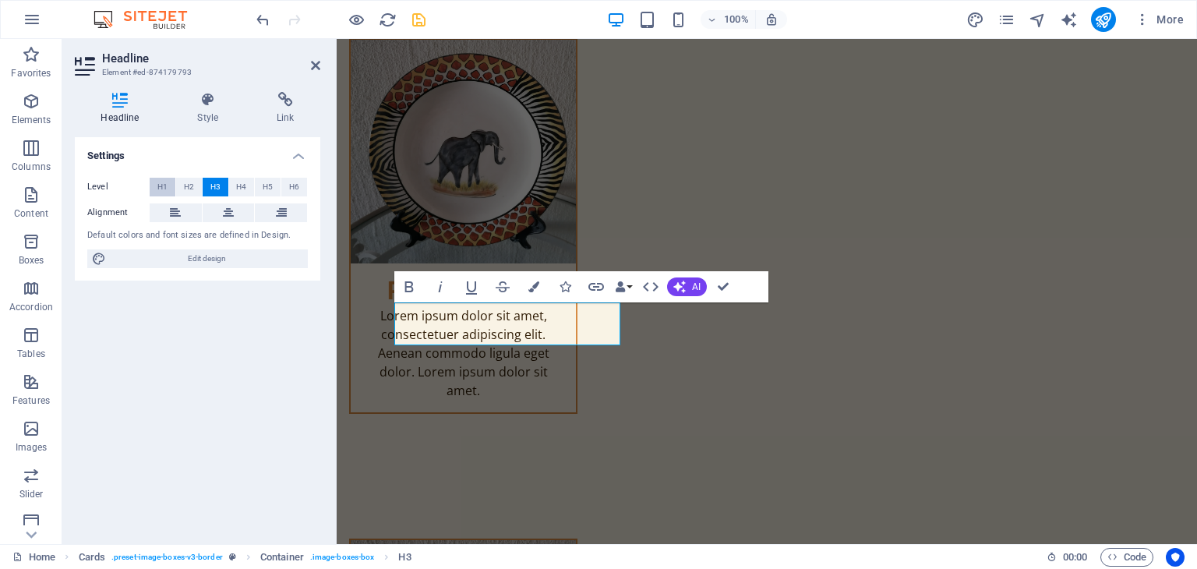
click at [165, 181] on span "H1" at bounding box center [162, 187] width 10 height 19
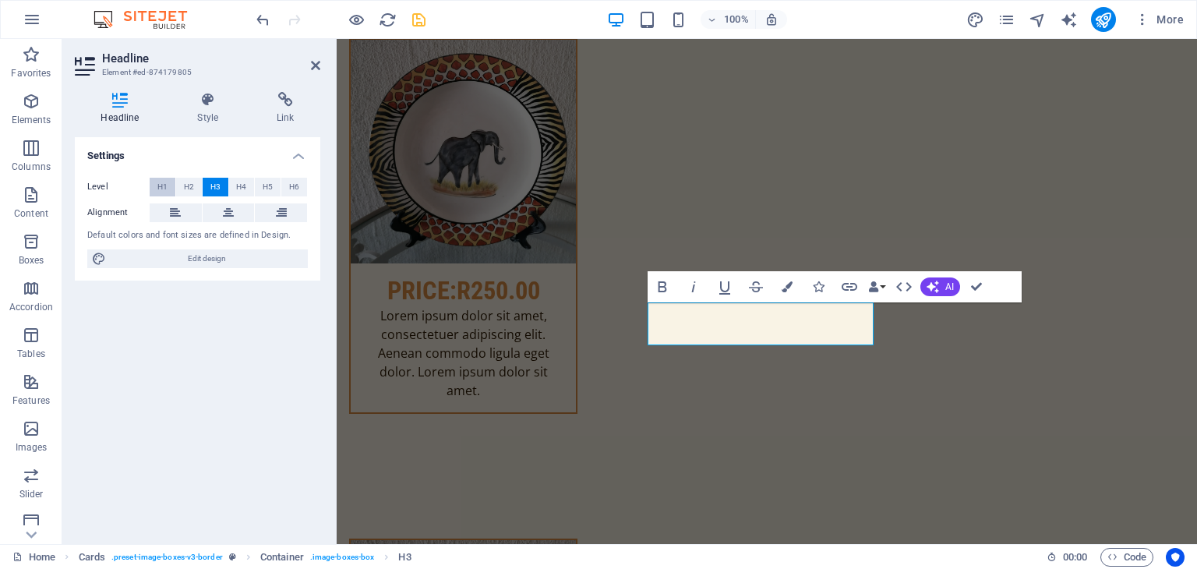
click at [162, 185] on span "H1" at bounding box center [162, 187] width 10 height 19
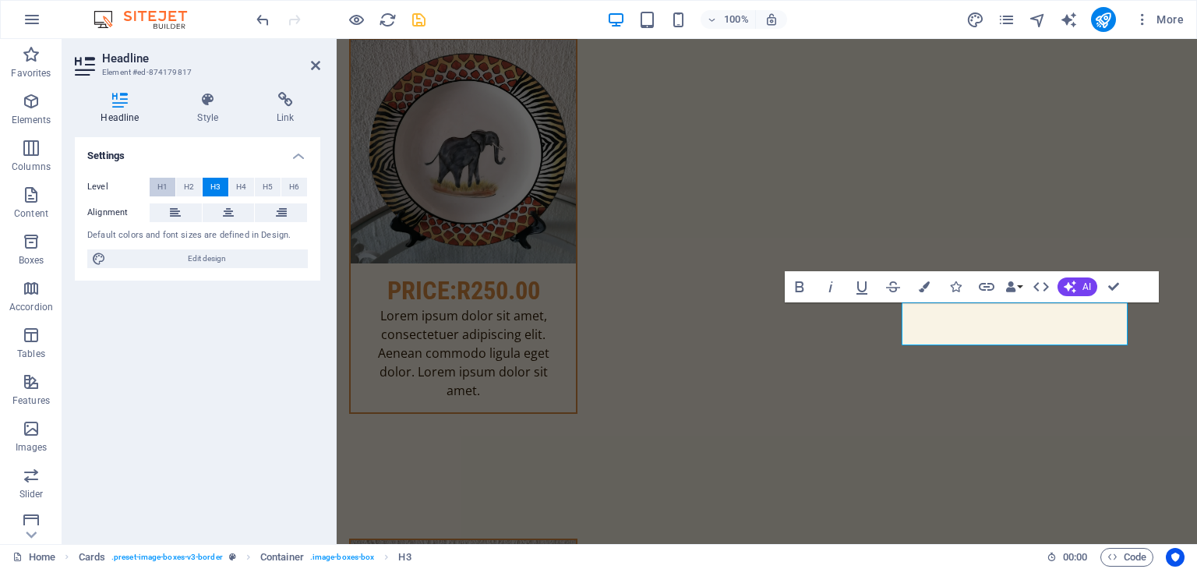
click at [165, 183] on span "H1" at bounding box center [162, 187] width 10 height 19
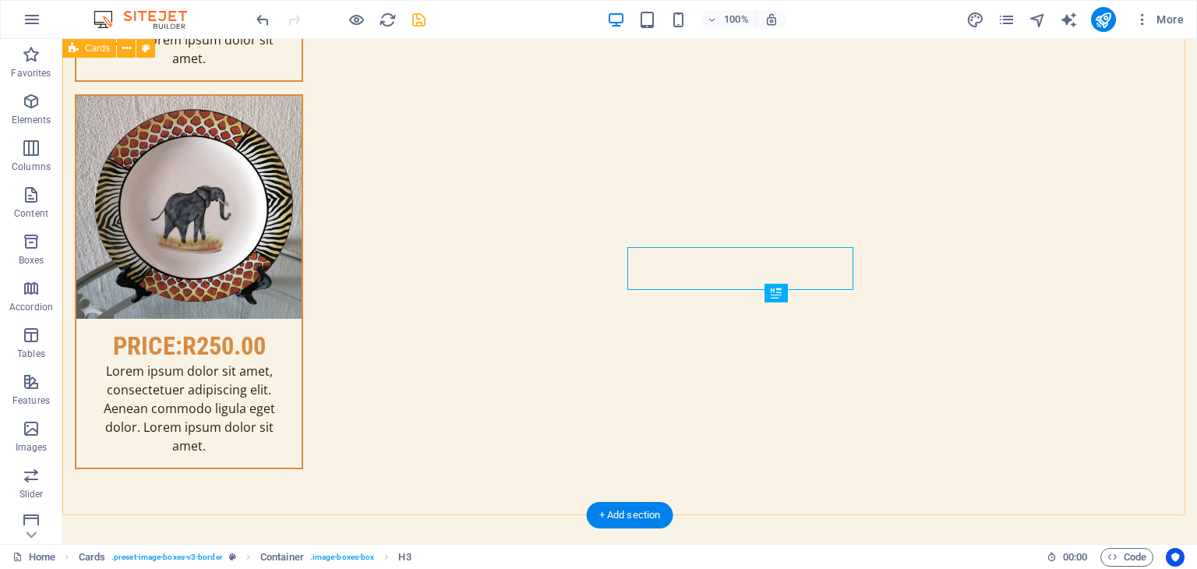
scroll to position [2262, 0]
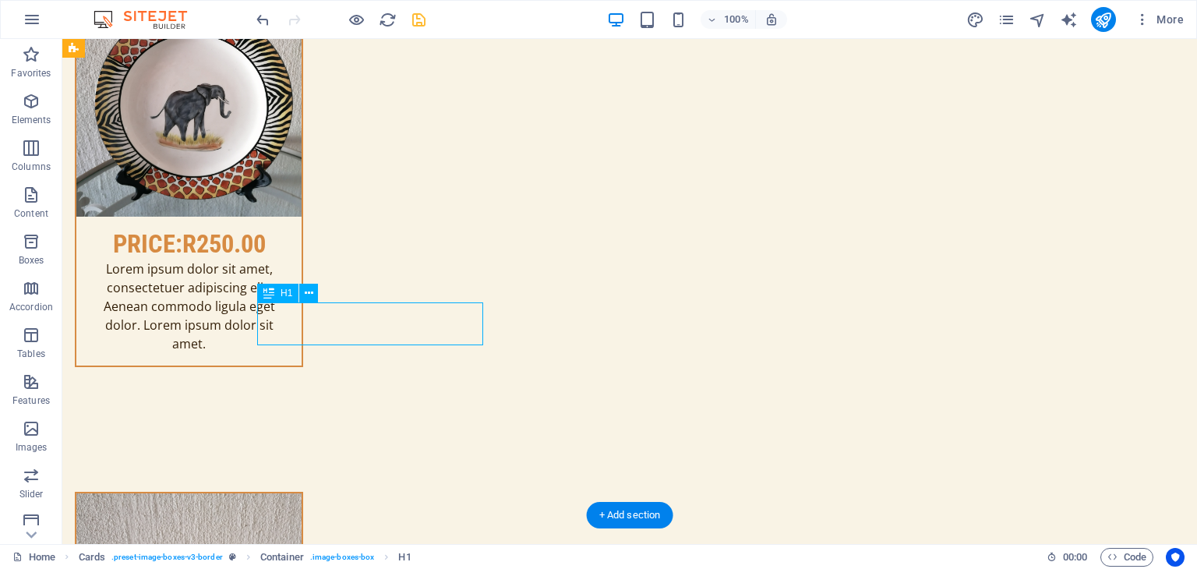
scroll to position [2207, 0]
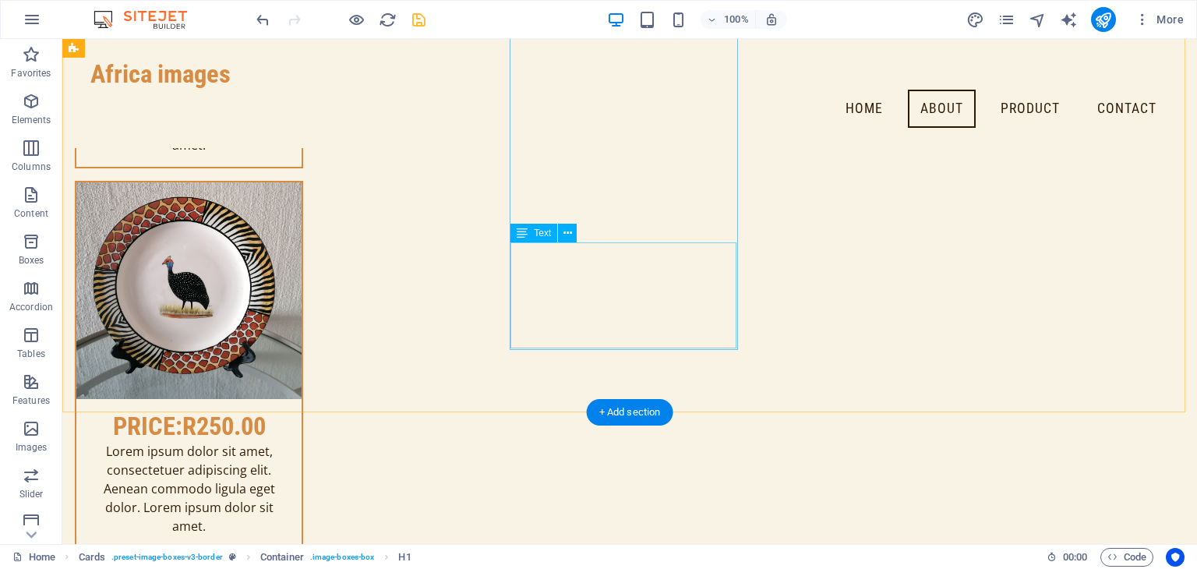
scroll to position [1639, 0]
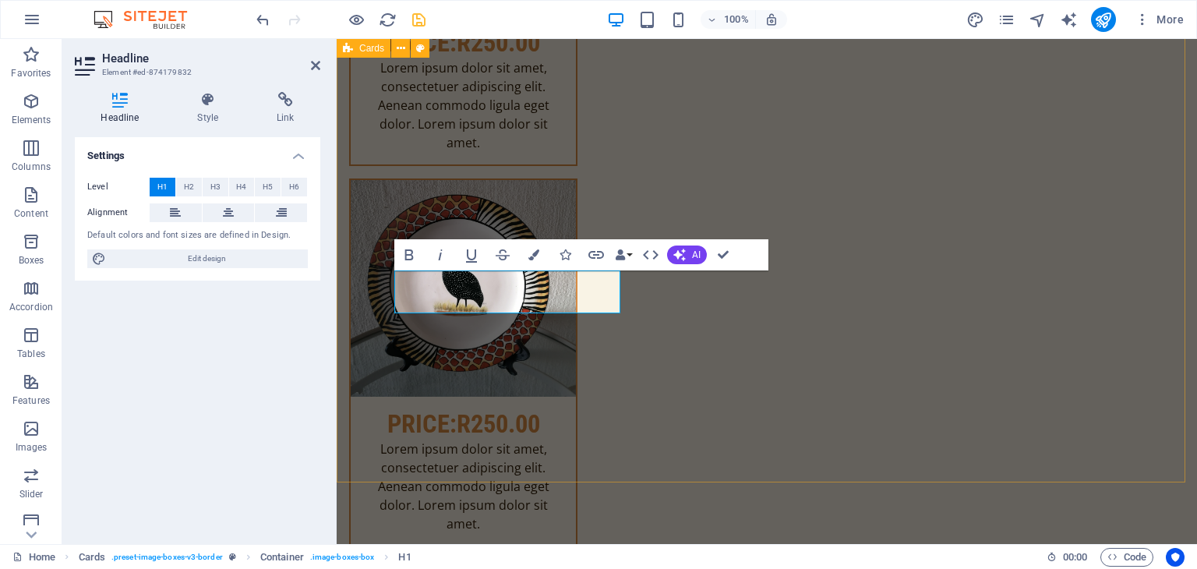
scroll to position [1661, 0]
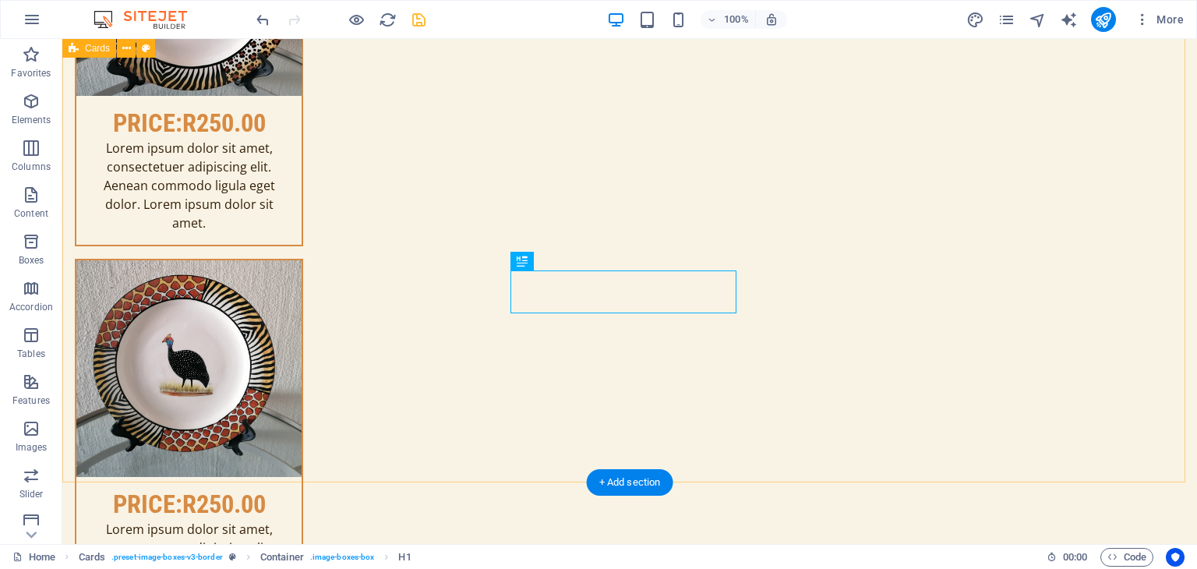
scroll to position [1717, 0]
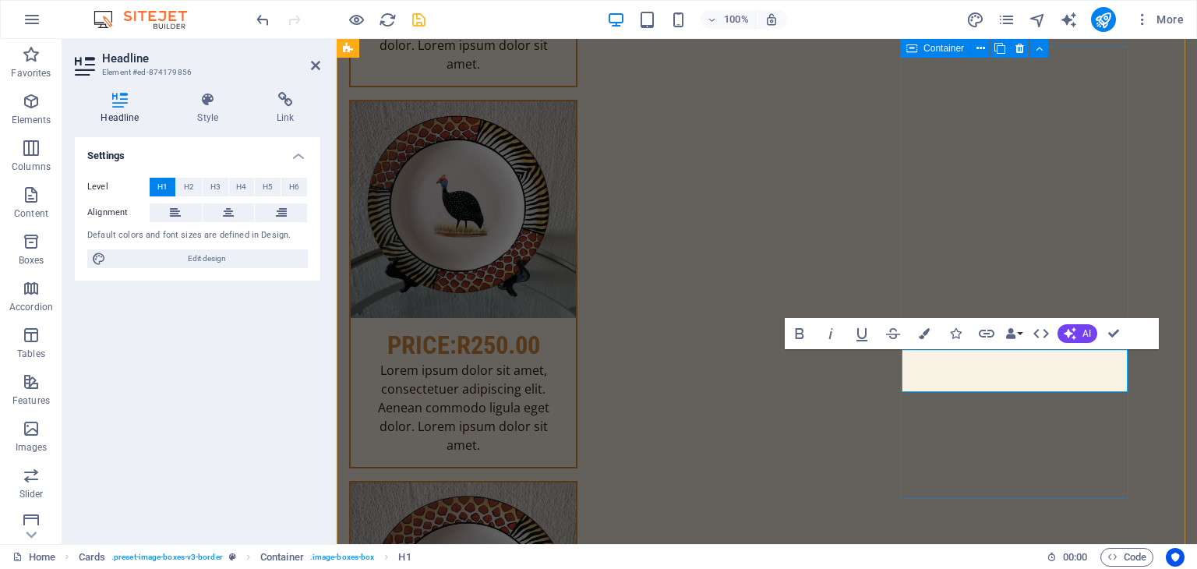
scroll to position [1661, 0]
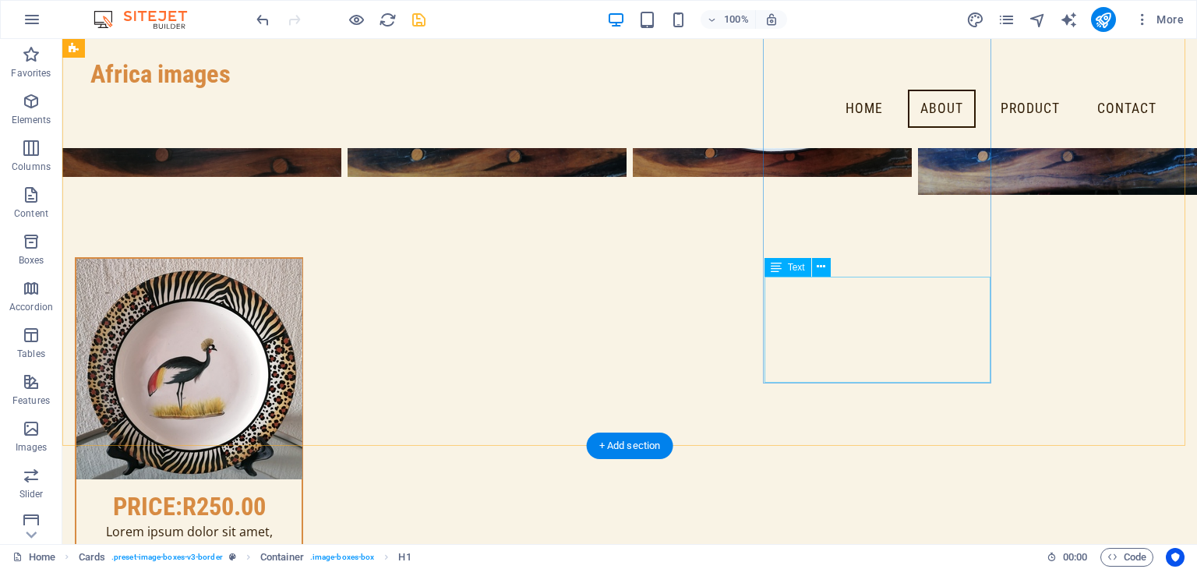
scroll to position [1093, 0]
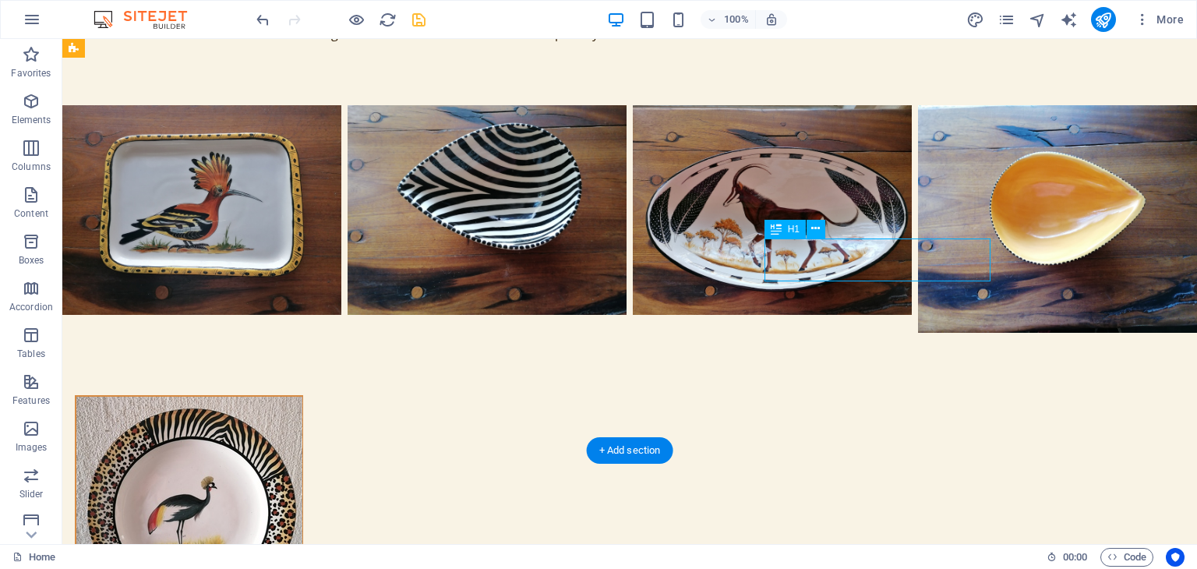
scroll to position [1116, 0]
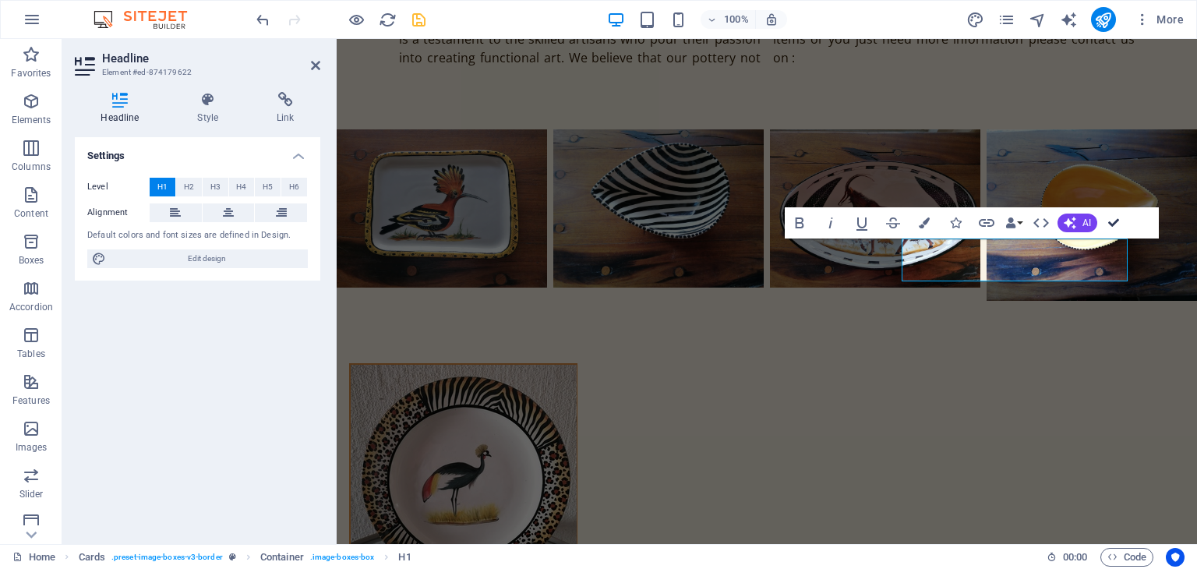
drag, startPoint x: 1022, startPoint y: 188, endPoint x: 1115, endPoint y: 222, distance: 99.6
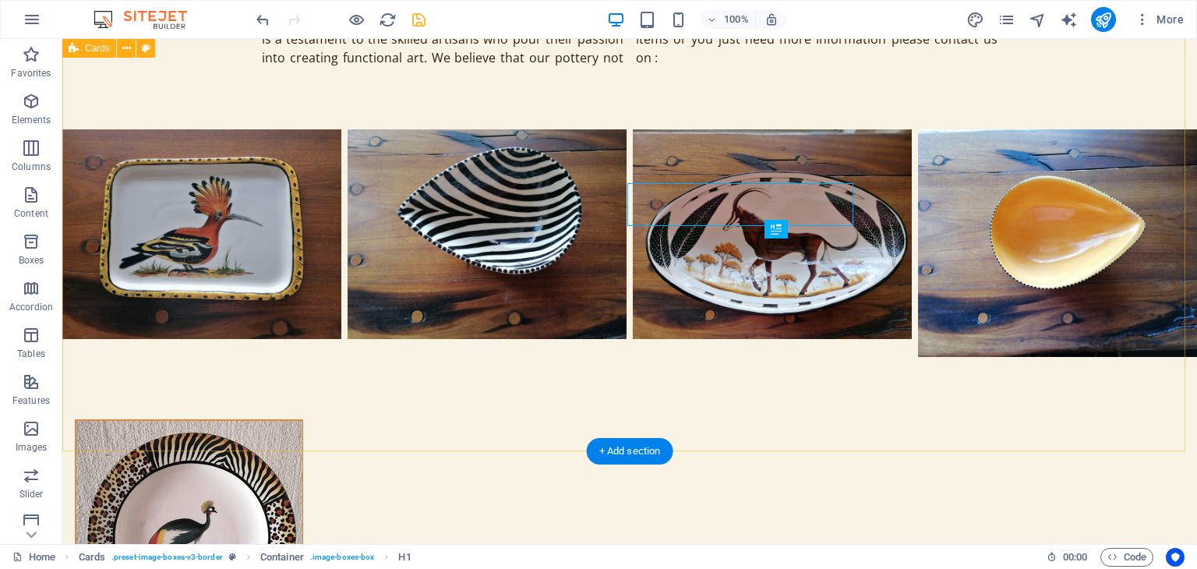
scroll to position [1171, 0]
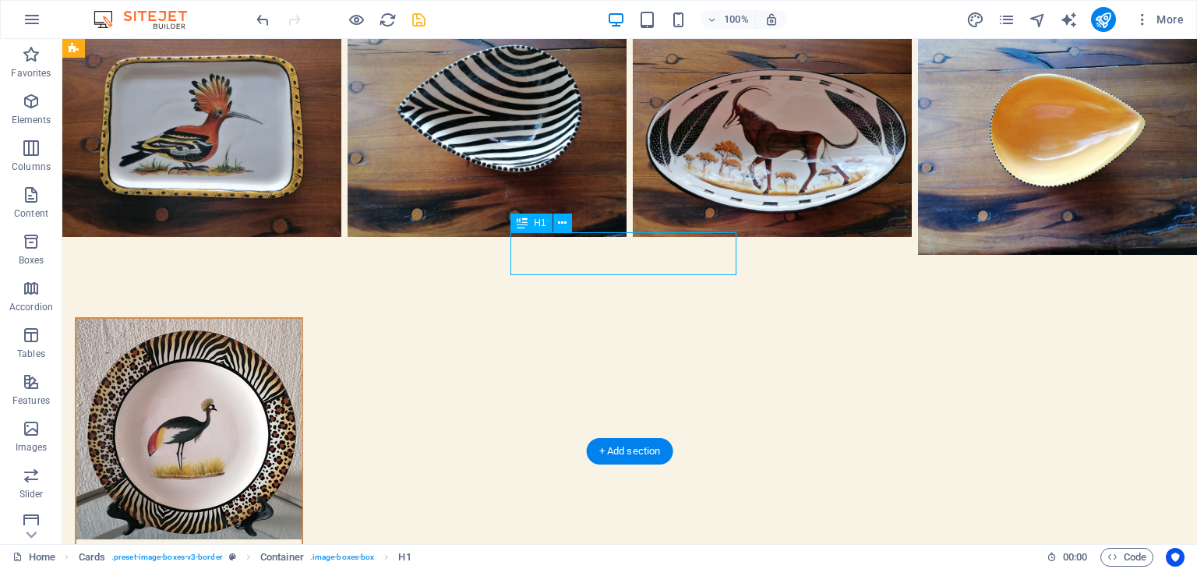
drag, startPoint x: 658, startPoint y: 251, endPoint x: 383, endPoint y: 251, distance: 274.3
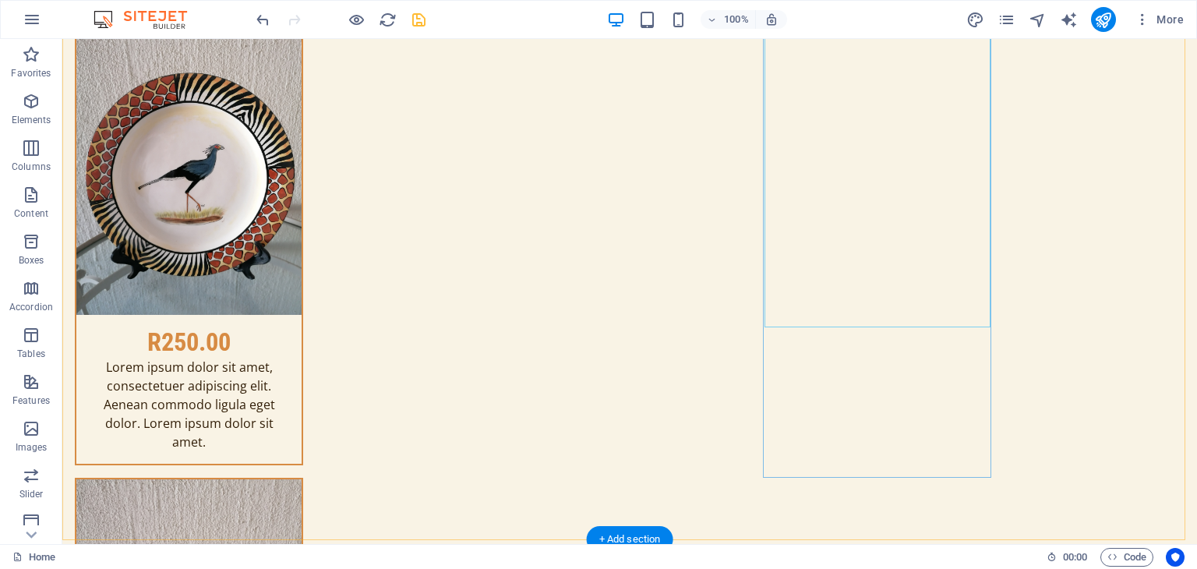
scroll to position [2886, 0]
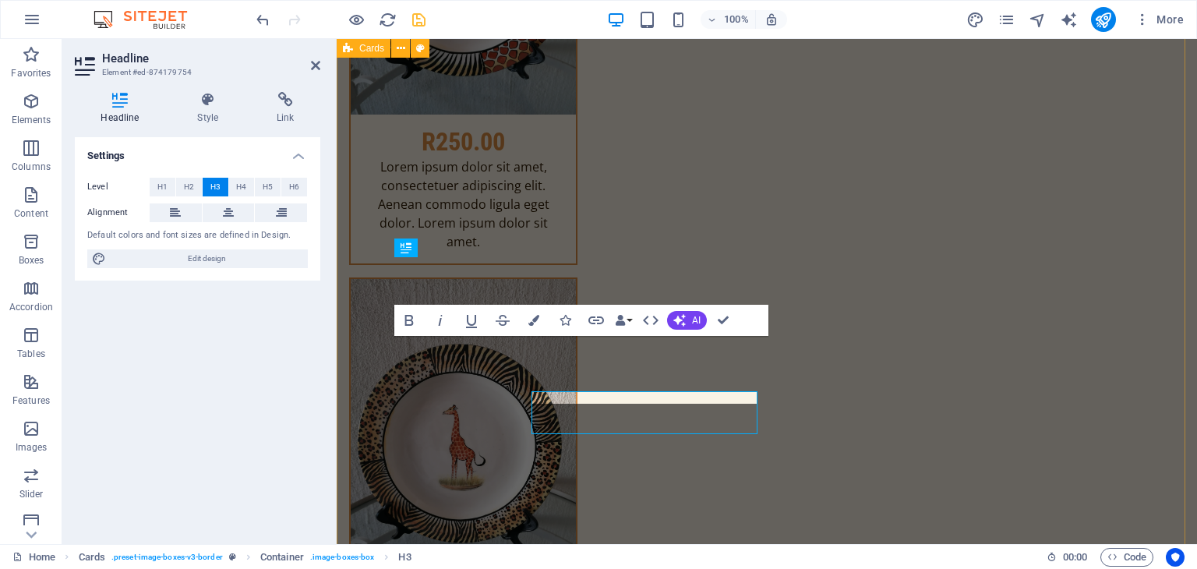
scroll to position [2830, 0]
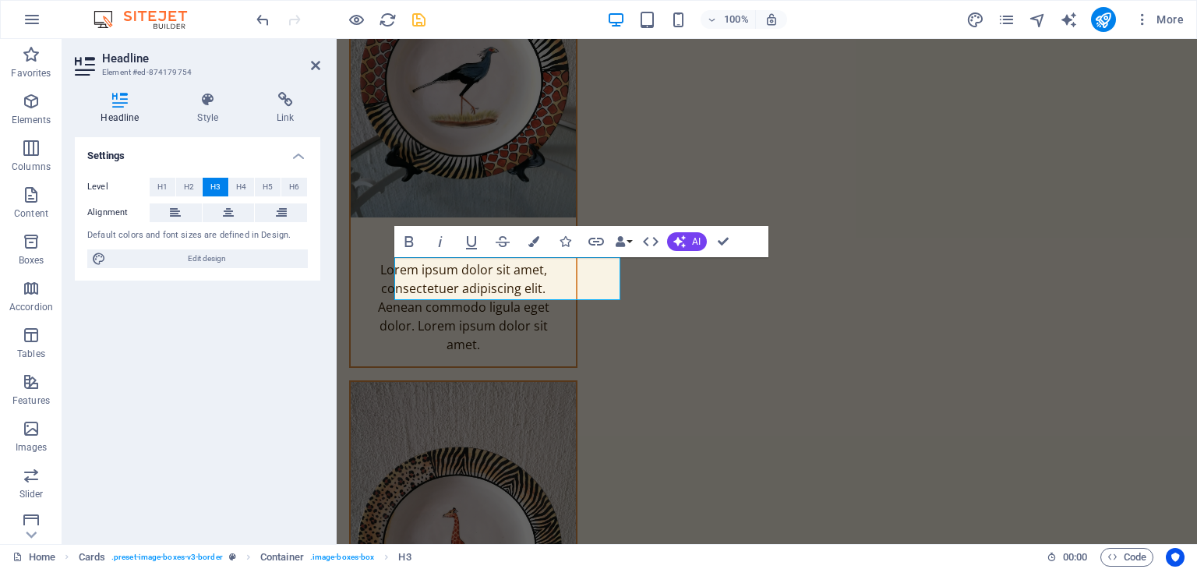
click at [173, 418] on div "Settings Level H1 H2 H3 H4 H5 H6 Alignment Default colors and font sizes are de…" at bounding box center [197, 334] width 245 height 394
drag, startPoint x: 162, startPoint y: 189, endPoint x: 95, endPoint y: 223, distance: 75.3
click at [162, 189] on span "H1" at bounding box center [162, 187] width 10 height 19
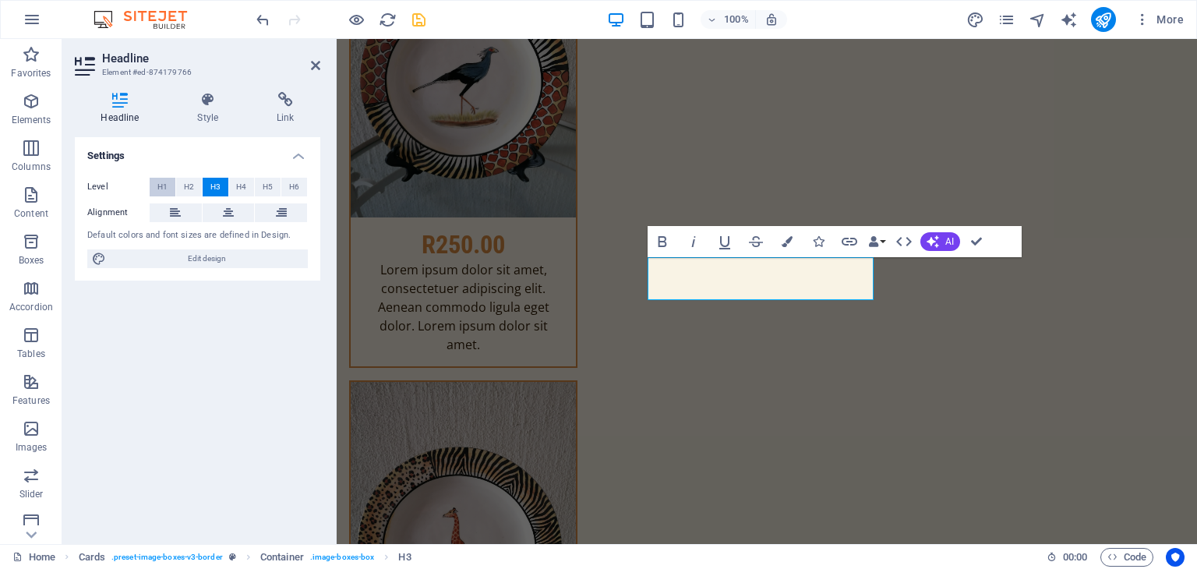
click at [168, 189] on button "H1" at bounding box center [163, 187] width 26 height 19
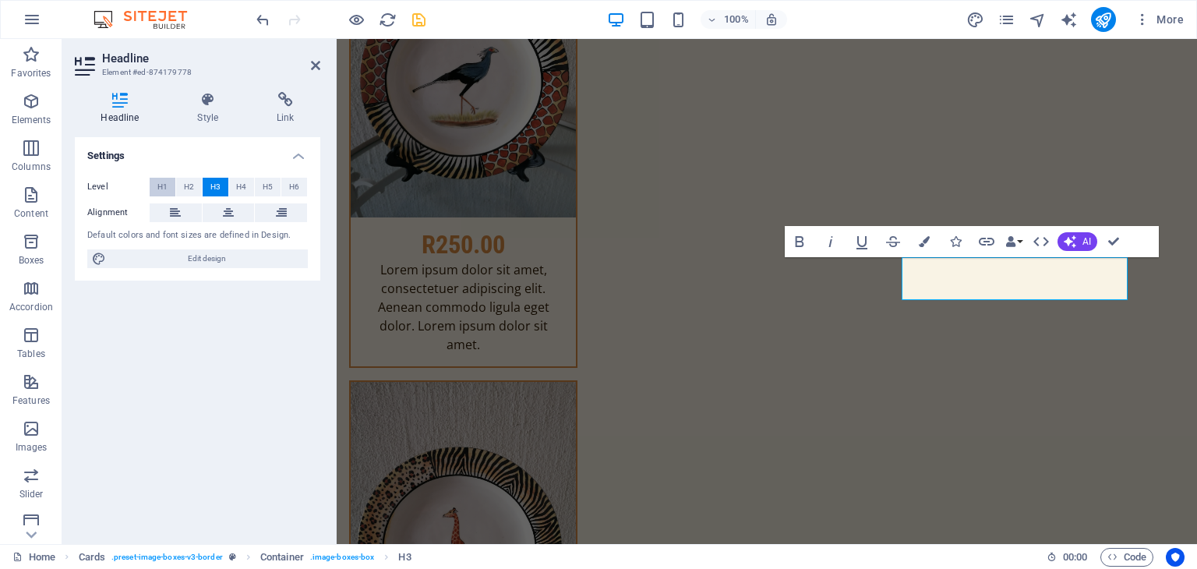
click at [168, 188] on button "H1" at bounding box center [163, 187] width 26 height 19
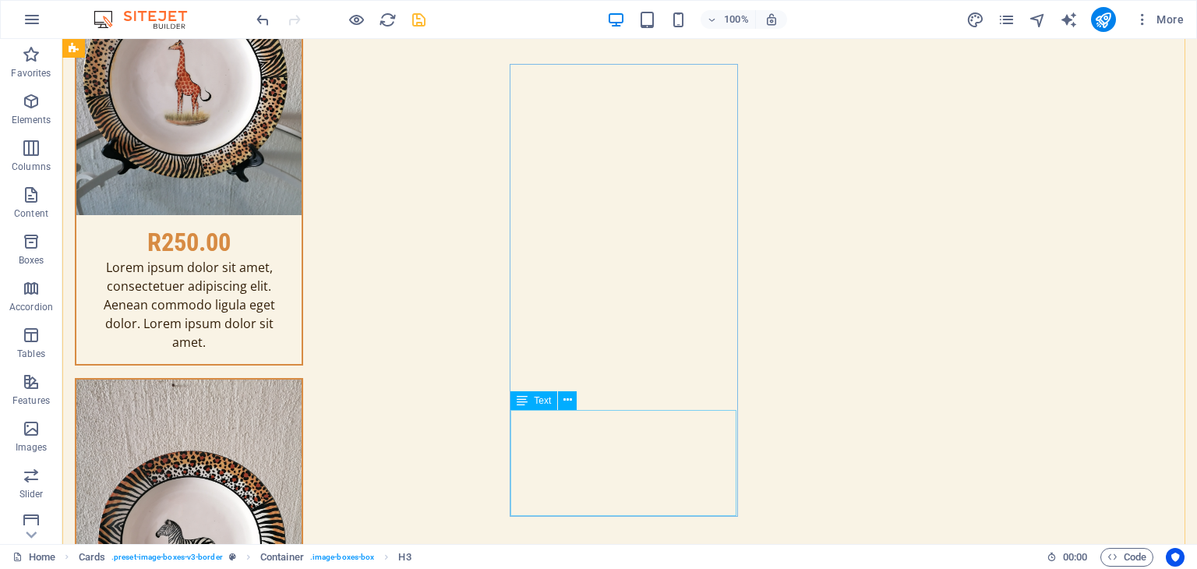
scroll to position [3509, 0]
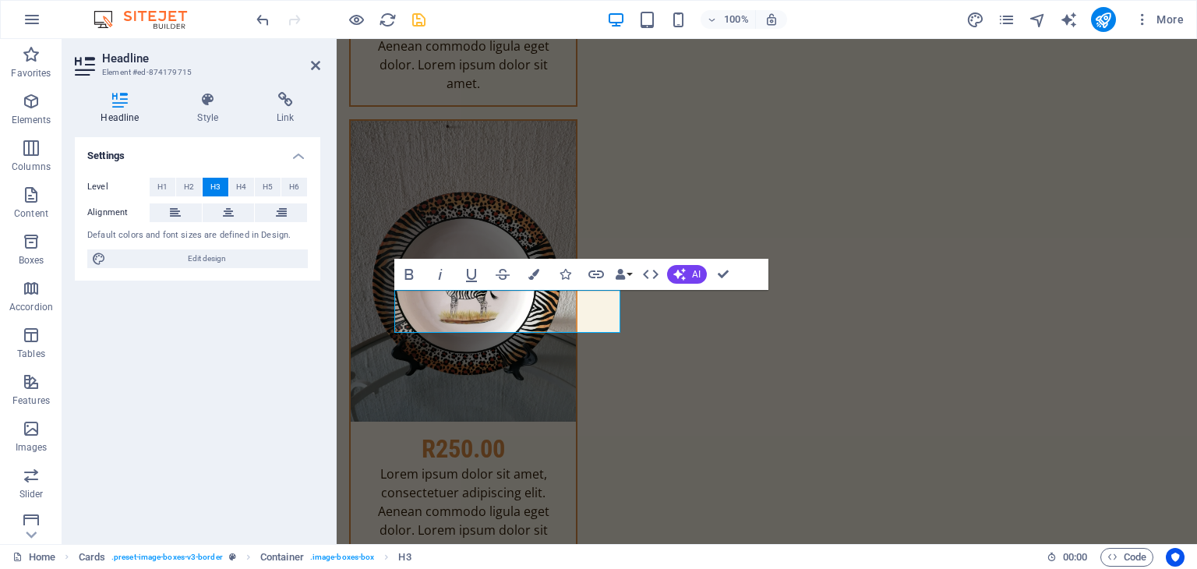
scroll to position [3453, 0]
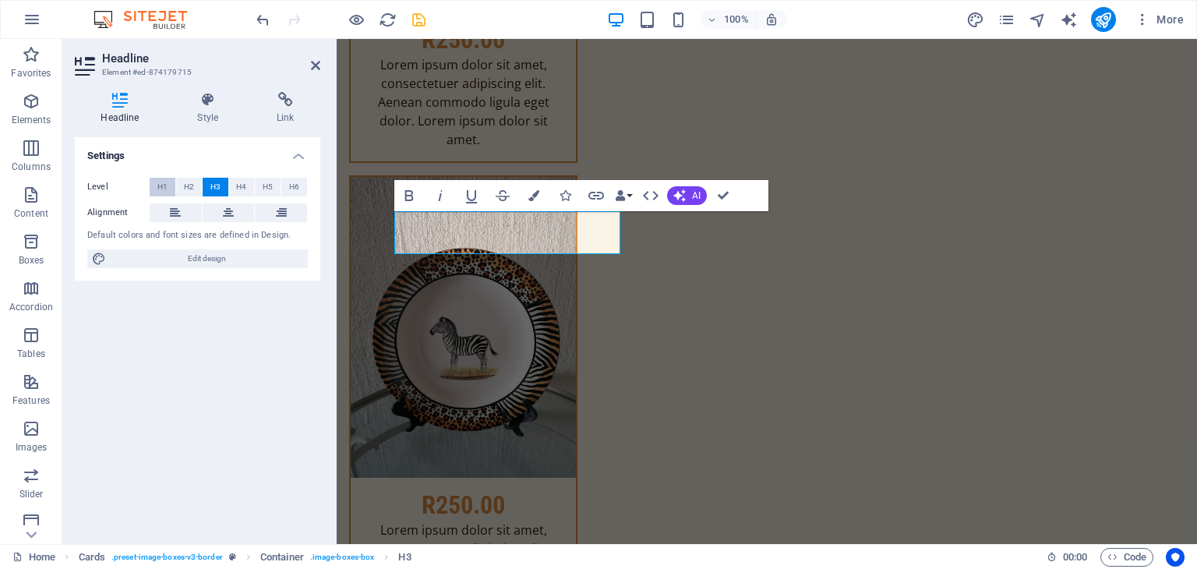
click at [157, 184] on span "H1" at bounding box center [162, 187] width 10 height 19
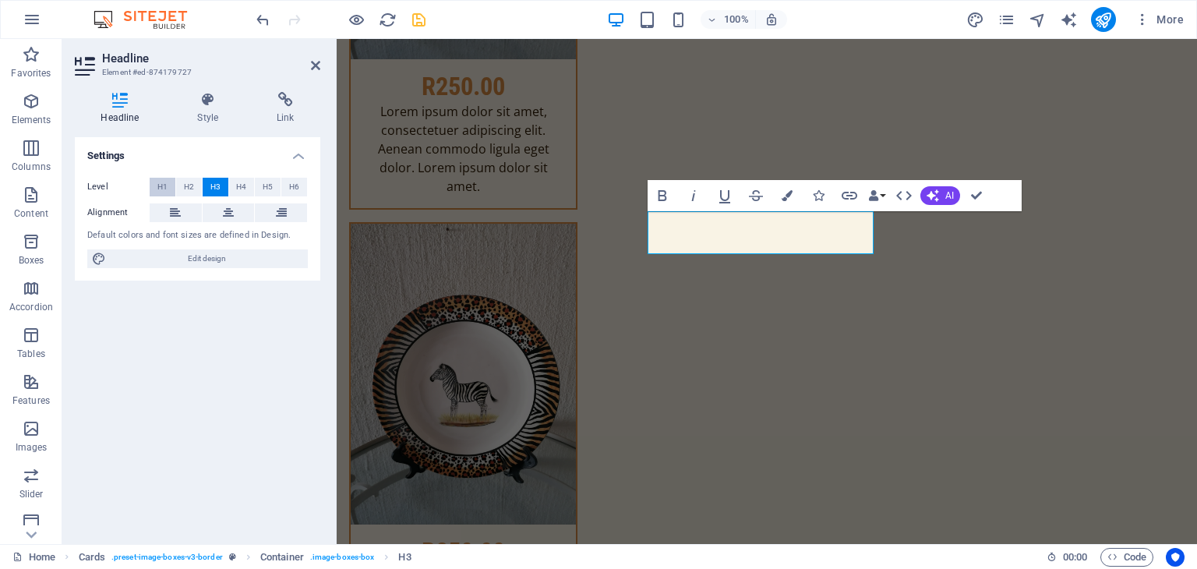
click at [163, 186] on span "H1" at bounding box center [162, 187] width 10 height 19
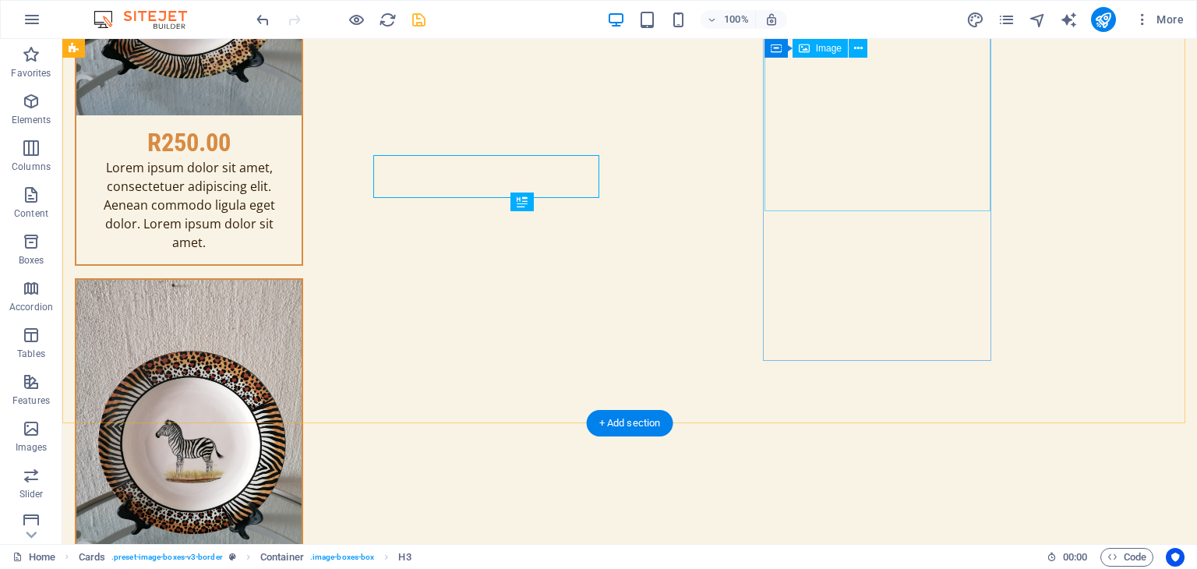
scroll to position [3509, 0]
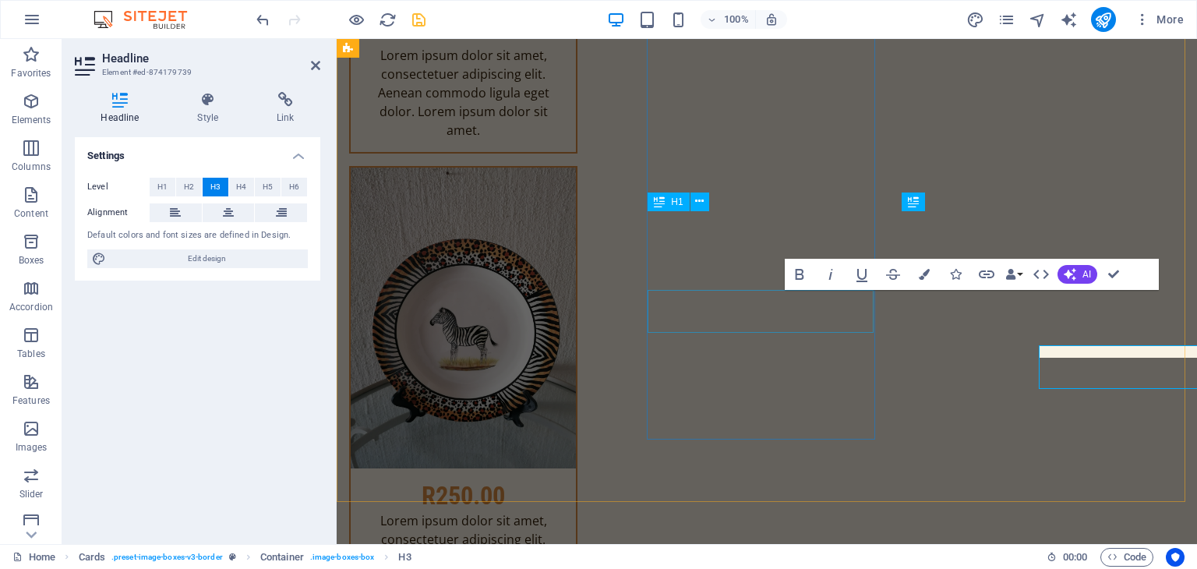
scroll to position [3453, 0]
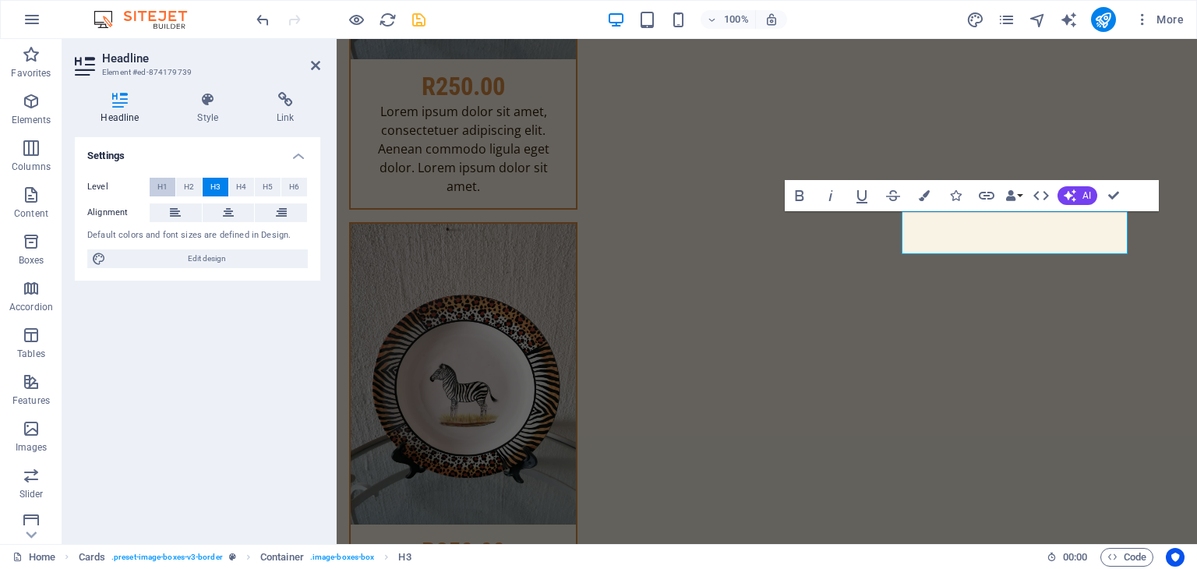
click at [159, 182] on span "H1" at bounding box center [162, 187] width 10 height 19
drag, startPoint x: 1113, startPoint y: 194, endPoint x: 987, endPoint y: 189, distance: 126.4
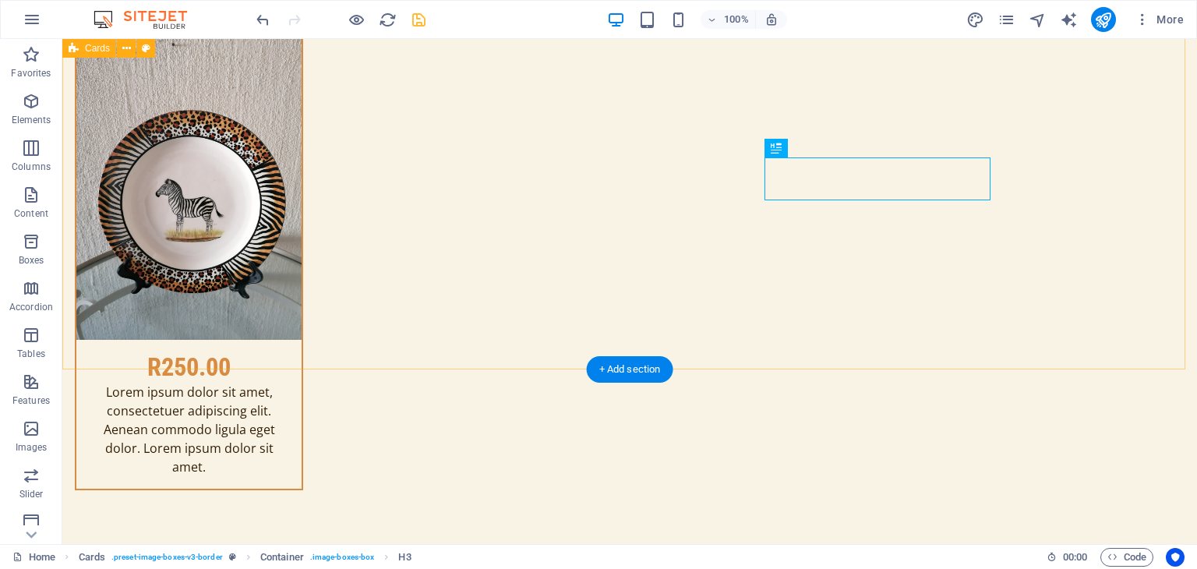
scroll to position [3899, 0]
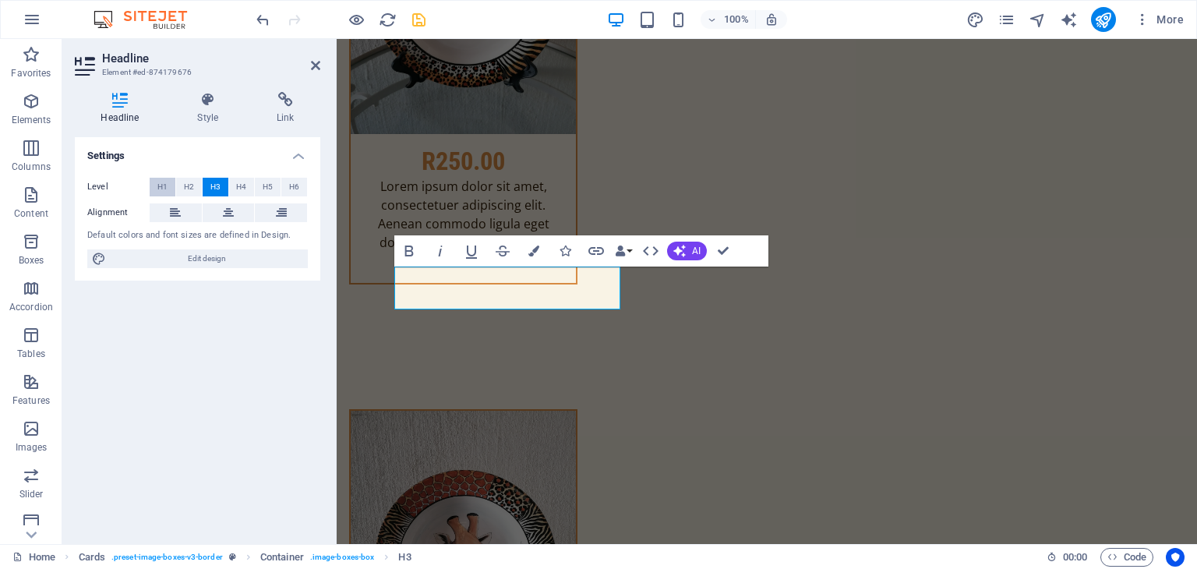
click at [164, 189] on span "H1" at bounding box center [162, 187] width 10 height 19
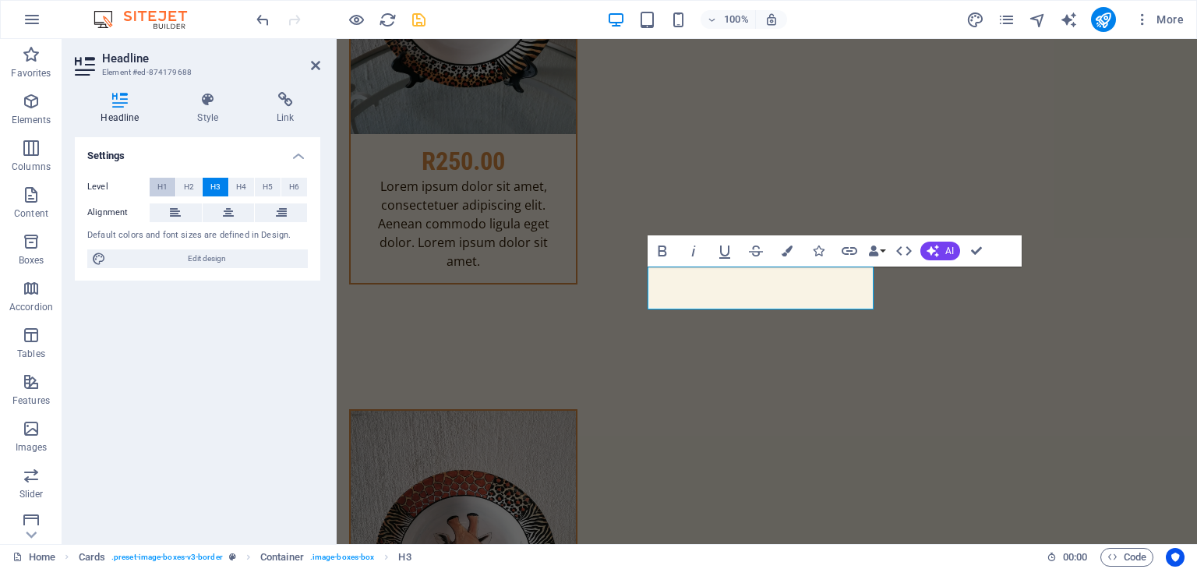
click at [161, 188] on span "H1" at bounding box center [162, 187] width 10 height 19
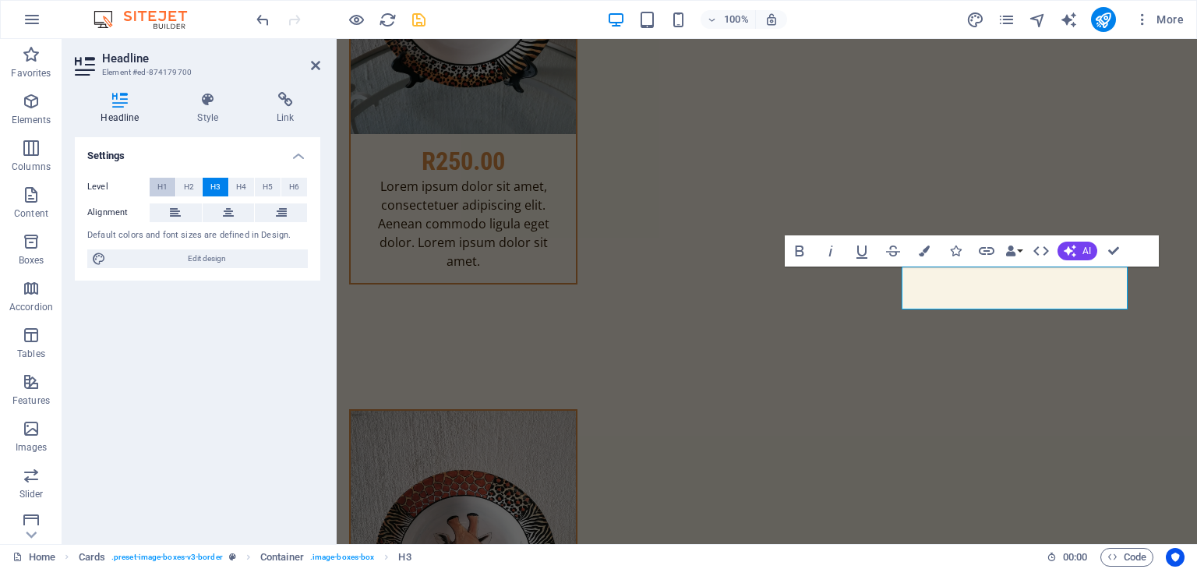
click at [162, 183] on span "H1" at bounding box center [162, 187] width 10 height 19
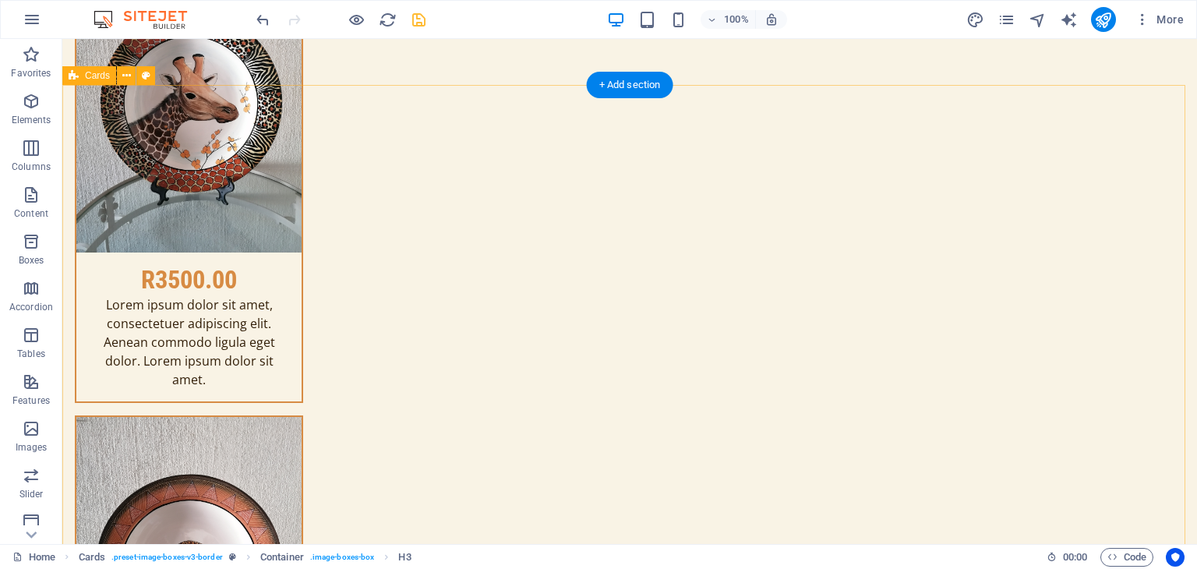
scroll to position [4366, 0]
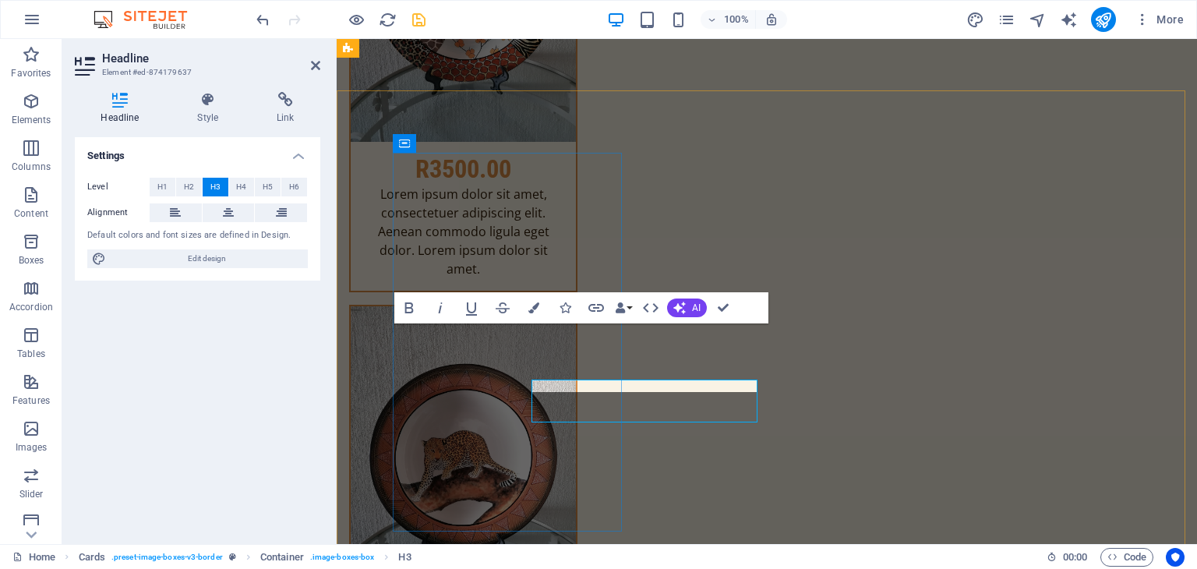
scroll to position [4310, 0]
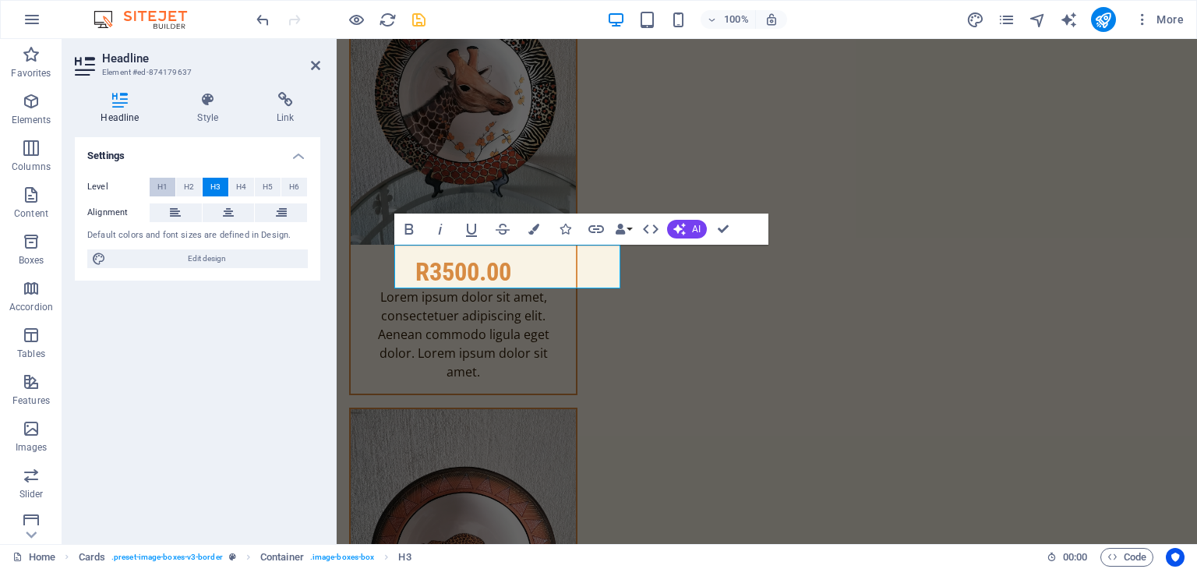
click at [154, 178] on button "H1" at bounding box center [163, 187] width 26 height 19
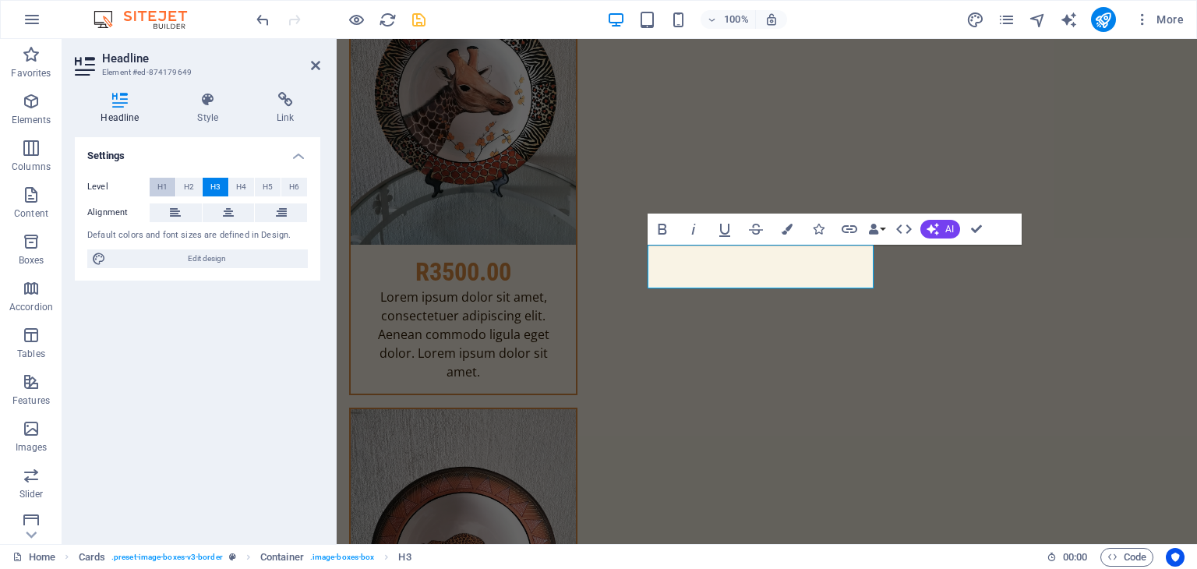
click at [161, 181] on span "H1" at bounding box center [162, 187] width 10 height 19
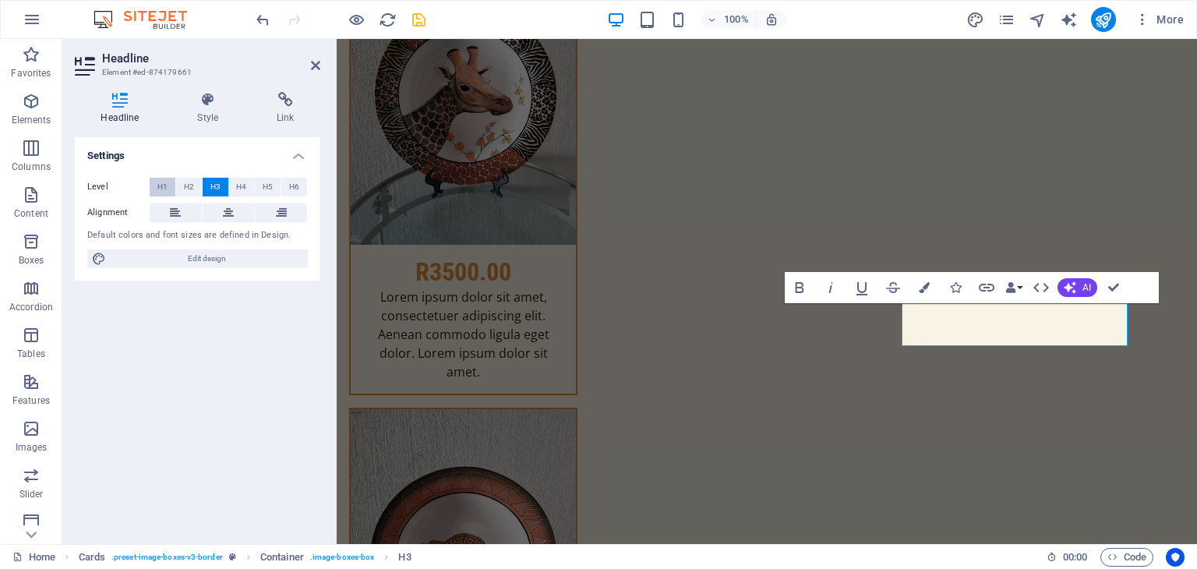
click at [166, 188] on span "H1" at bounding box center [162, 187] width 10 height 19
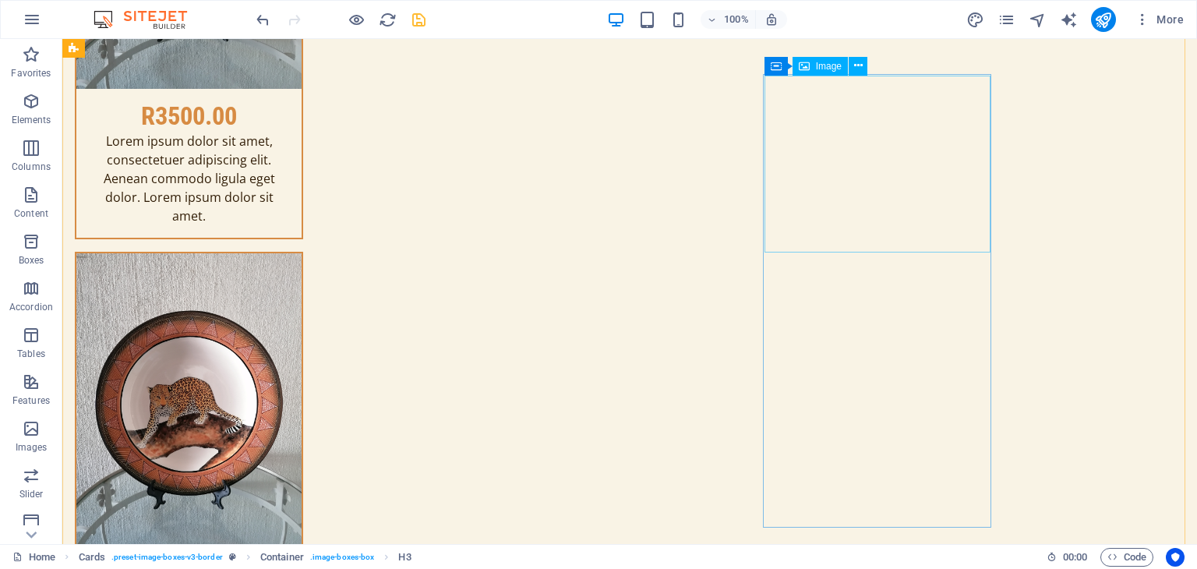
scroll to position [4912, 0]
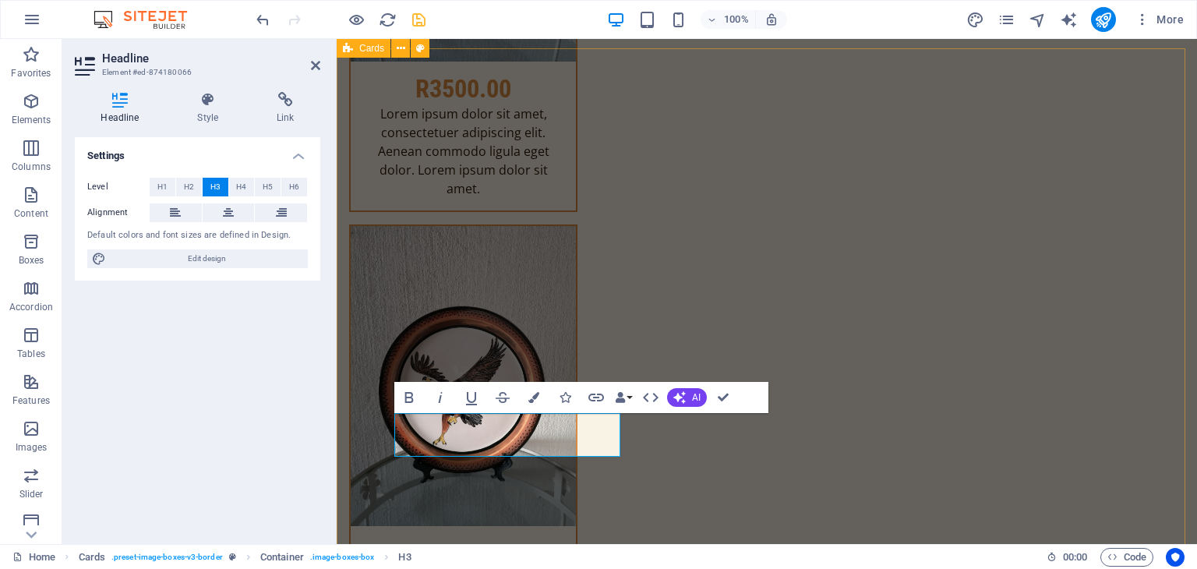
scroll to position [4856, 0]
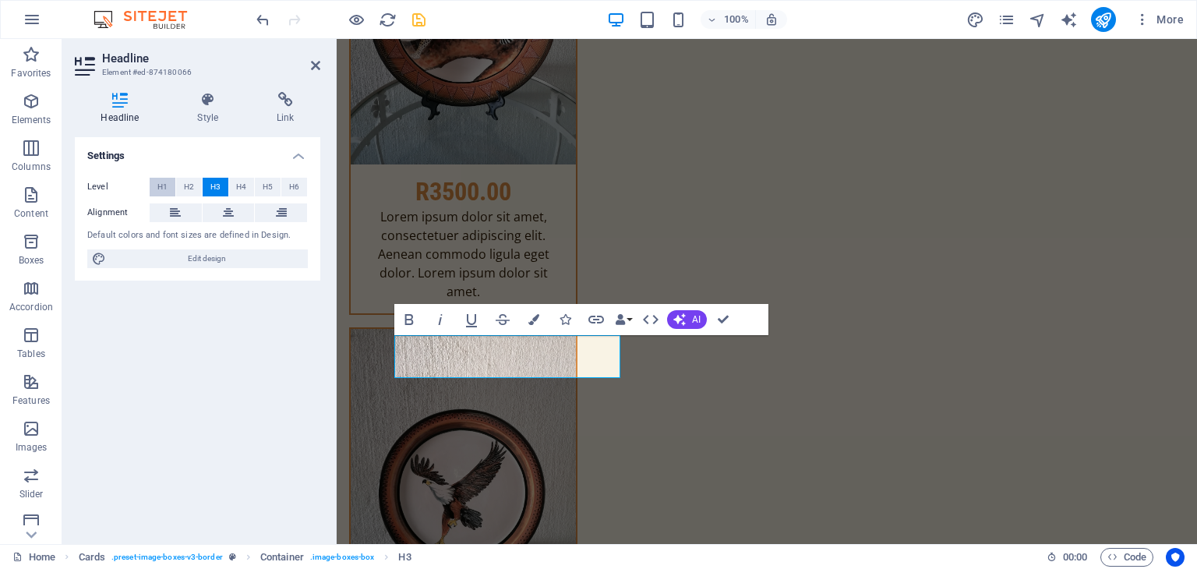
click at [167, 191] on span "H1" at bounding box center [162, 187] width 10 height 19
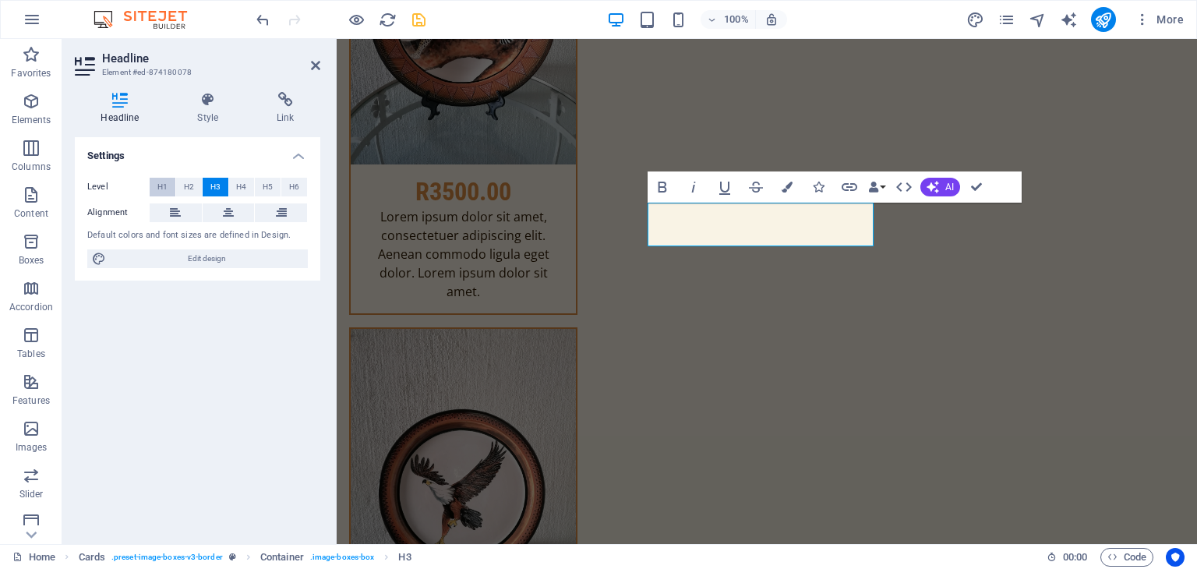
click at [153, 192] on button "H1" at bounding box center [163, 187] width 26 height 19
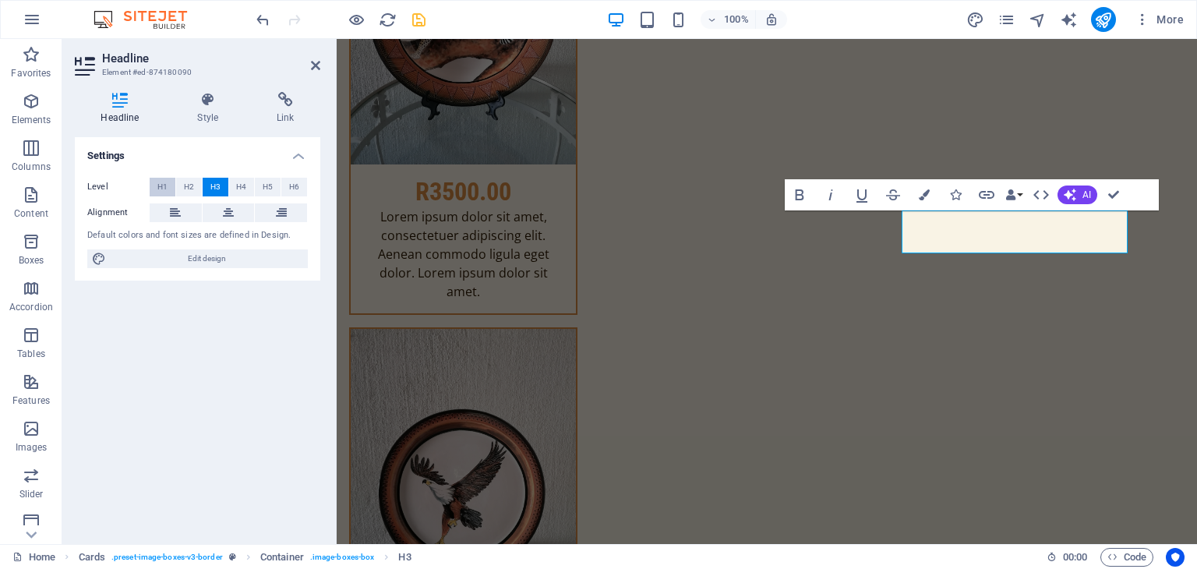
click at [162, 188] on span "H1" at bounding box center [162, 187] width 10 height 19
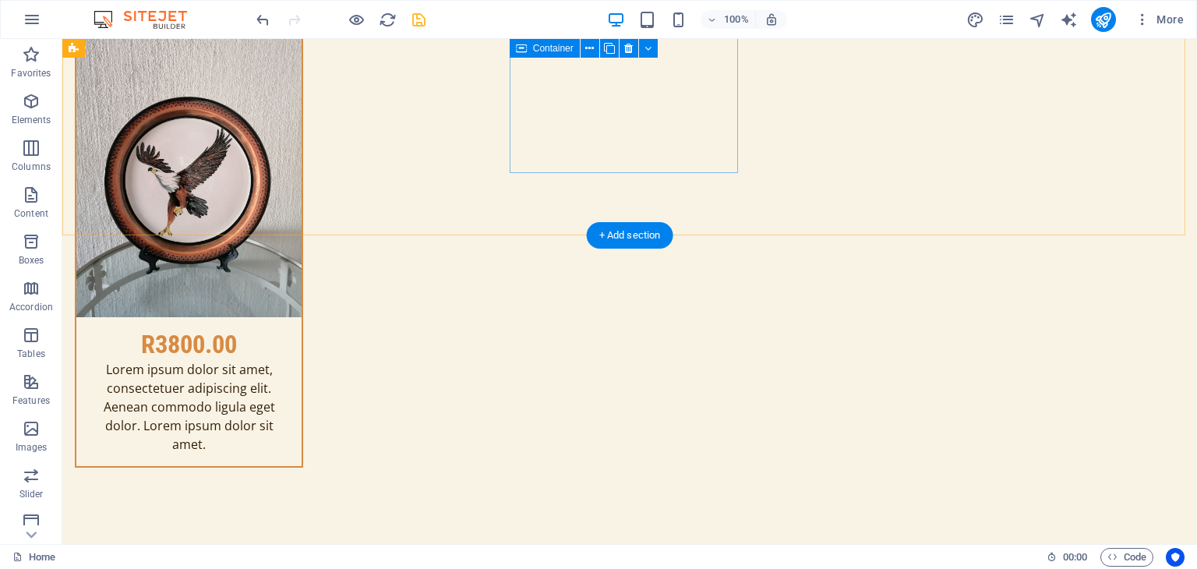
scroll to position [5535, 0]
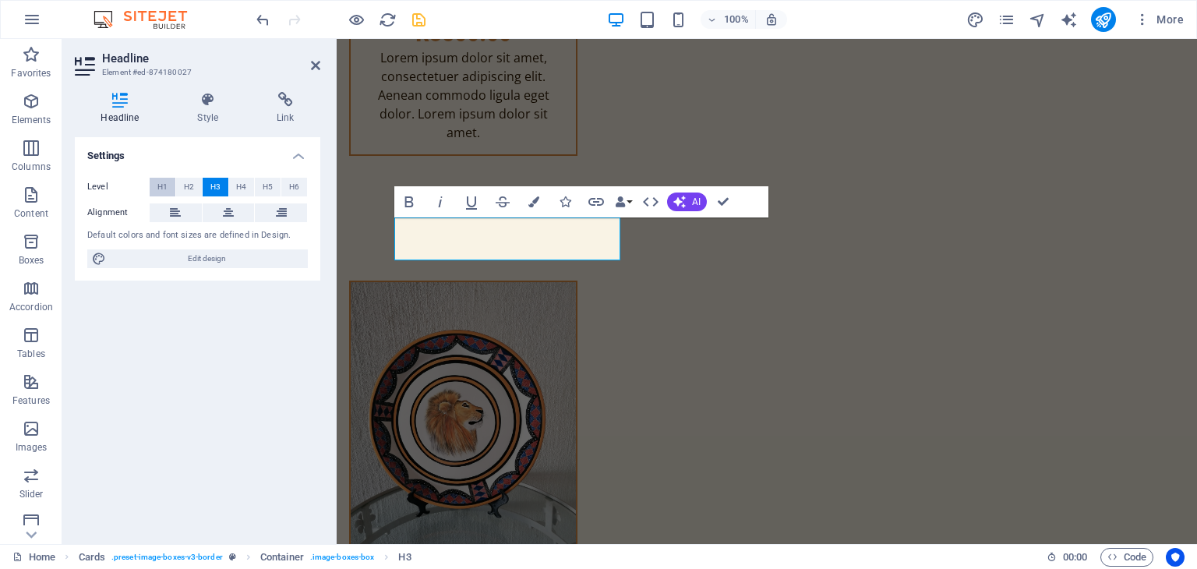
click at [159, 182] on span "H1" at bounding box center [162, 187] width 10 height 19
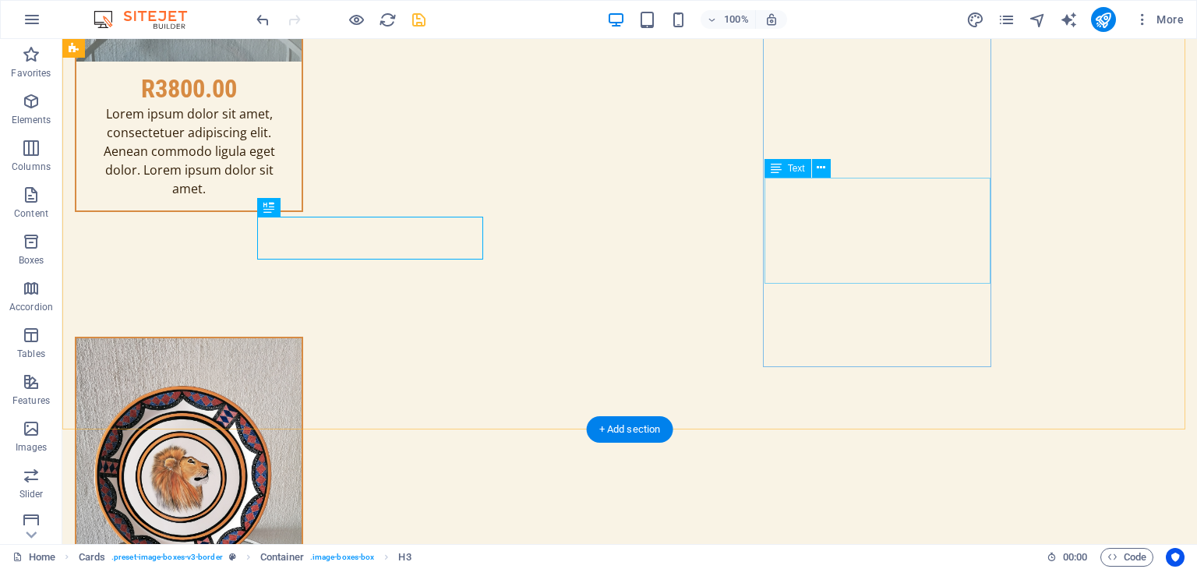
scroll to position [5535, 0]
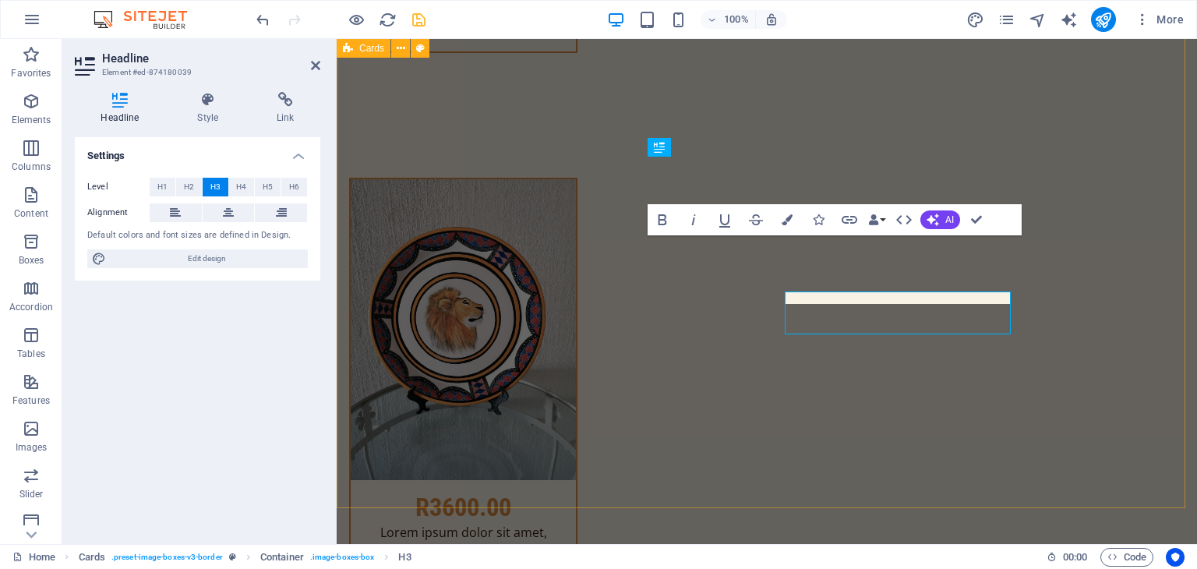
scroll to position [5479, 0]
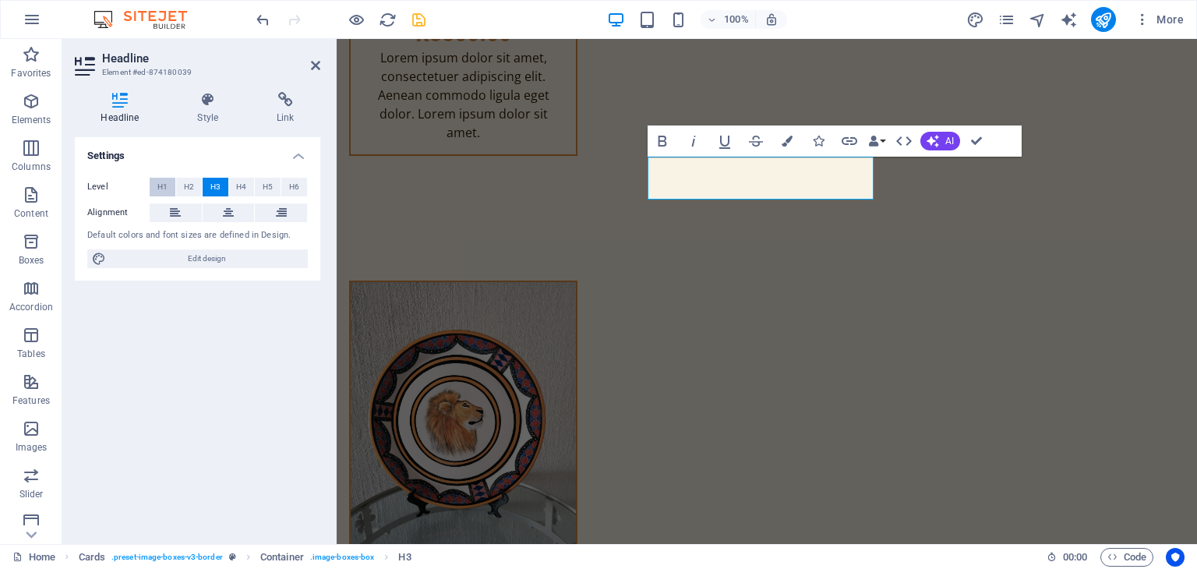
click at [164, 190] on span "H1" at bounding box center [162, 187] width 10 height 19
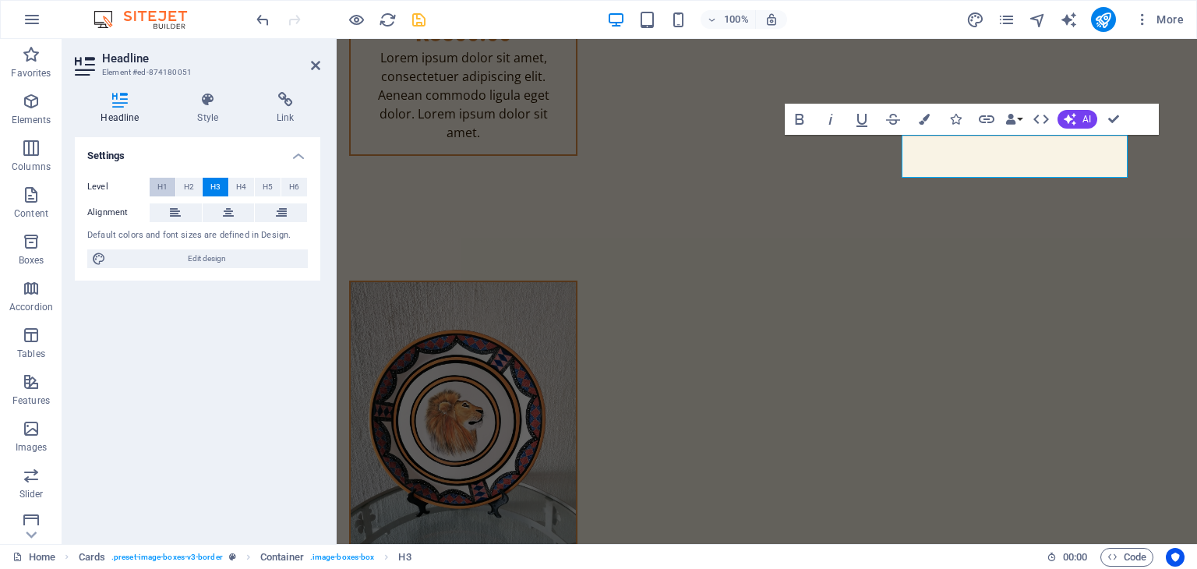
click at [163, 190] on span "H1" at bounding box center [162, 187] width 10 height 19
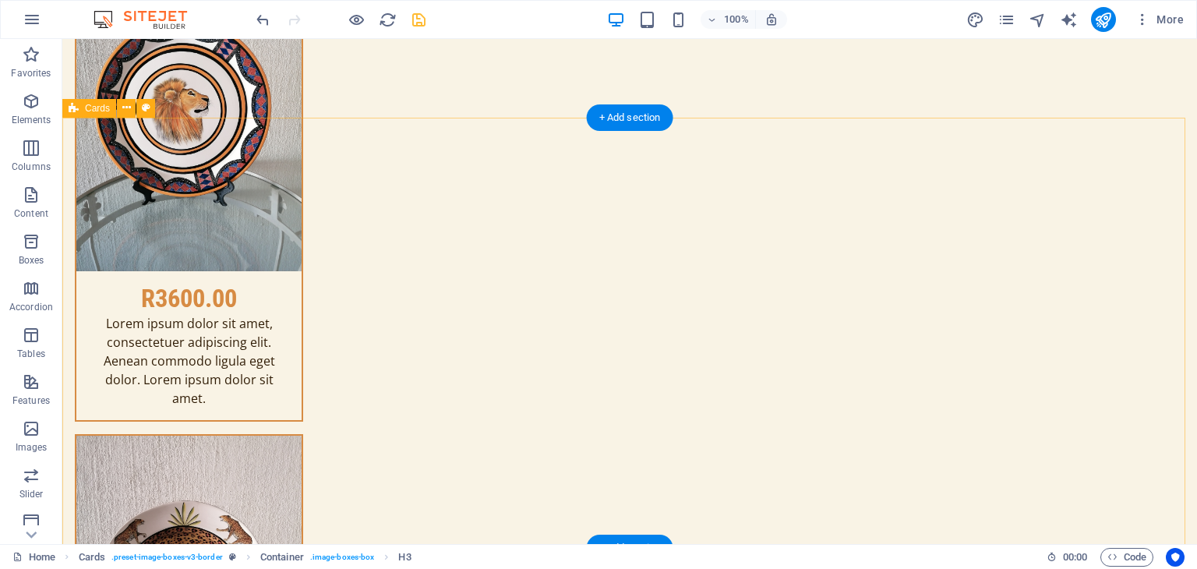
scroll to position [6003, 0]
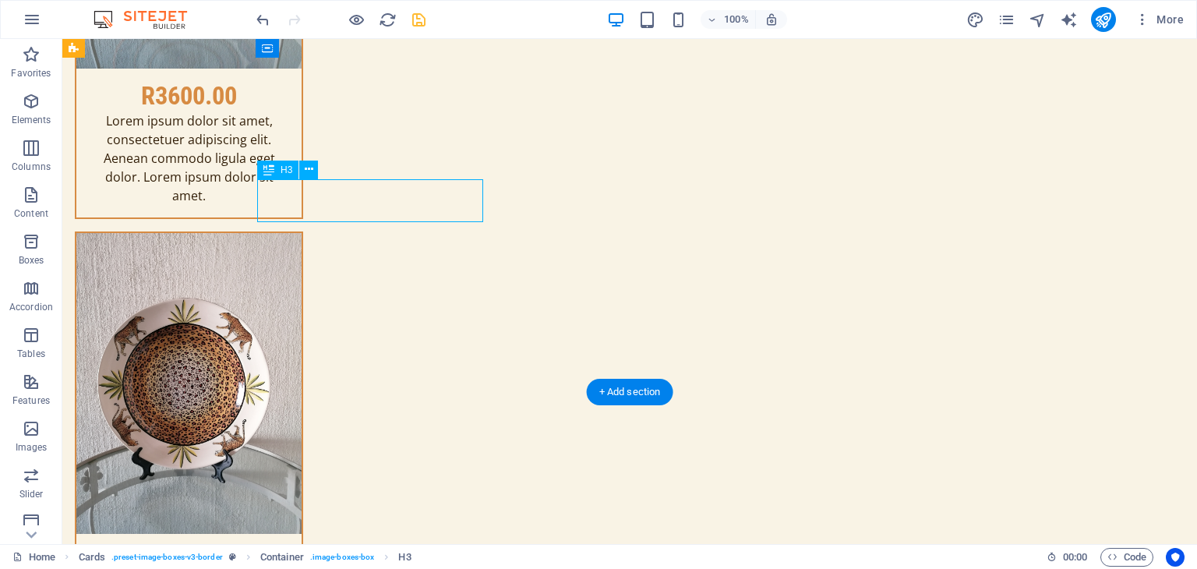
scroll to position [5947, 0]
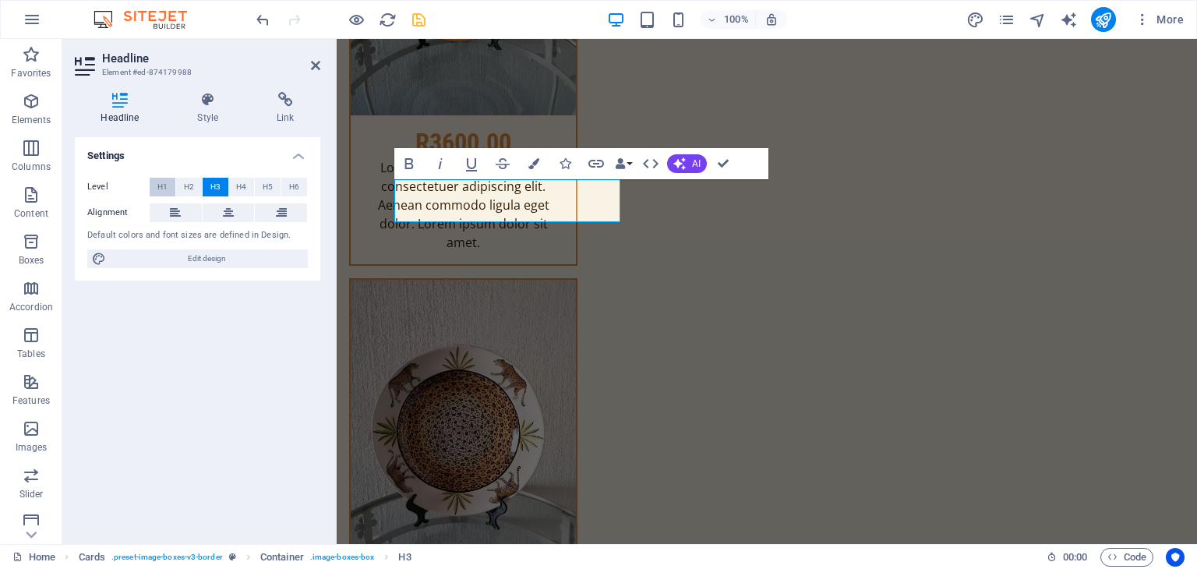
click at [159, 186] on span "H1" at bounding box center [162, 187] width 10 height 19
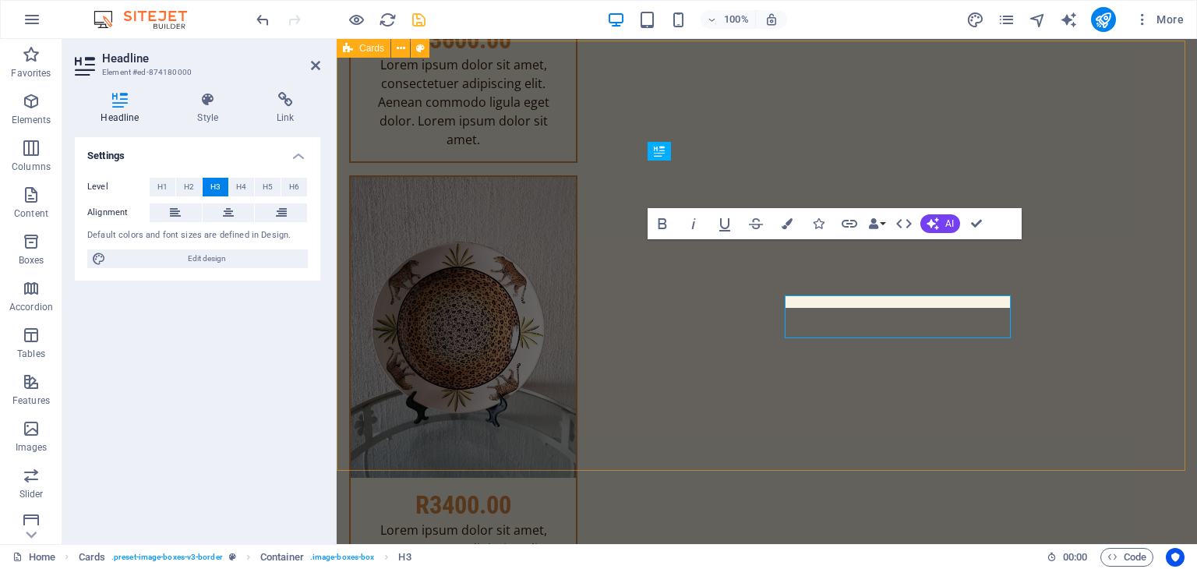
scroll to position [5947, 0]
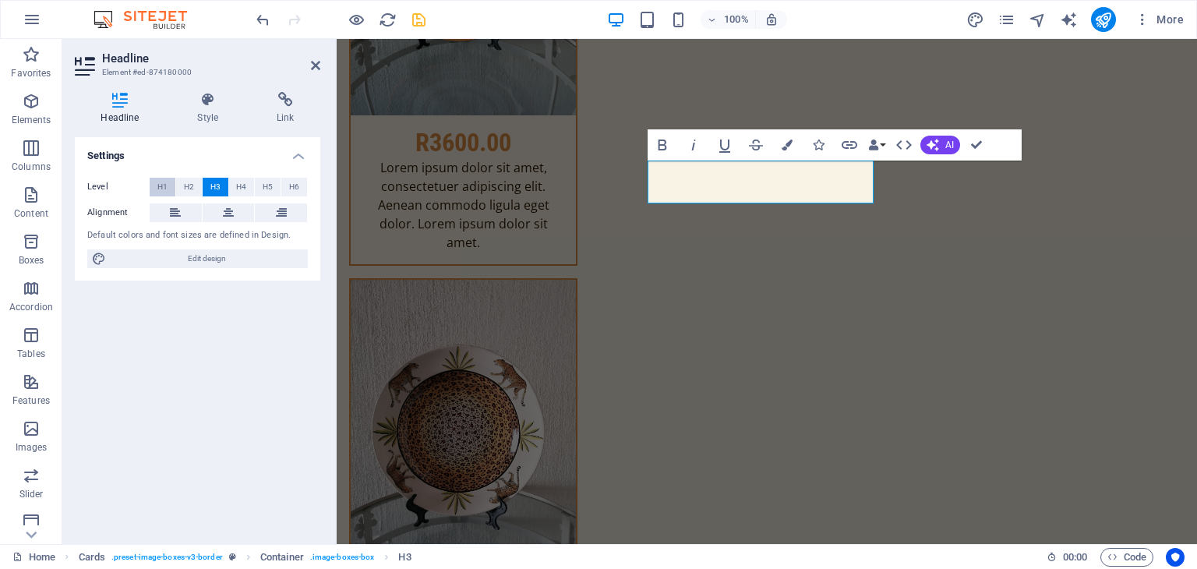
click at [161, 183] on span "H1" at bounding box center [162, 187] width 10 height 19
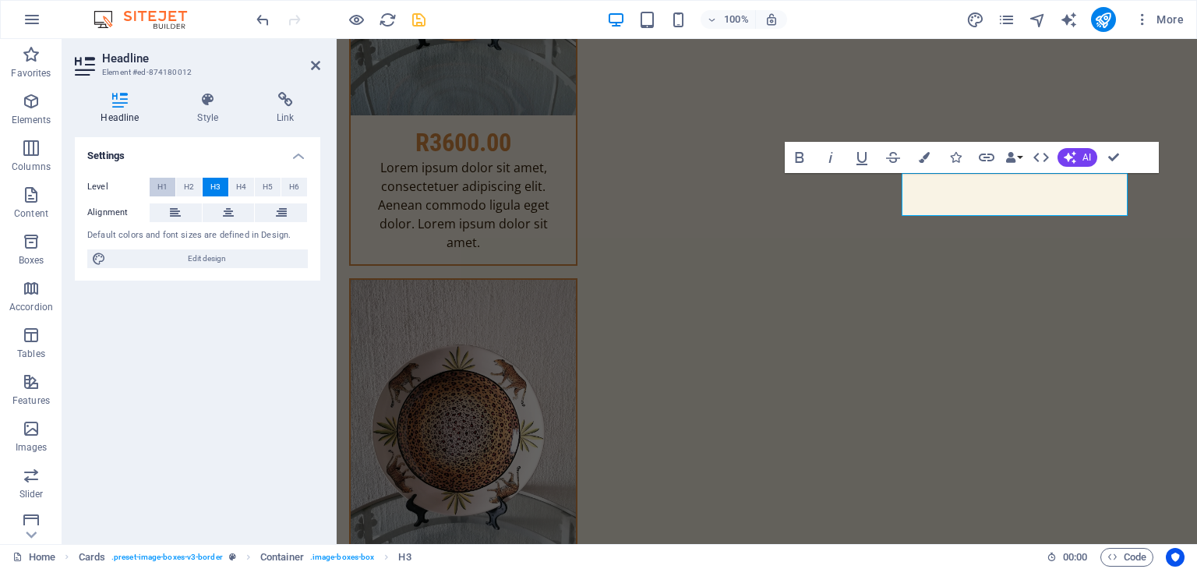
click at [160, 181] on span "H1" at bounding box center [162, 187] width 10 height 19
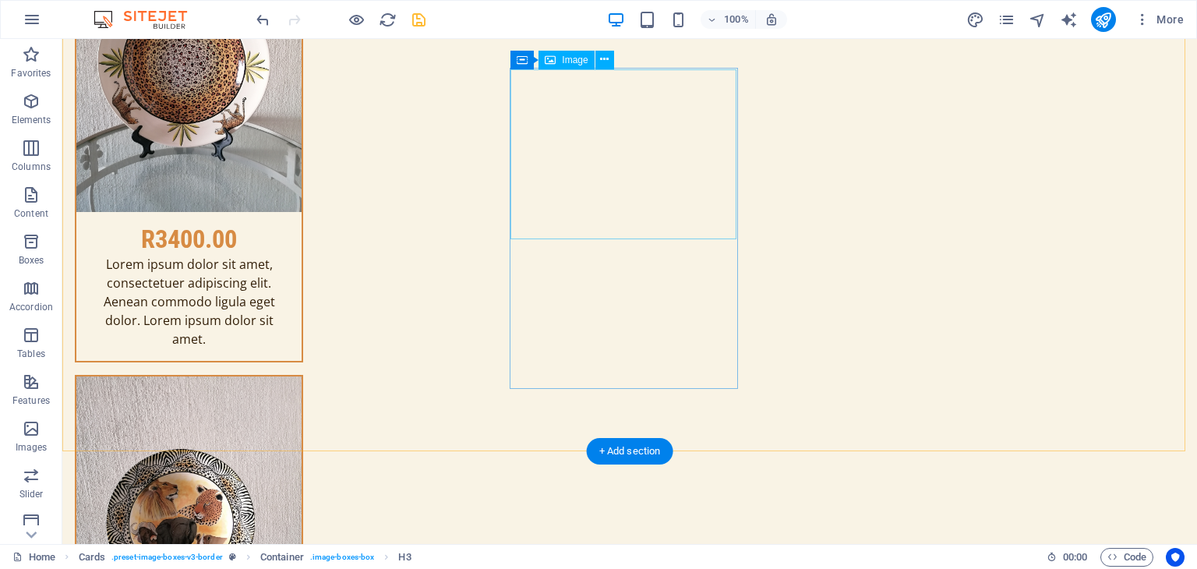
scroll to position [6392, 0]
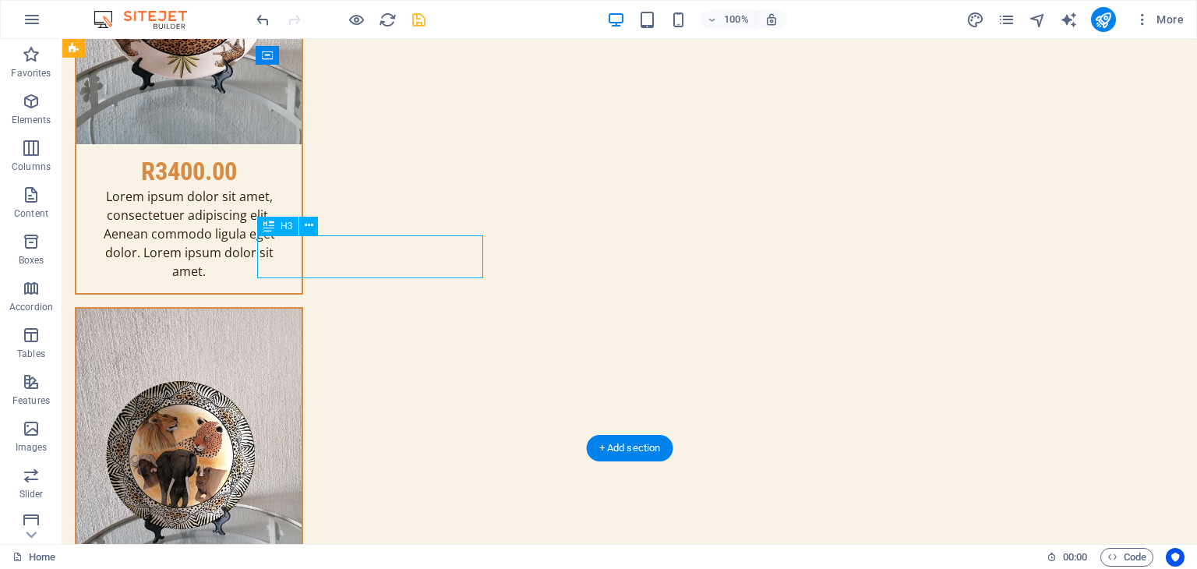
scroll to position [6336, 0]
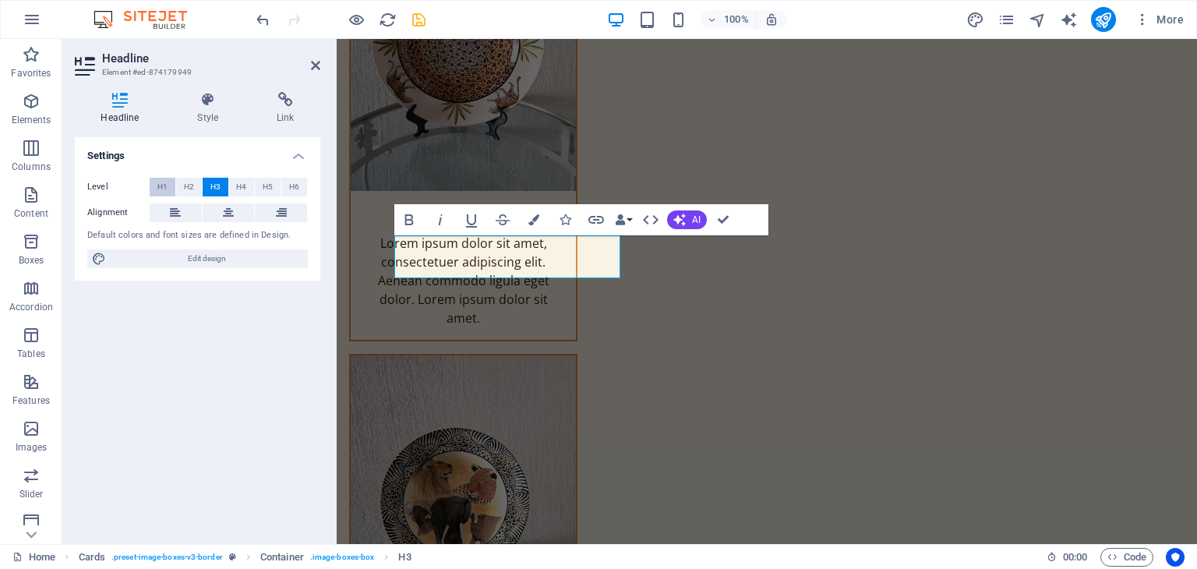
click at [165, 184] on span "H1" at bounding box center [162, 187] width 10 height 19
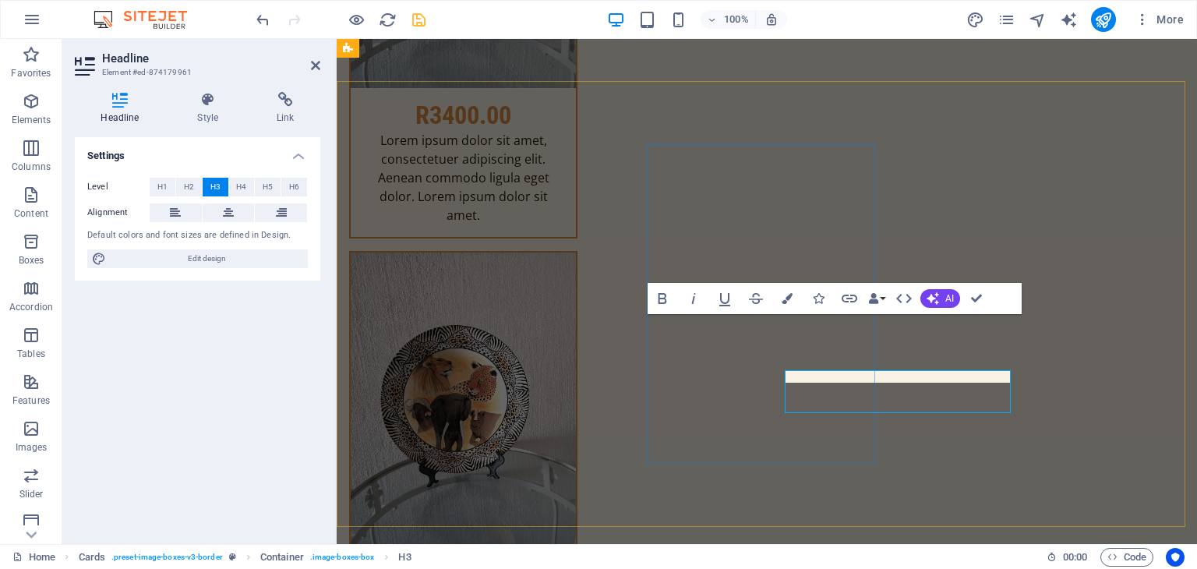
scroll to position [6336, 0]
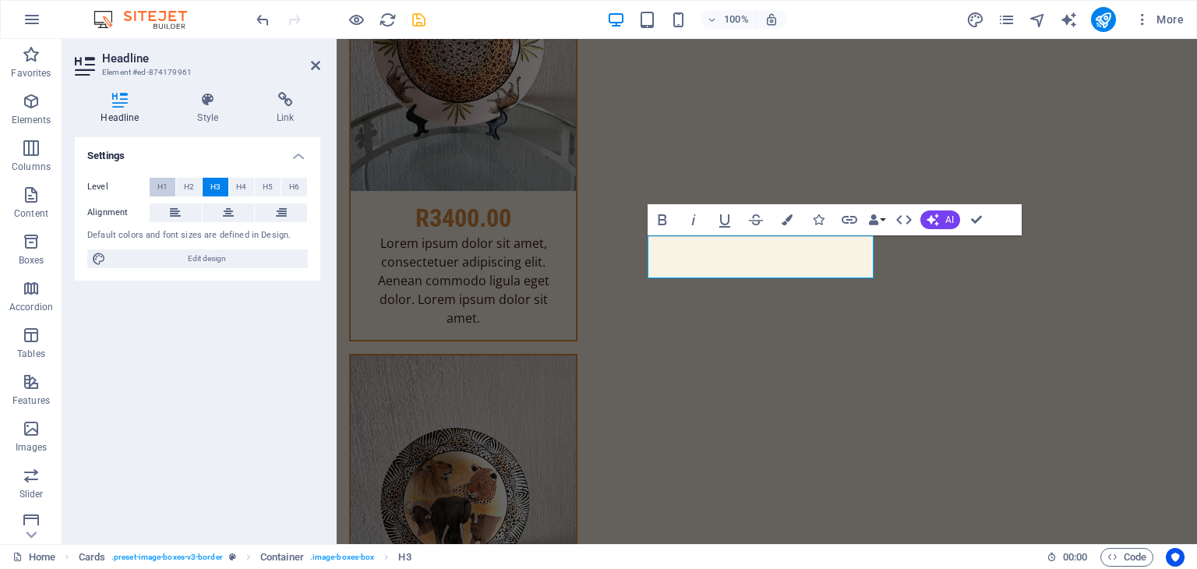
drag, startPoint x: 162, startPoint y: 183, endPoint x: 106, endPoint y: 183, distance: 56.1
click at [162, 183] on span "H1" at bounding box center [162, 187] width 10 height 19
drag, startPoint x: 979, startPoint y: 223, endPoint x: 916, endPoint y: 186, distance: 72.3
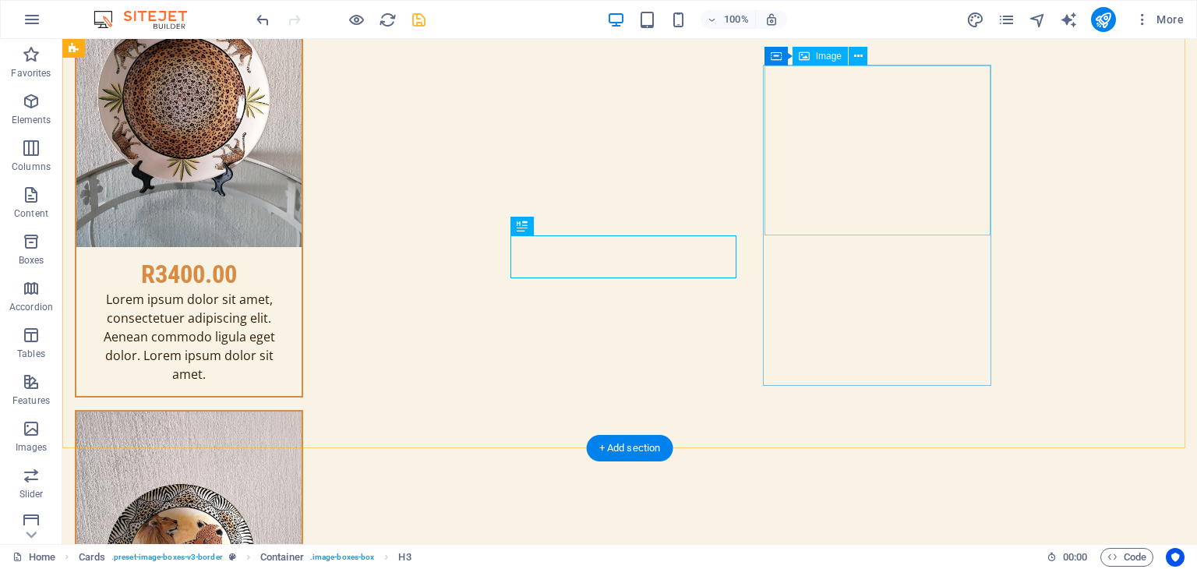
scroll to position [6392, 0]
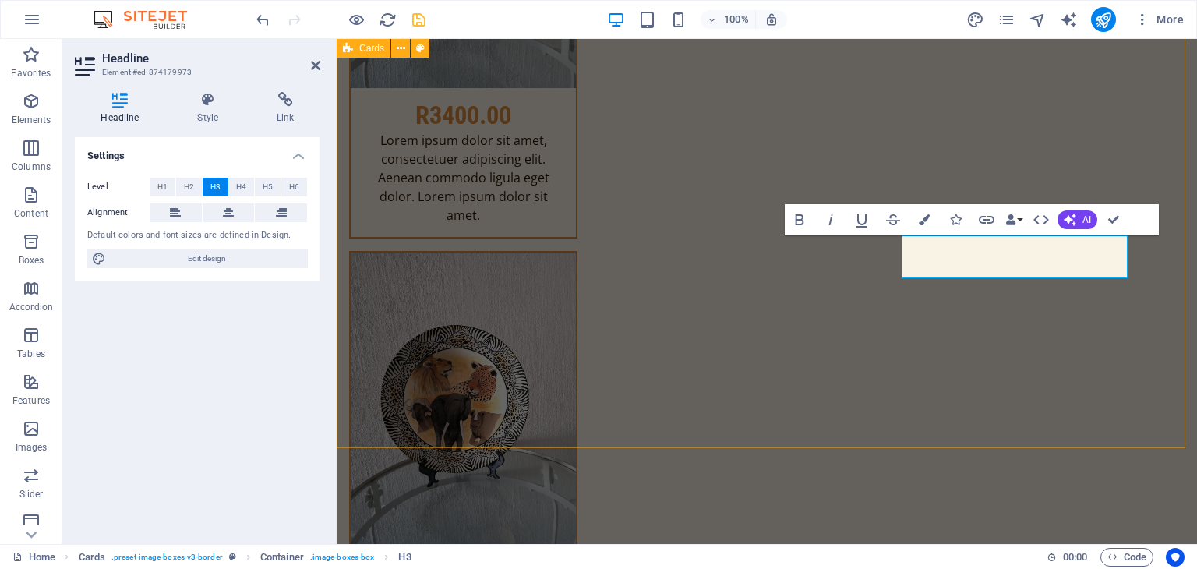
scroll to position [6336, 0]
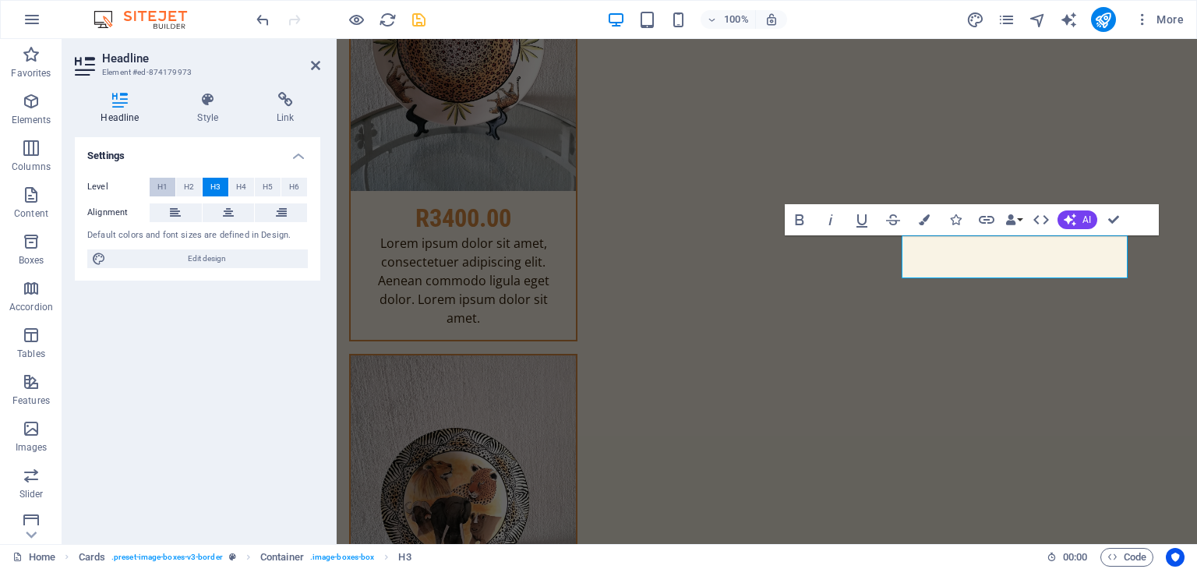
click at [163, 189] on span "H1" at bounding box center [162, 187] width 10 height 19
drag, startPoint x: 1051, startPoint y: 180, endPoint x: 1114, endPoint y: 219, distance: 74.2
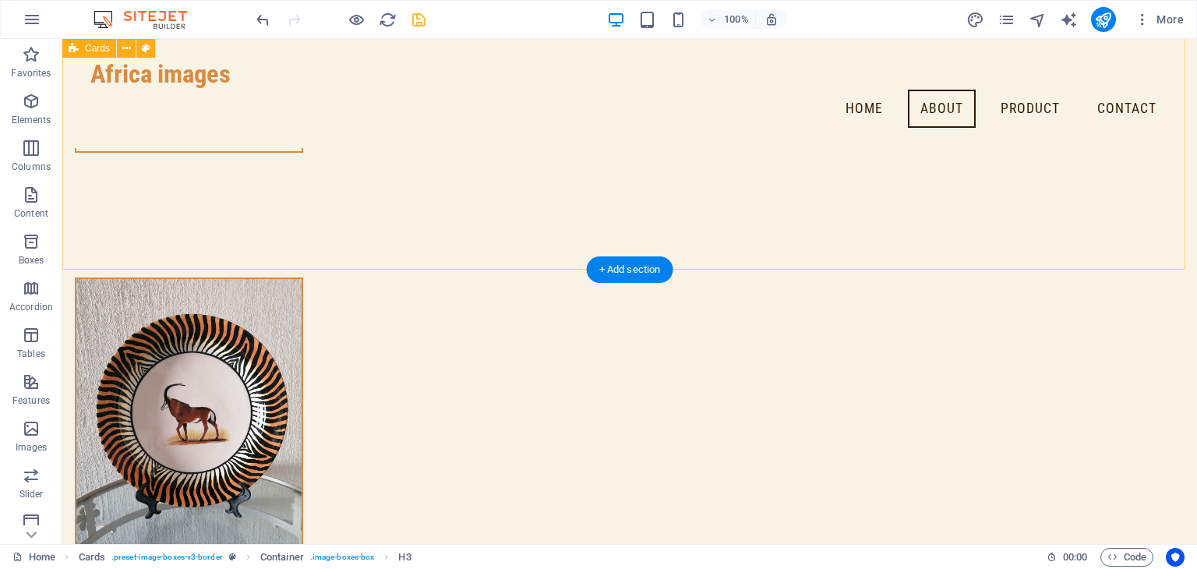
scroll to position [6781, 0]
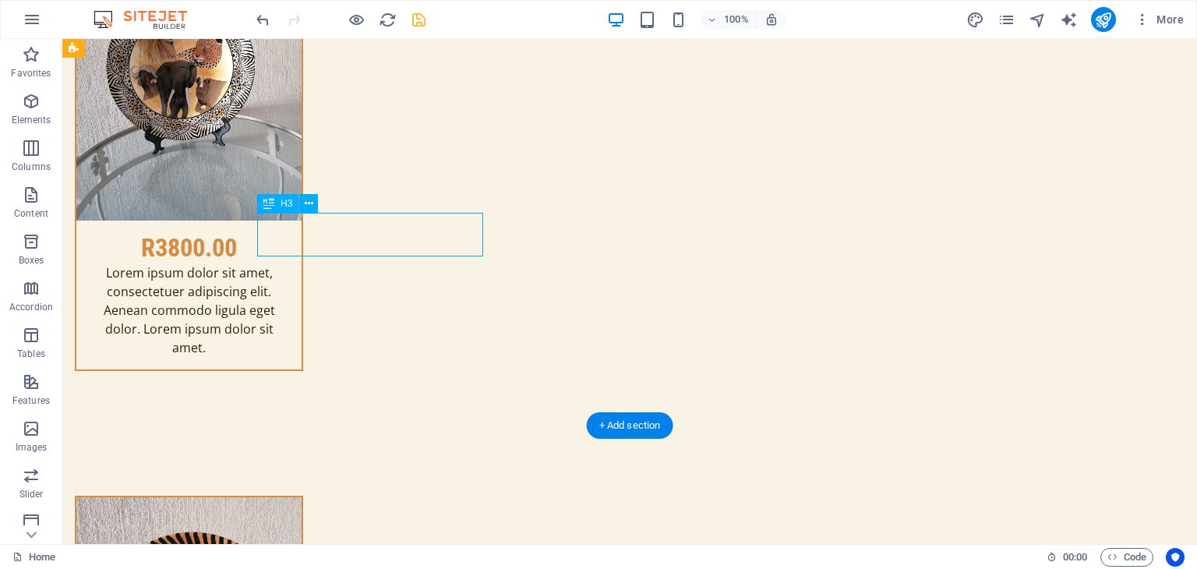
scroll to position [6805, 0]
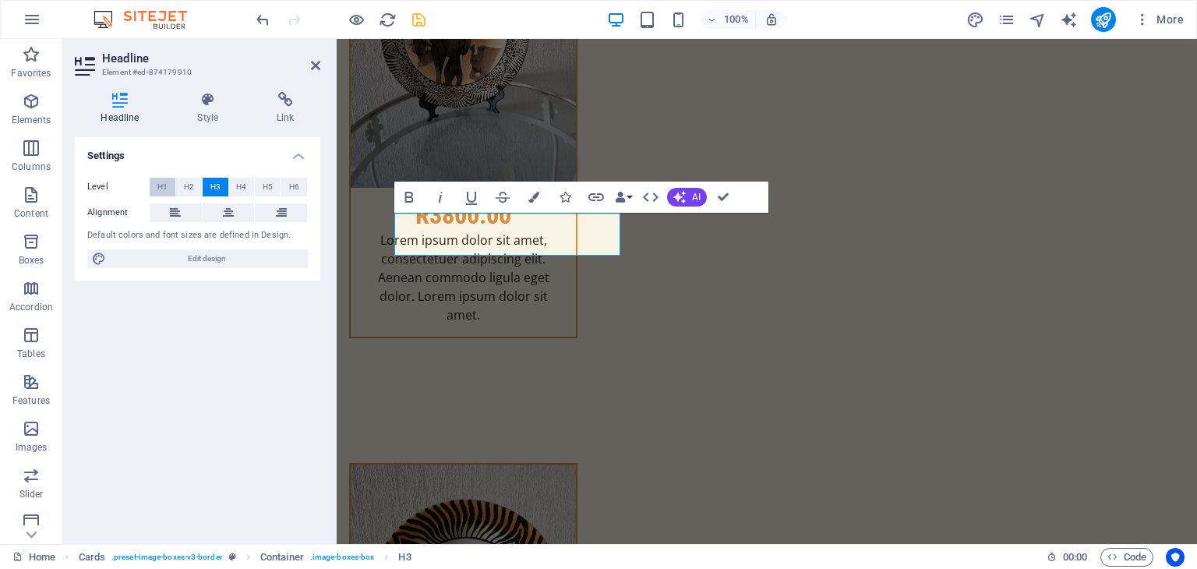
click at [171, 188] on button "H1" at bounding box center [163, 187] width 26 height 19
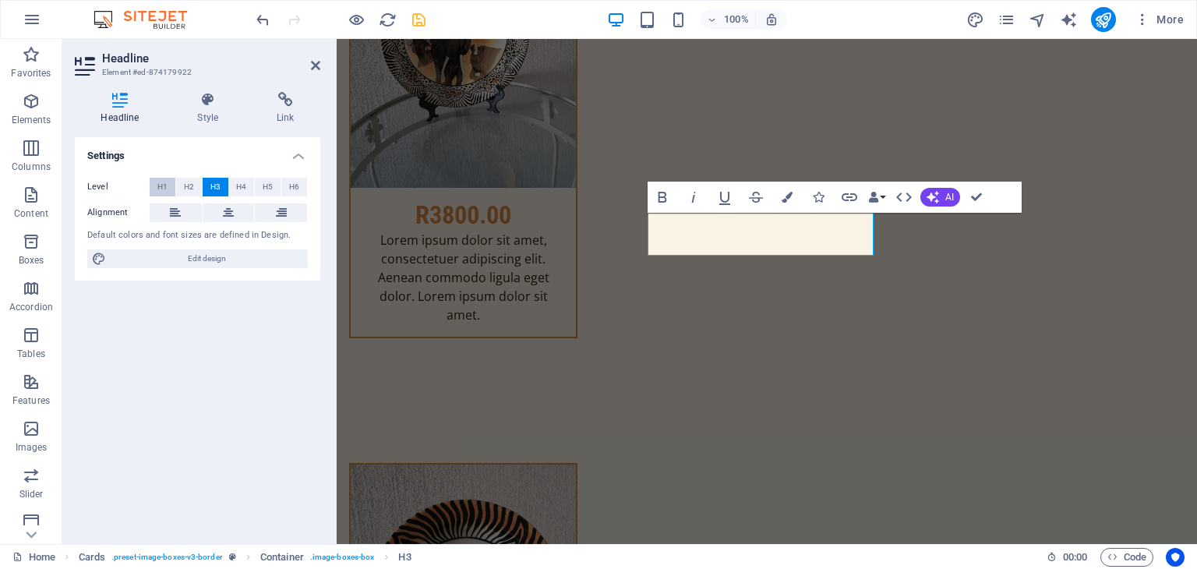
click at [164, 183] on span "H1" at bounding box center [162, 187] width 10 height 19
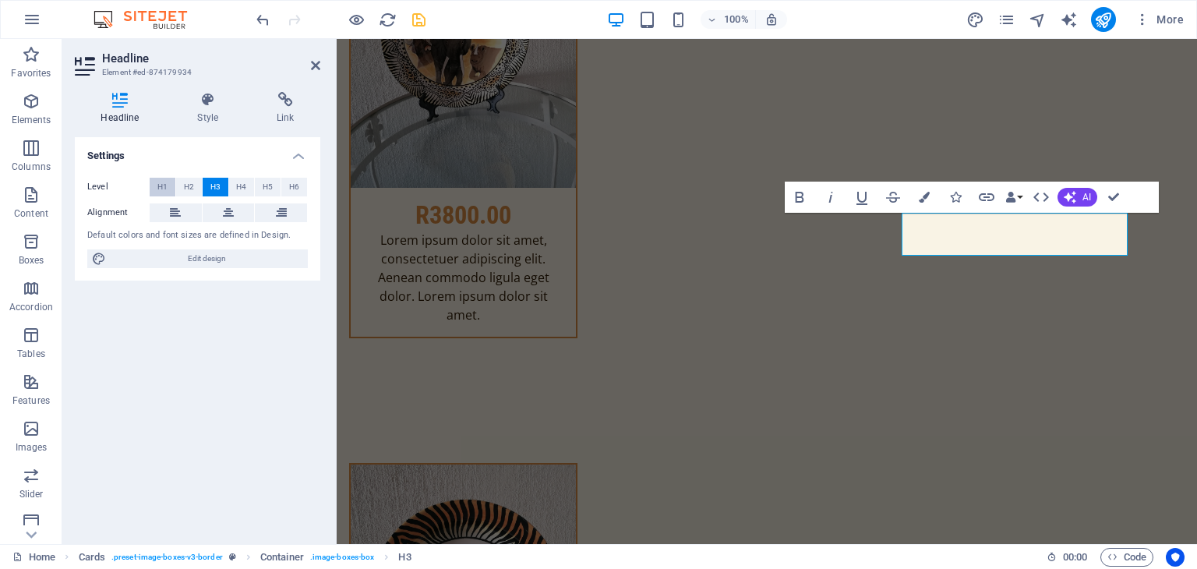
click at [162, 181] on span "H1" at bounding box center [162, 187] width 10 height 19
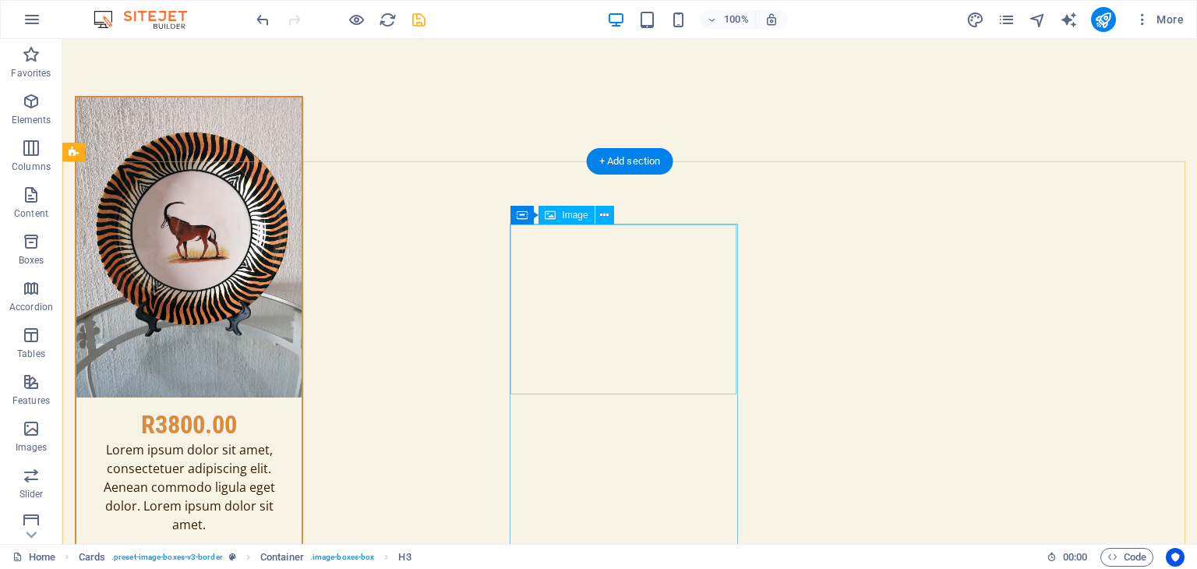
scroll to position [7249, 0]
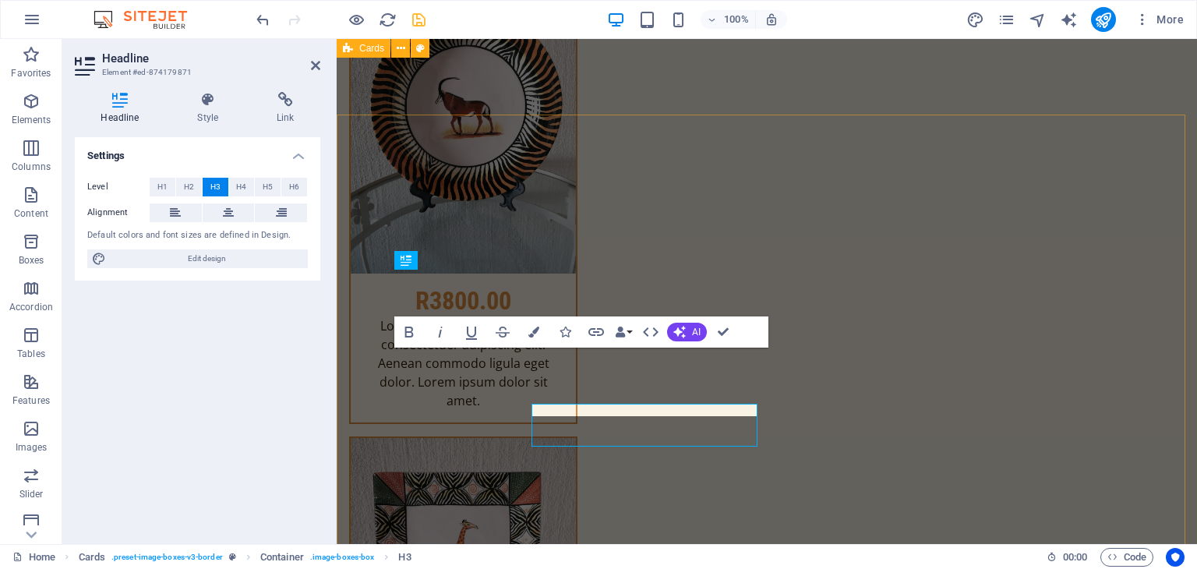
scroll to position [7193, 0]
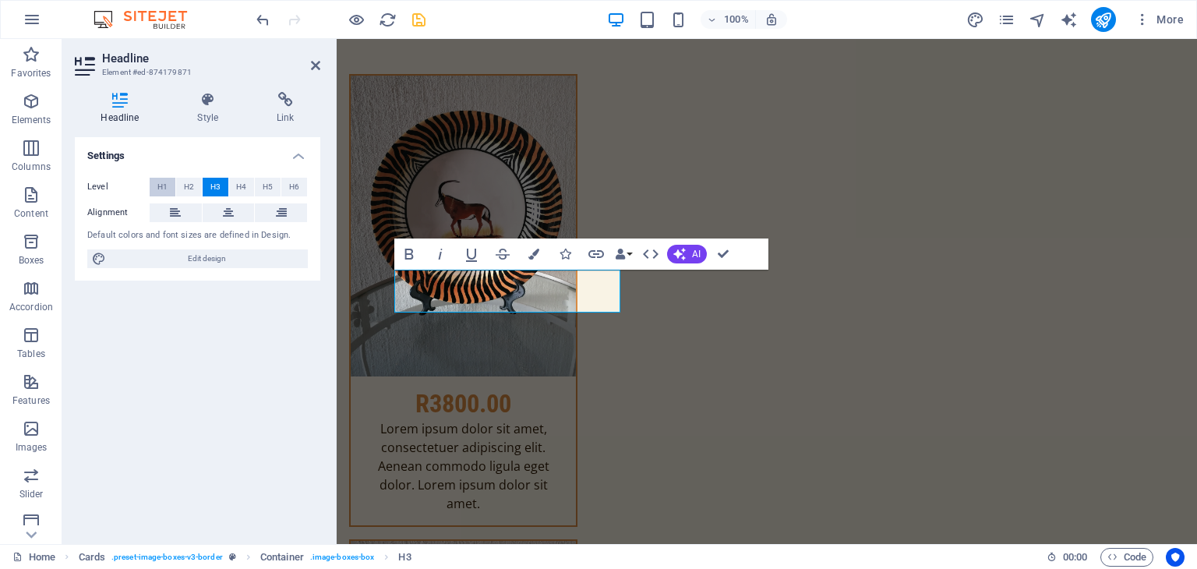
click at [160, 188] on span "H1" at bounding box center [162, 187] width 10 height 19
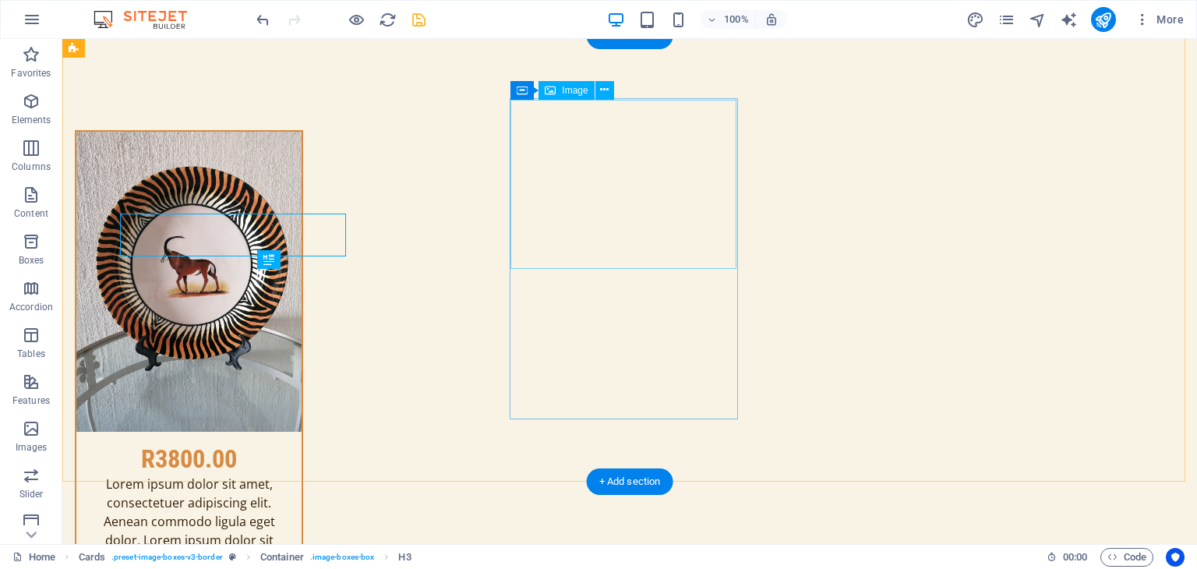
scroll to position [7249, 0]
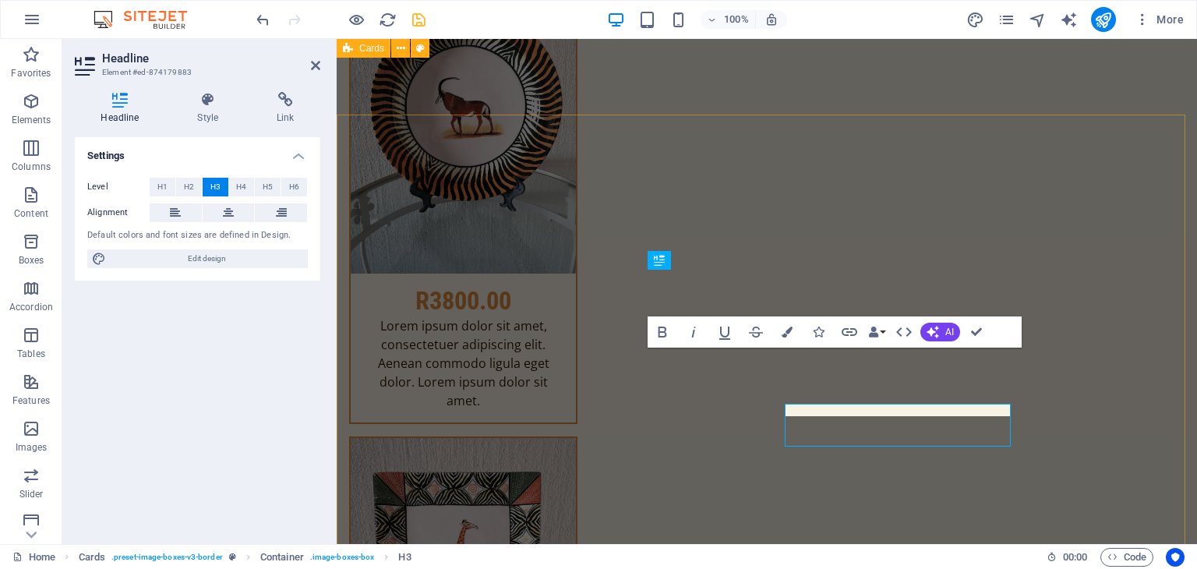
scroll to position [7193, 0]
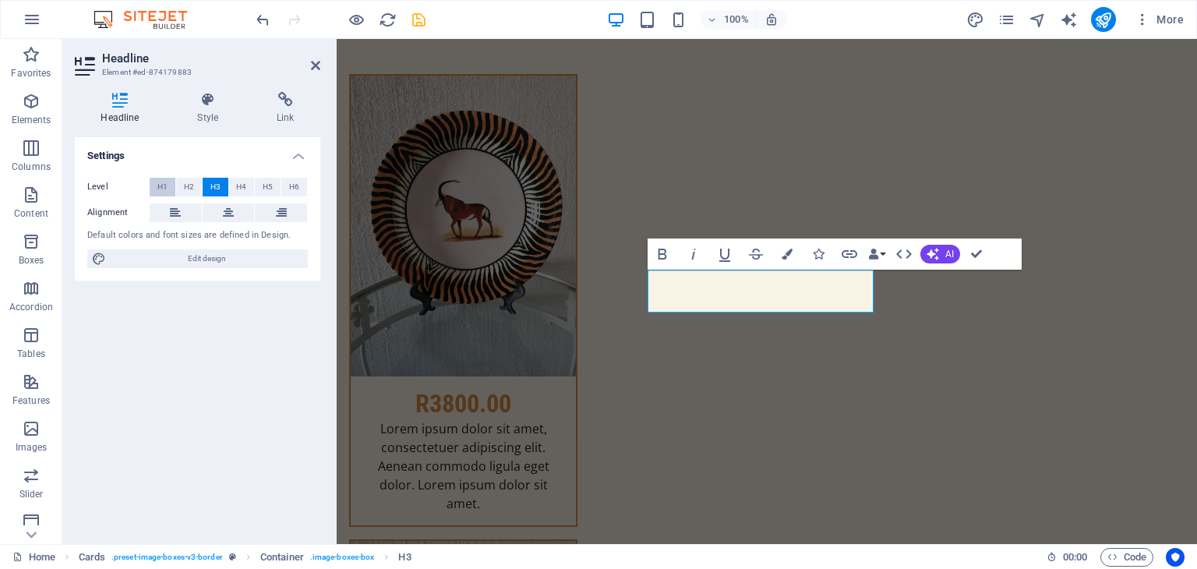
click at [162, 181] on span "H1" at bounding box center [162, 187] width 10 height 19
drag, startPoint x: 1035, startPoint y: 294, endPoint x: 1305, endPoint y: 294, distance: 270.4
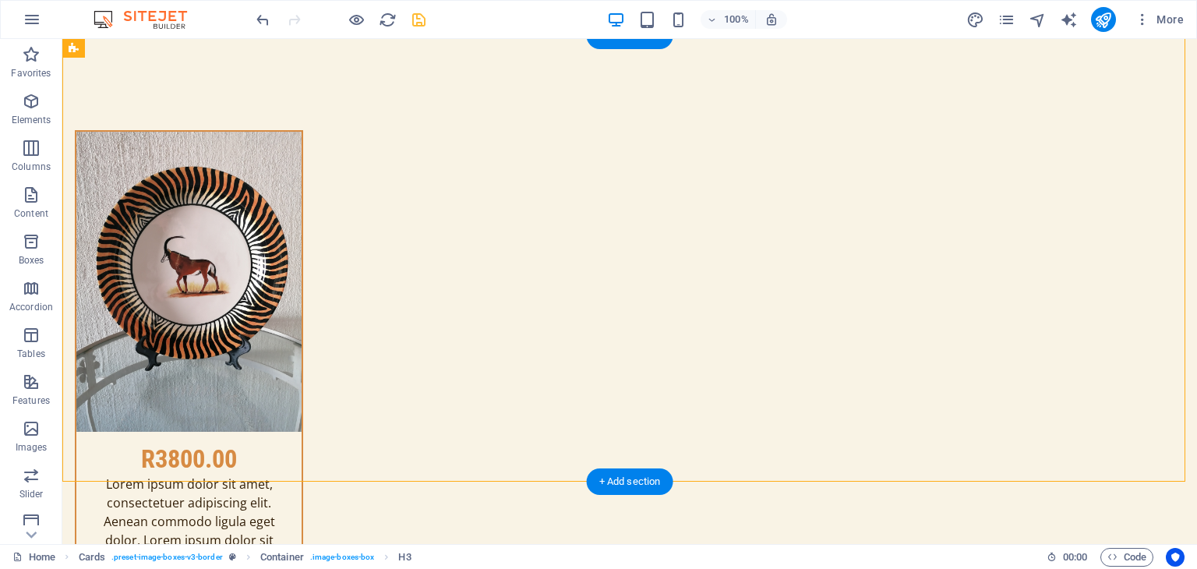
scroll to position [7249, 0]
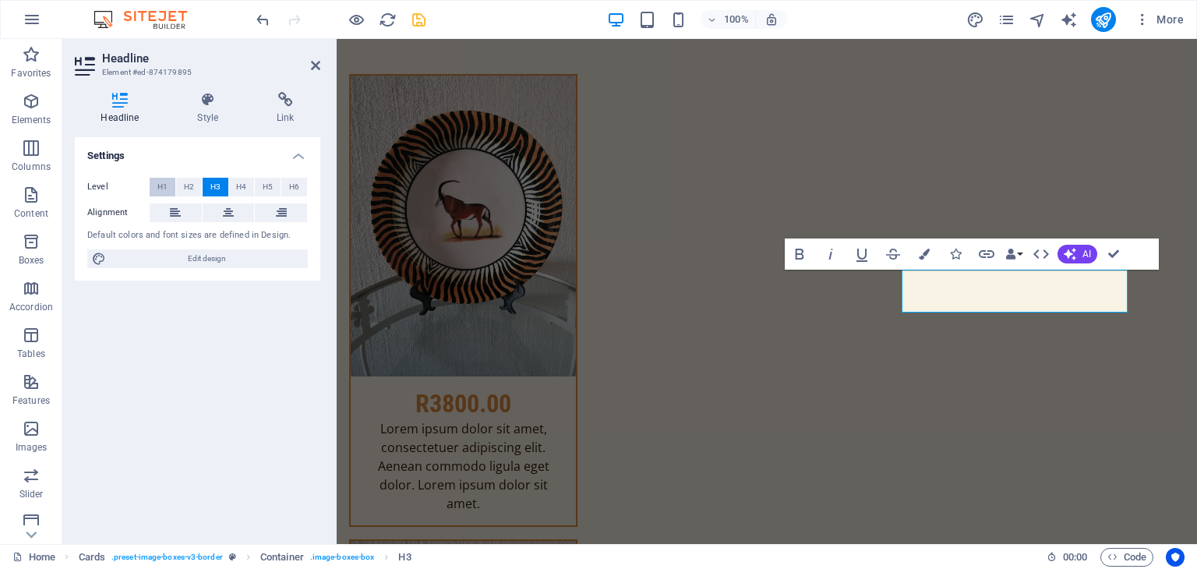
click at [163, 190] on span "H1" at bounding box center [162, 187] width 10 height 19
drag, startPoint x: 1117, startPoint y: 250, endPoint x: 1042, endPoint y: 210, distance: 85.4
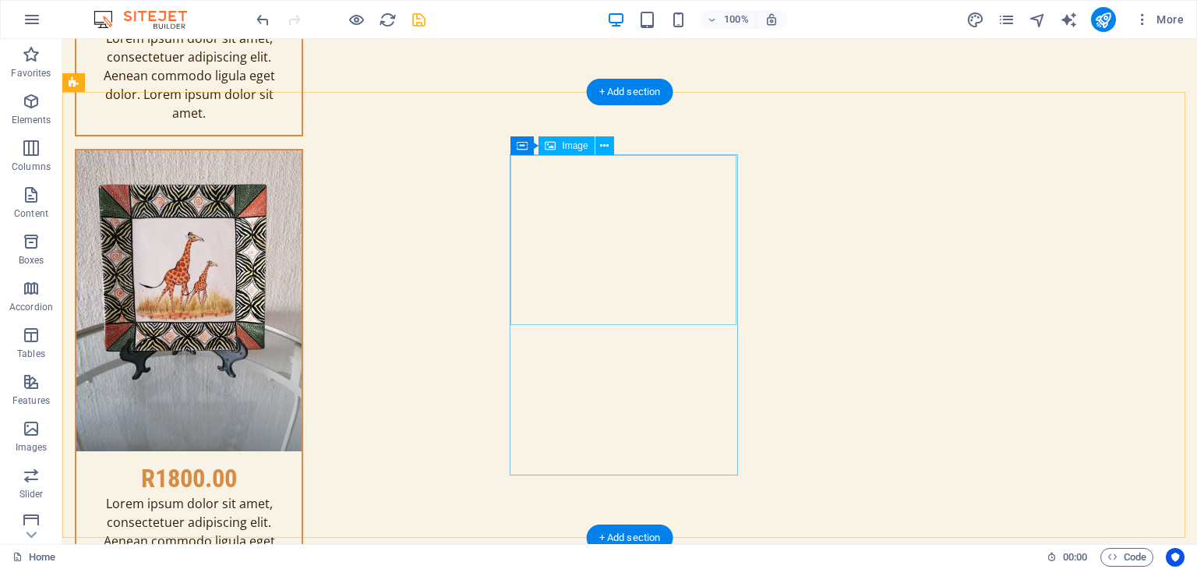
scroll to position [7717, 0]
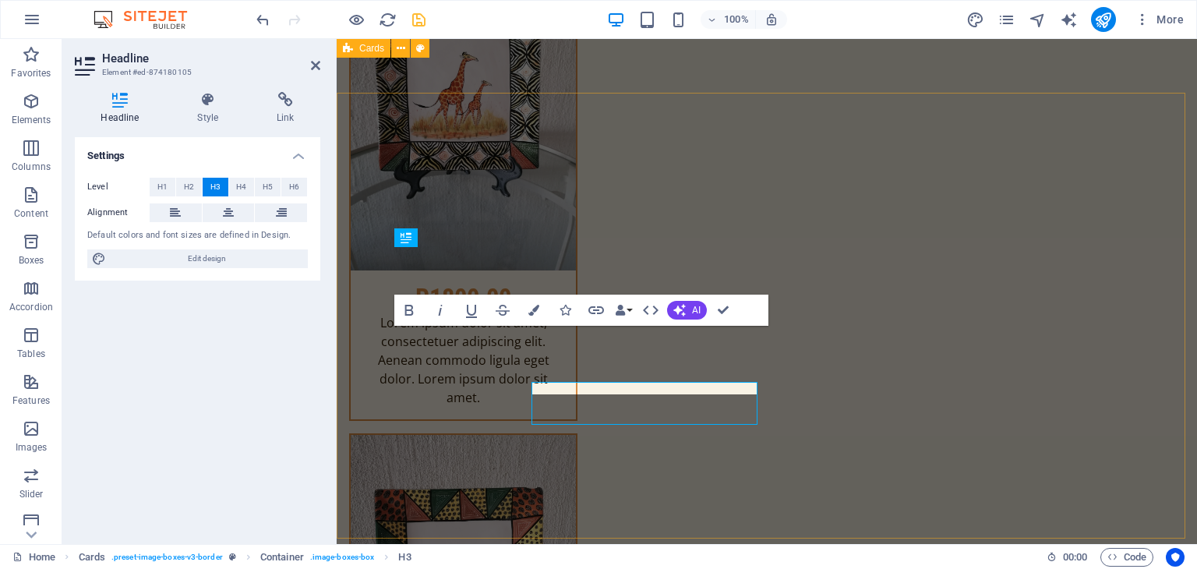
scroll to position [7661, 0]
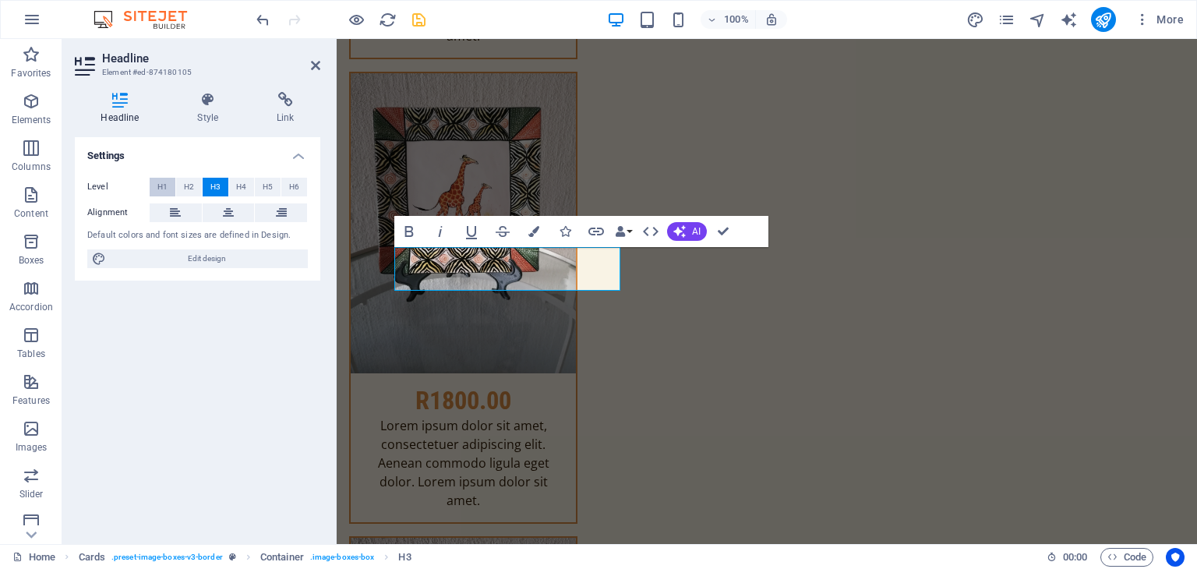
click at [166, 185] on span "H1" at bounding box center [162, 187] width 10 height 19
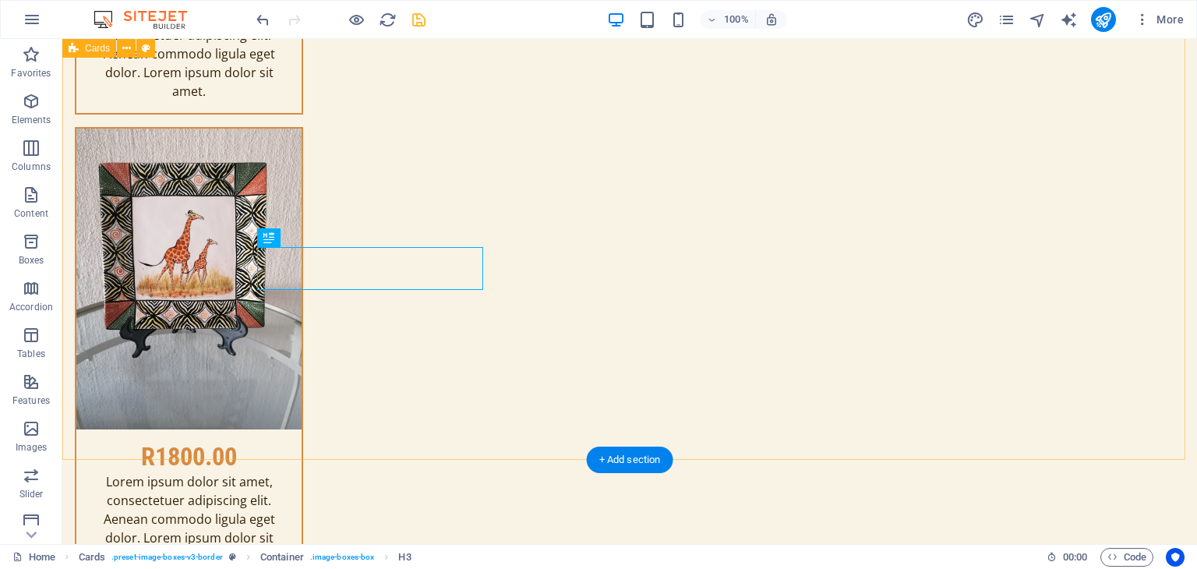
scroll to position [7717, 0]
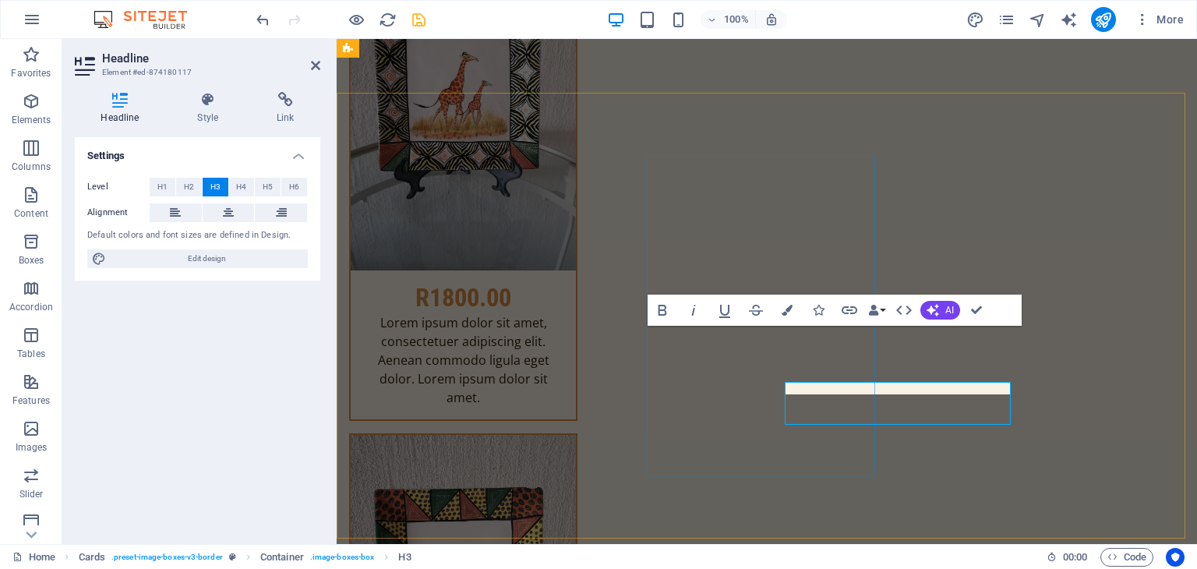
scroll to position [7661, 0]
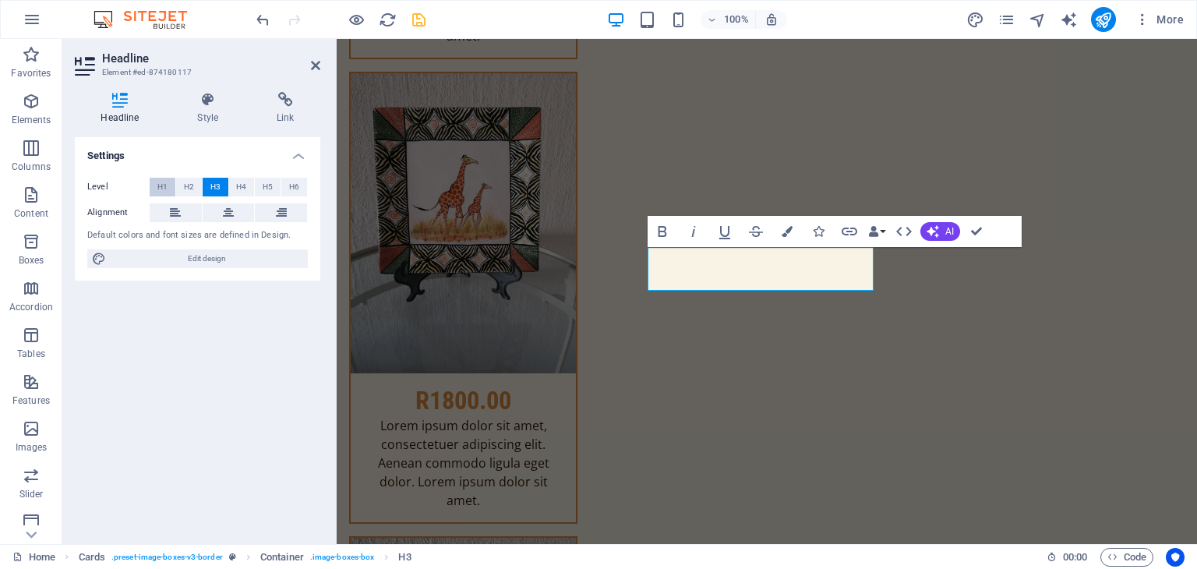
click at [161, 183] on span "H1" at bounding box center [162, 187] width 10 height 19
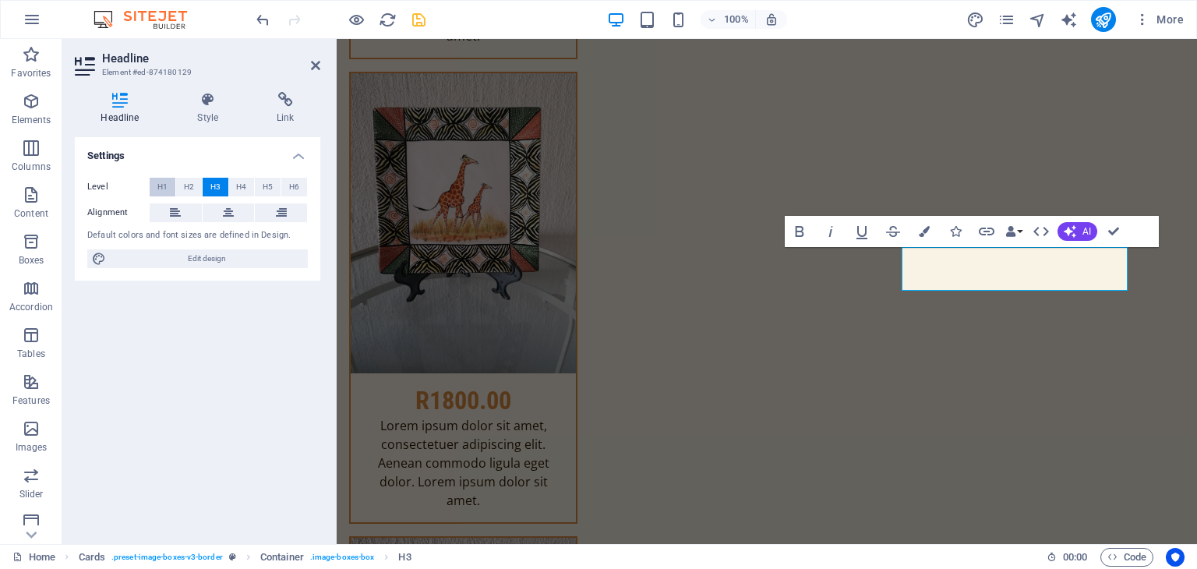
click at [159, 182] on span "H1" at bounding box center [162, 187] width 10 height 19
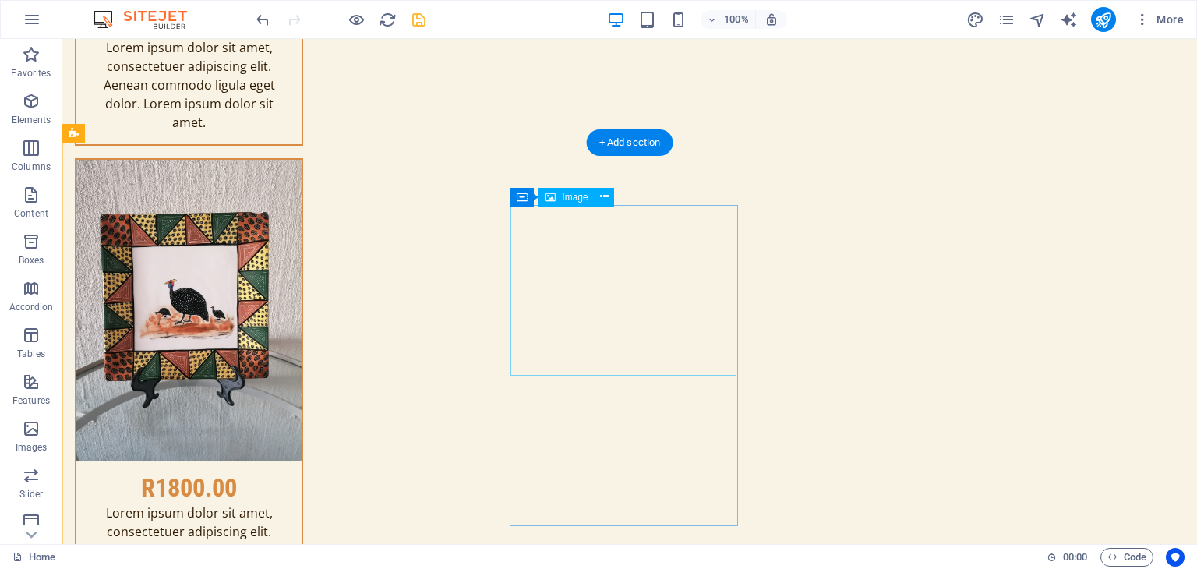
scroll to position [8107, 0]
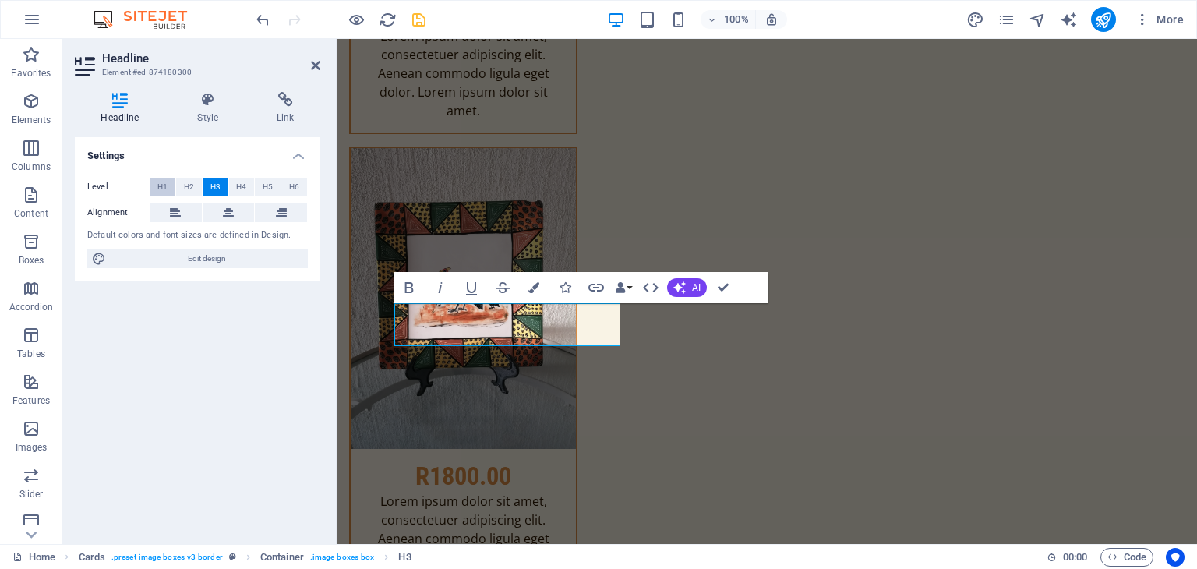
click at [162, 186] on span "H1" at bounding box center [162, 187] width 10 height 19
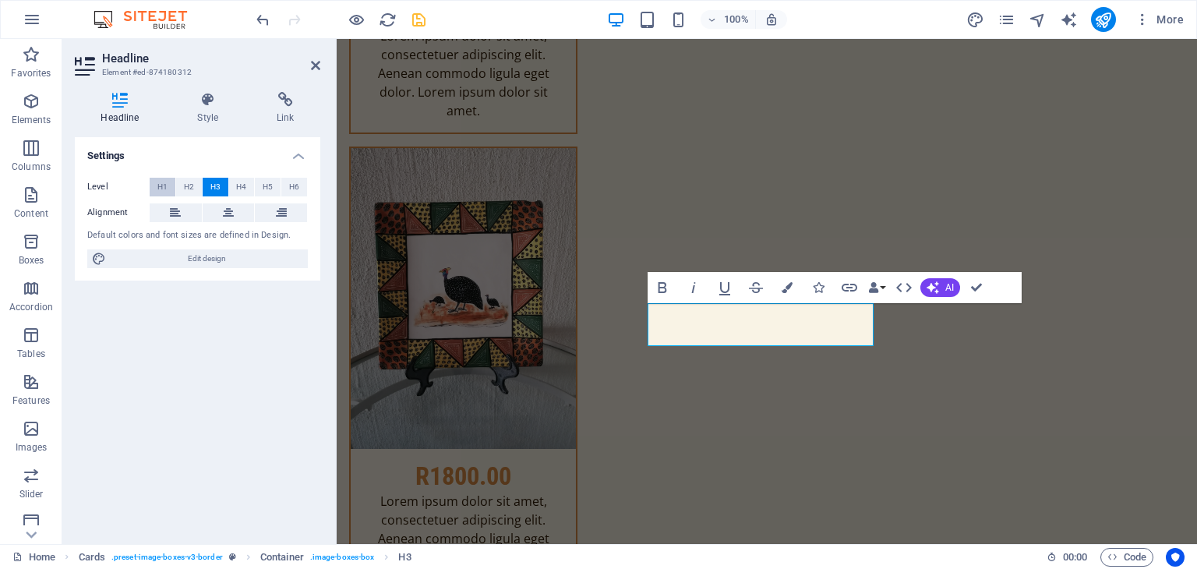
click at [156, 182] on button "H1" at bounding box center [163, 187] width 26 height 19
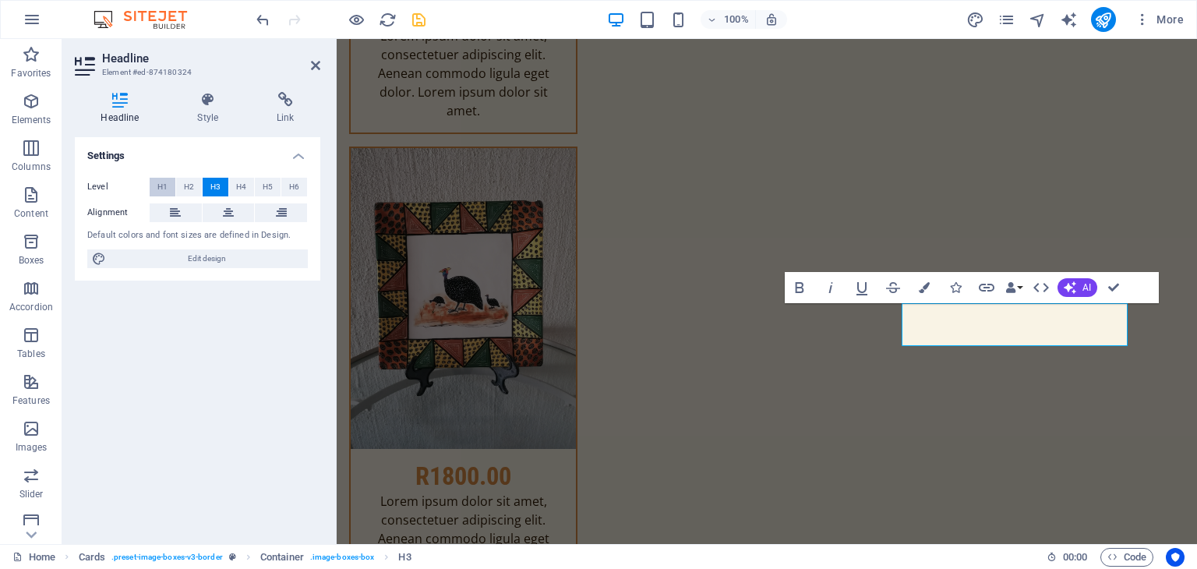
click at [168, 183] on button "H1" at bounding box center [163, 187] width 26 height 19
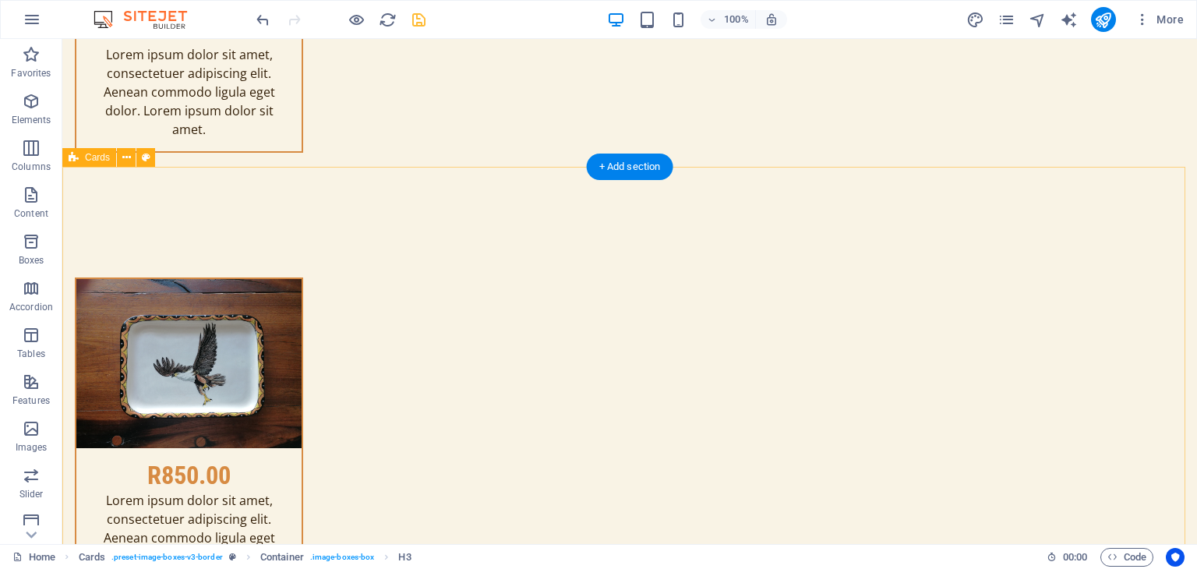
scroll to position [8574, 0]
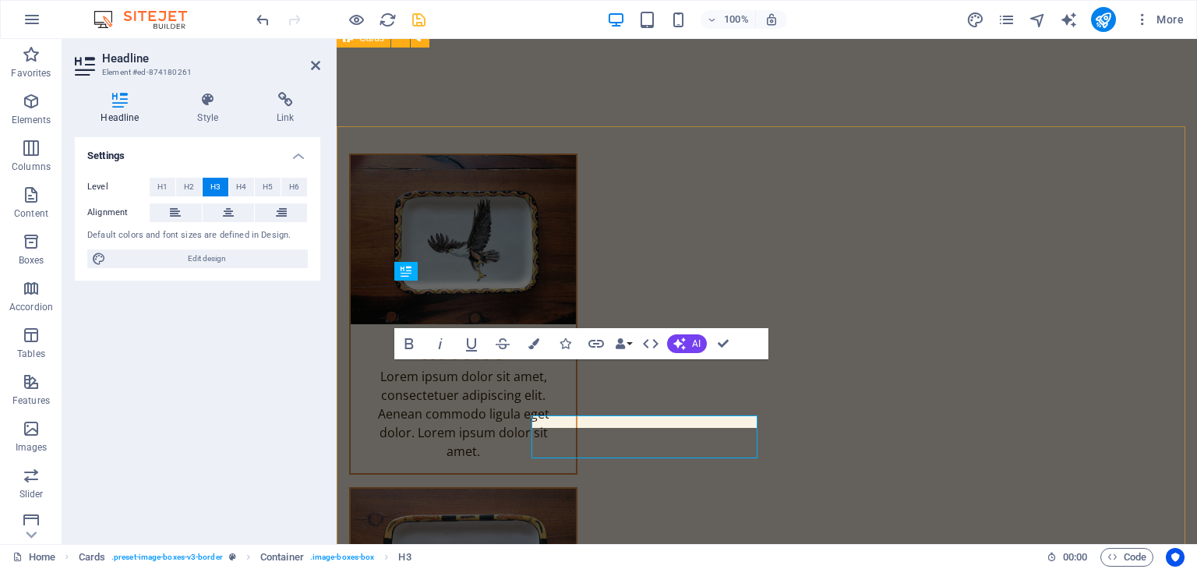
scroll to position [8519, 0]
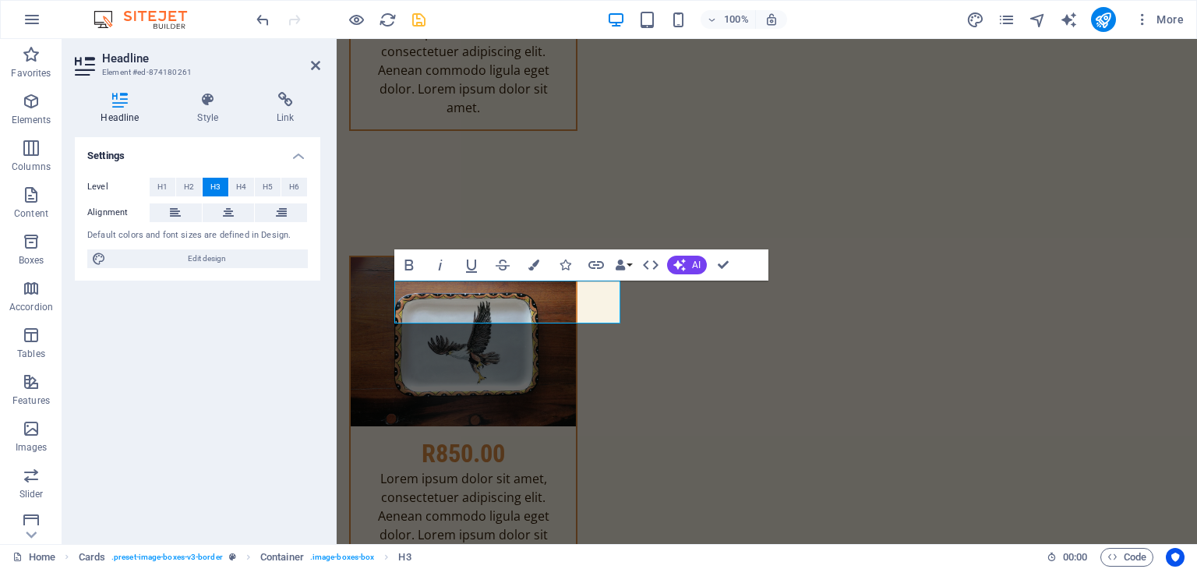
drag, startPoint x: 161, startPoint y: 188, endPoint x: 270, endPoint y: 202, distance: 110.0
click at [161, 188] on span "H1" at bounding box center [162, 187] width 10 height 19
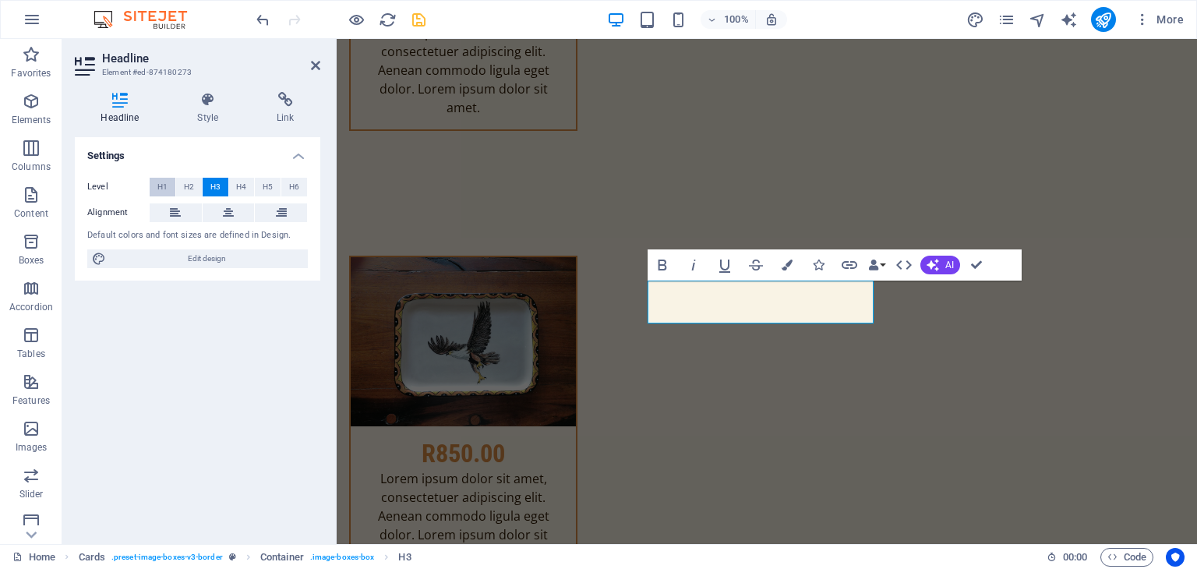
click at [159, 188] on span "H1" at bounding box center [162, 187] width 10 height 19
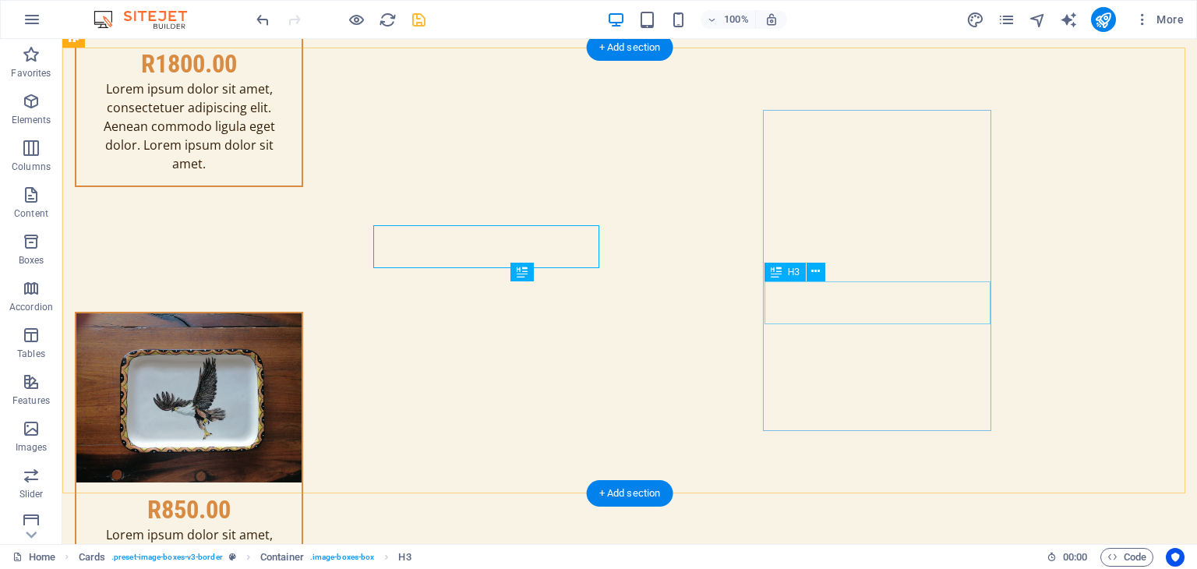
scroll to position [8574, 0]
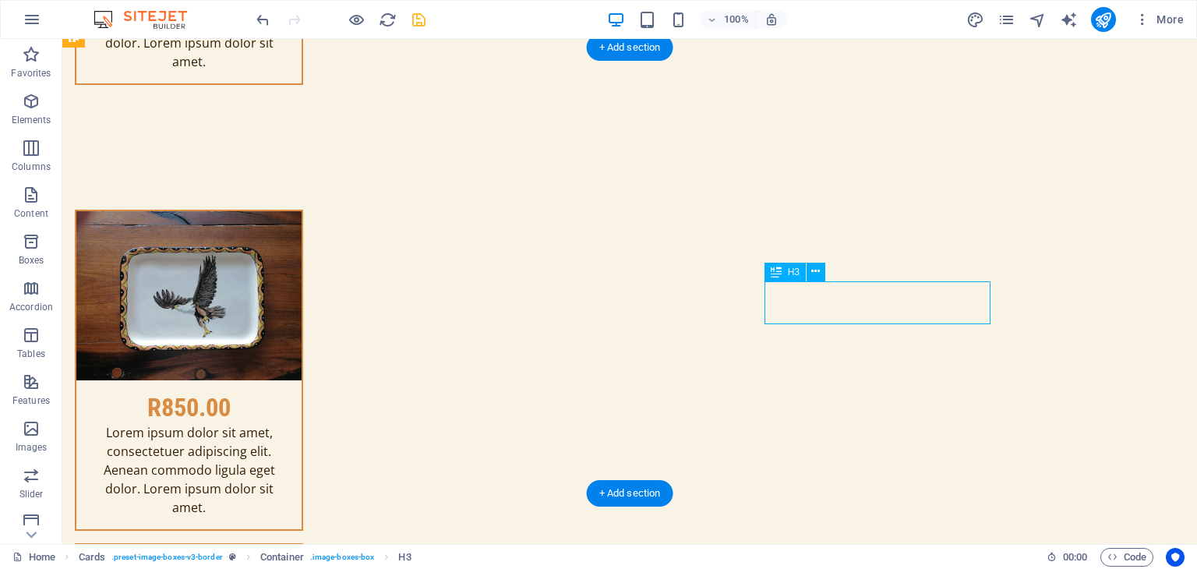
scroll to position [8519, 0]
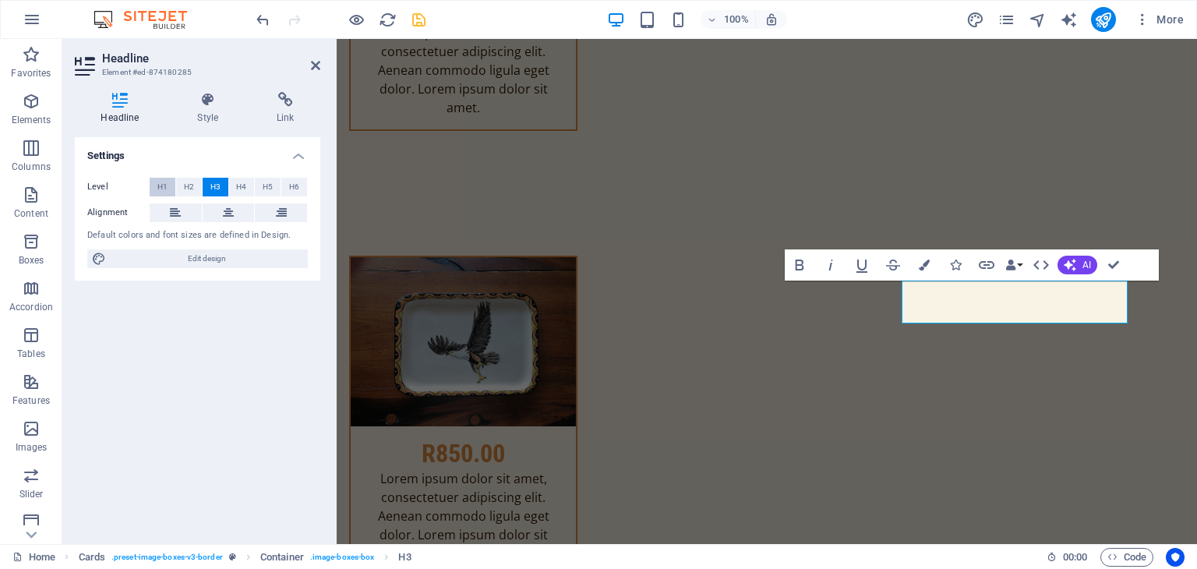
click at [162, 185] on span "H1" at bounding box center [162, 187] width 10 height 19
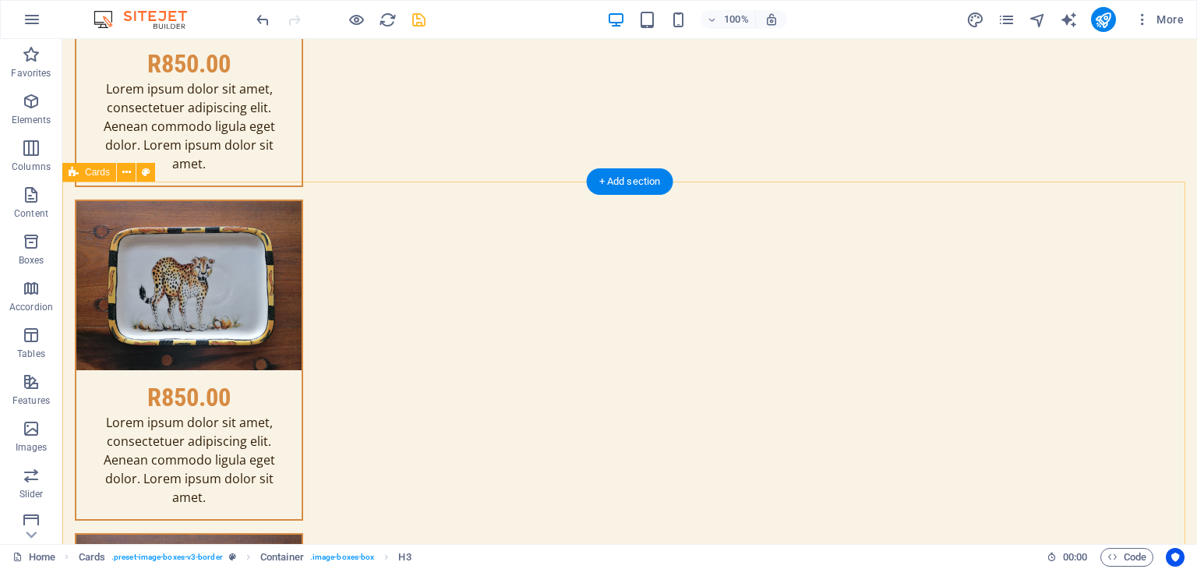
scroll to position [9042, 0]
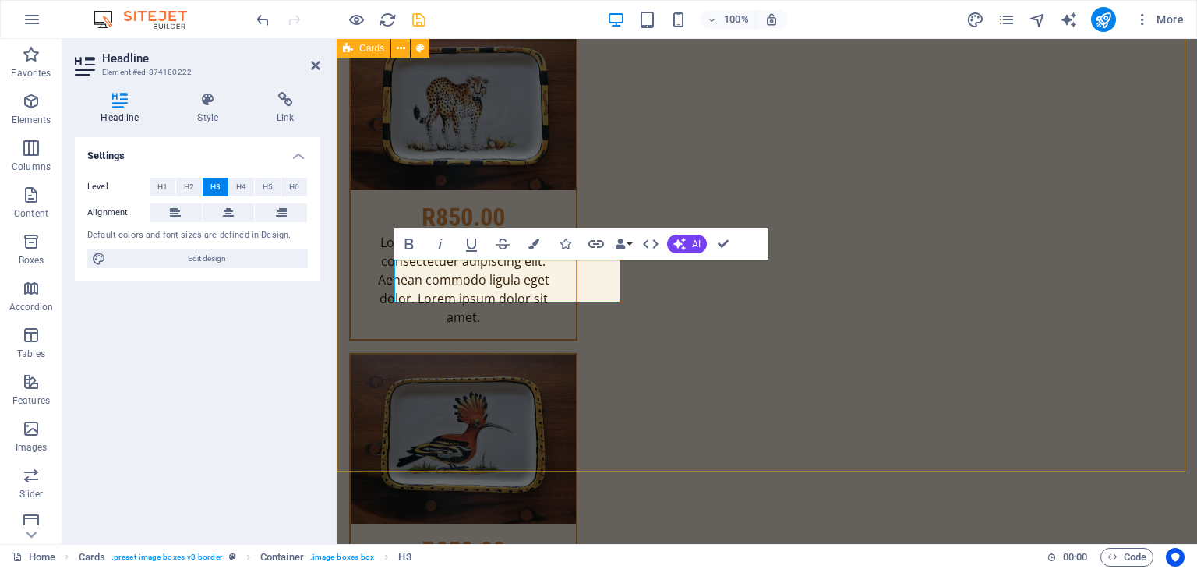
scroll to position [8986, 0]
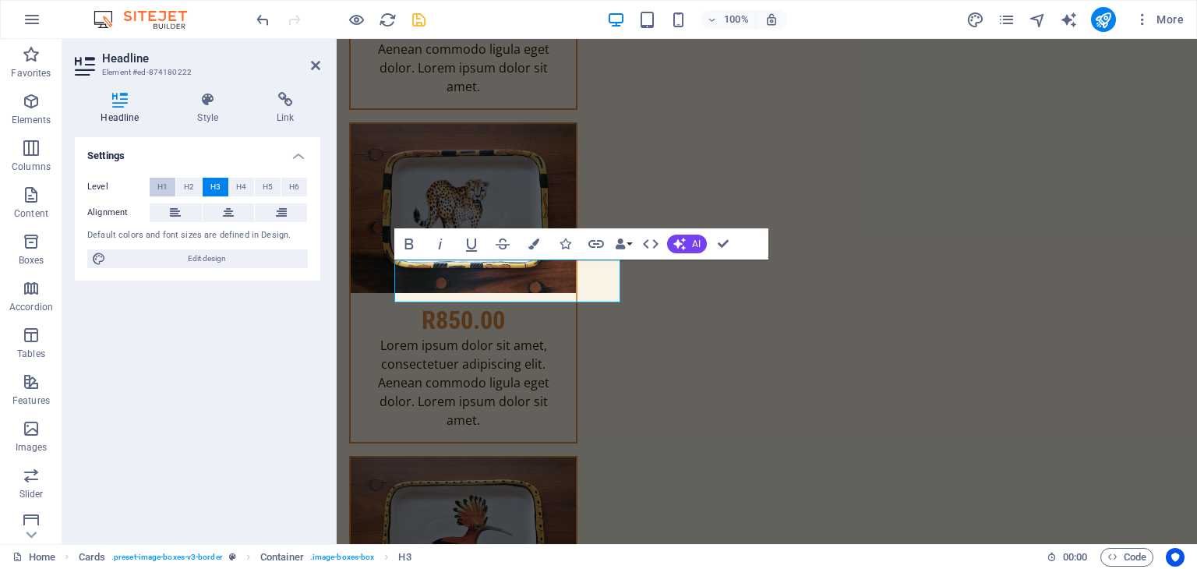
click at [165, 183] on span "H1" at bounding box center [162, 187] width 10 height 19
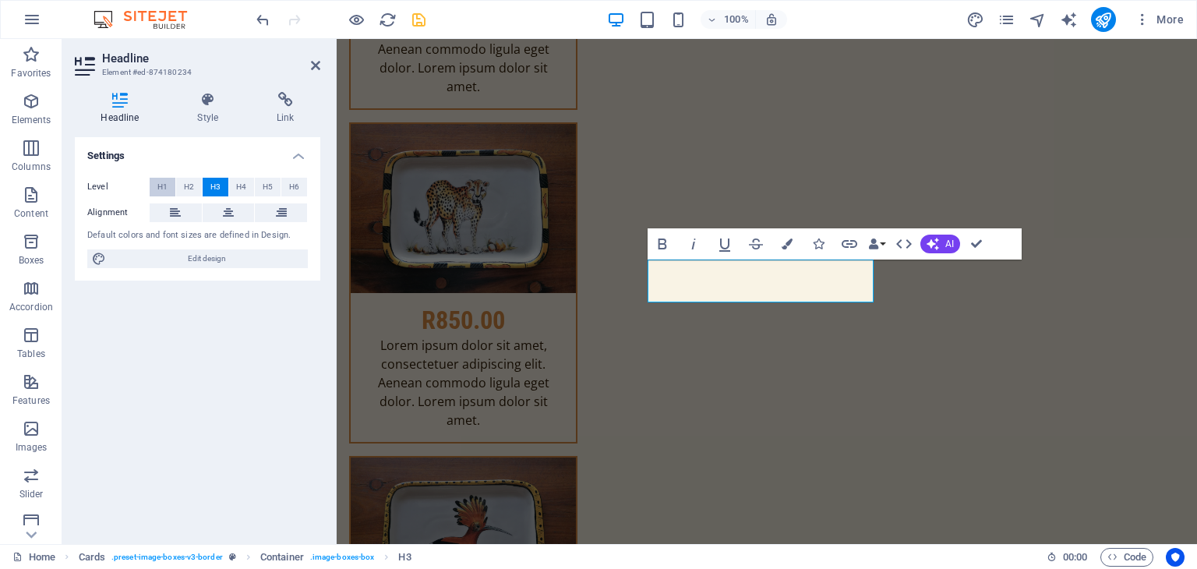
drag, startPoint x: 161, startPoint y: 182, endPoint x: 135, endPoint y: 197, distance: 30.1
click at [161, 182] on span "H1" at bounding box center [162, 187] width 10 height 19
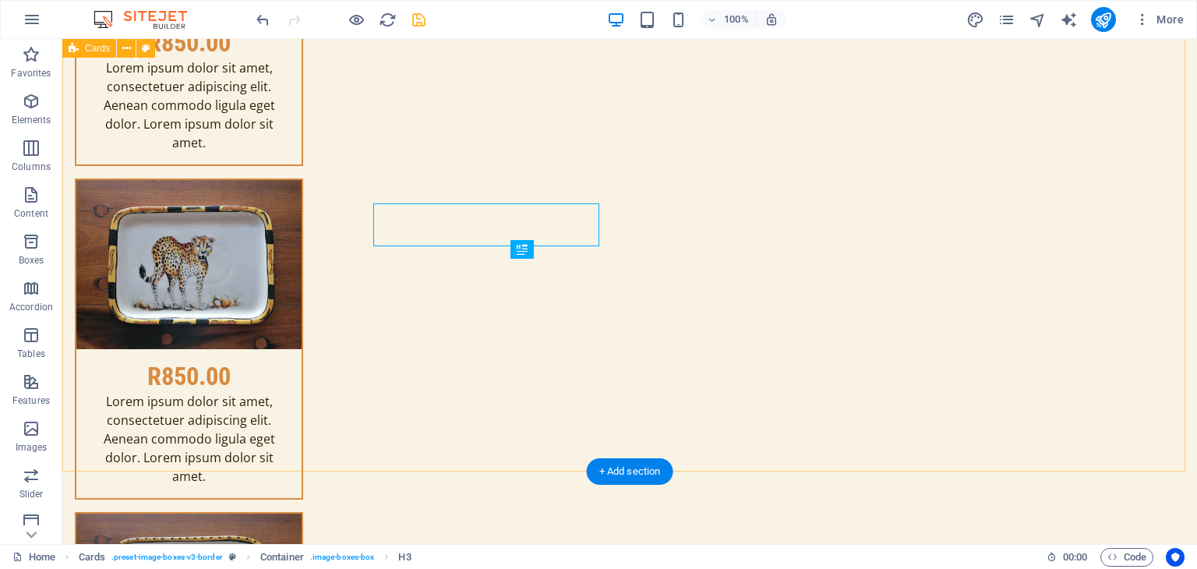
scroll to position [9042, 0]
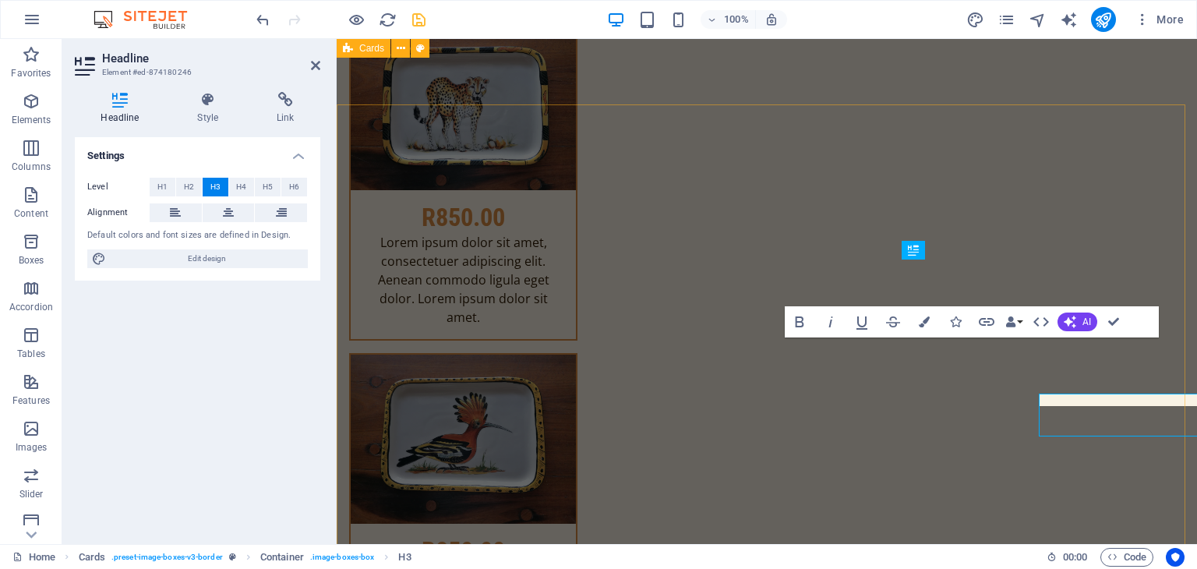
scroll to position [8986, 0]
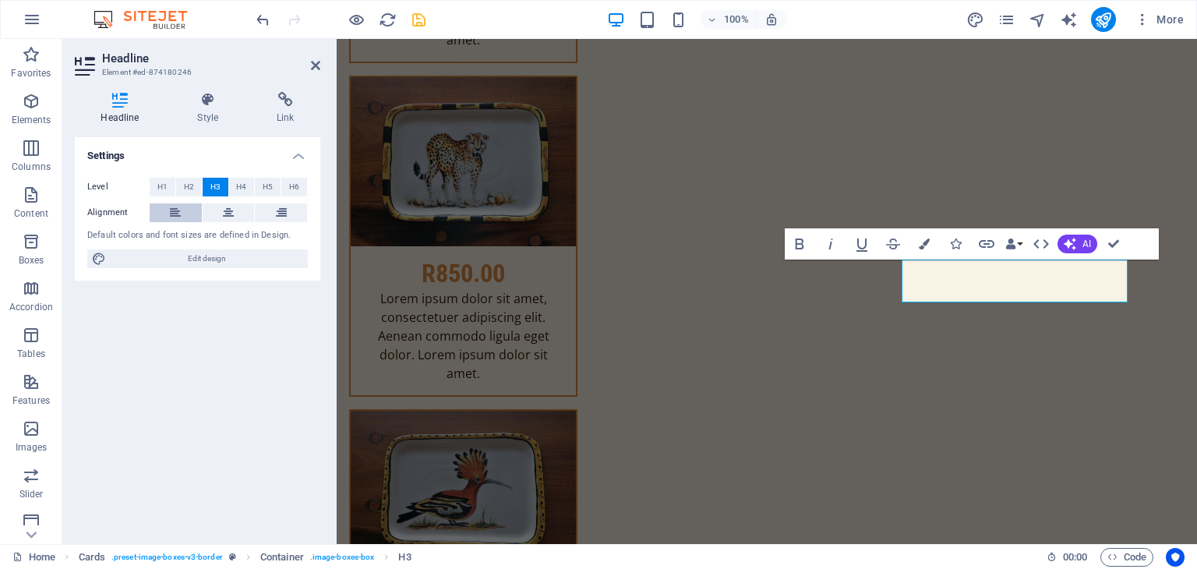
drag, startPoint x: 157, startPoint y: 187, endPoint x: 187, endPoint y: 206, distance: 35.0
click at [158, 187] on span "H1" at bounding box center [162, 187] width 10 height 19
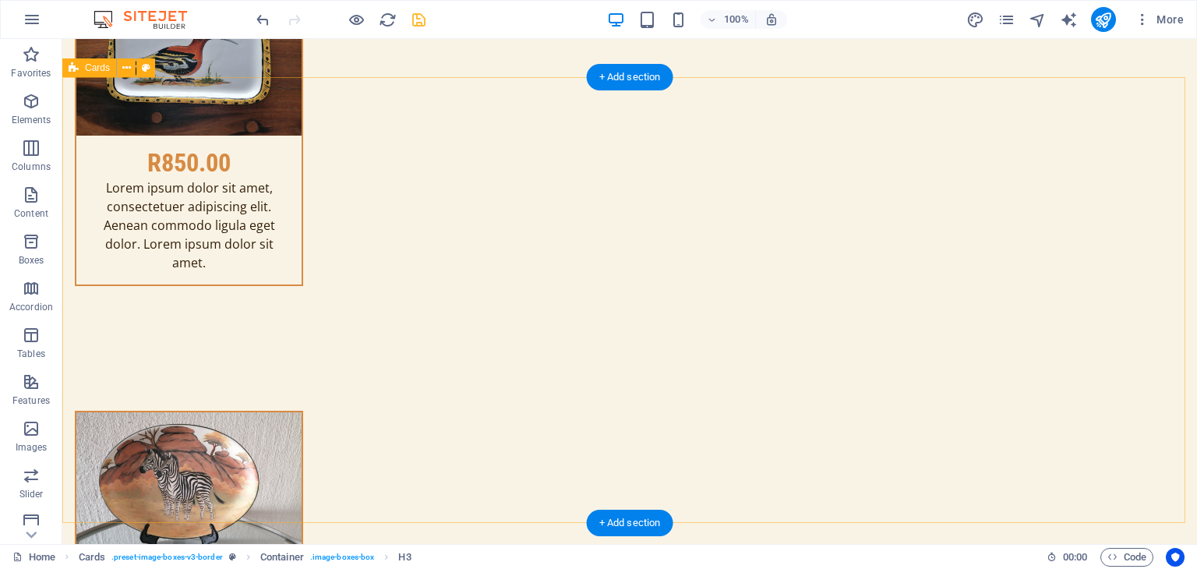
scroll to position [9587, 0]
